Goal: Communication & Community: Connect with others

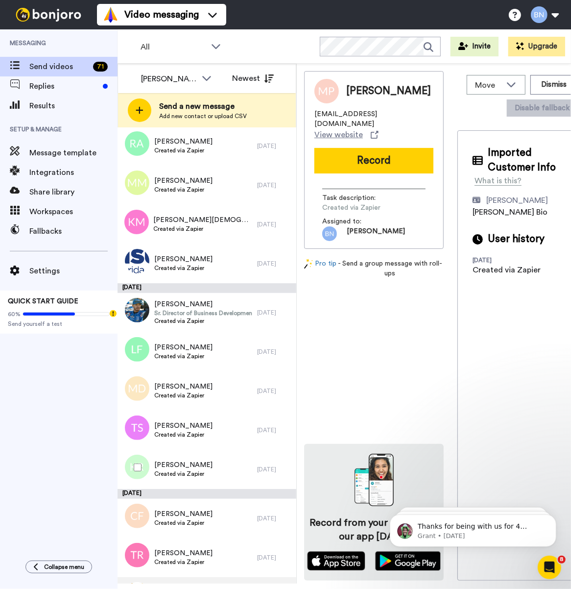
scroll to position [2354, 0]
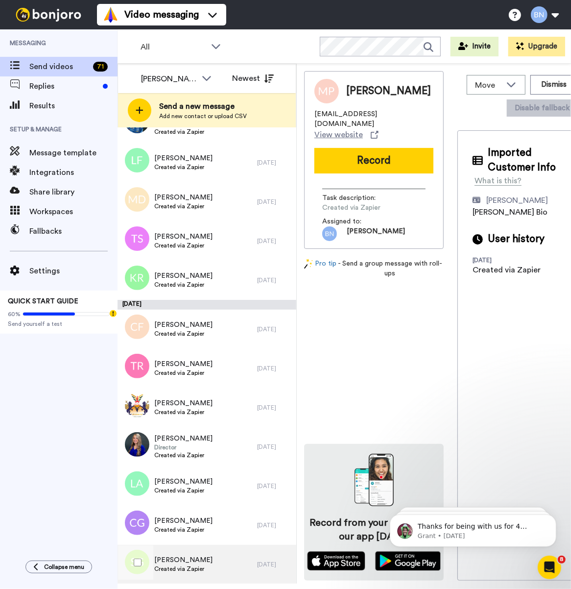
click at [233, 566] on div "Shavon Graham Created via Zapier" at bounding box center [188, 563] width 140 height 39
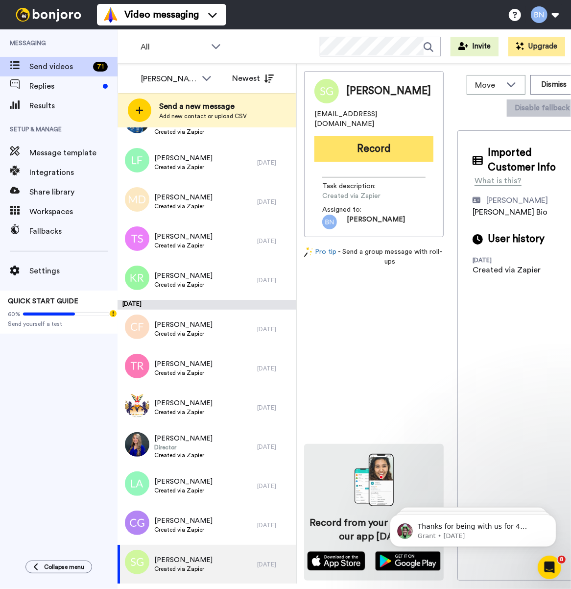
click at [391, 141] on button "Record" at bounding box center [373, 148] width 119 height 25
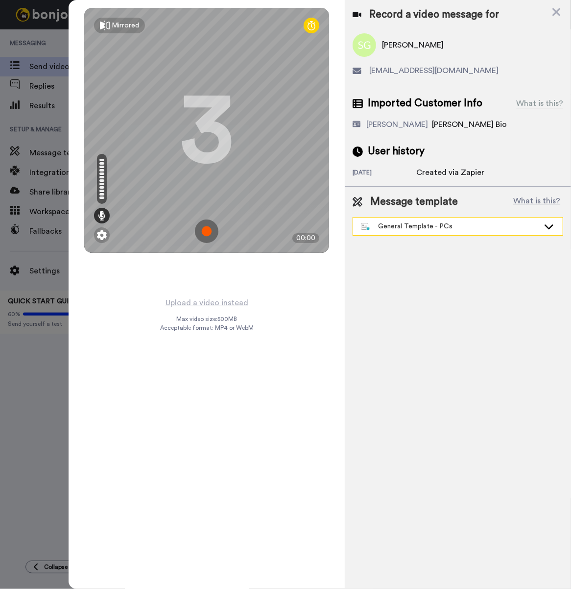
click at [432, 220] on div "General Template - PCs" at bounding box center [458, 226] width 210 height 18
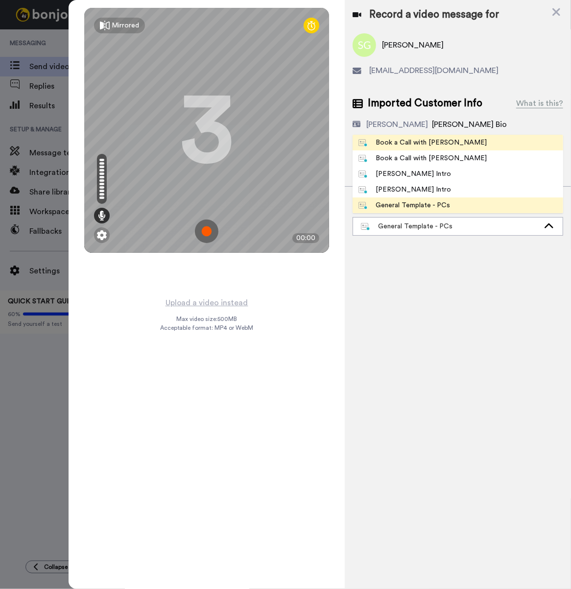
click at [424, 142] on div "Book a Call with [PERSON_NAME]" at bounding box center [422, 143] width 128 height 10
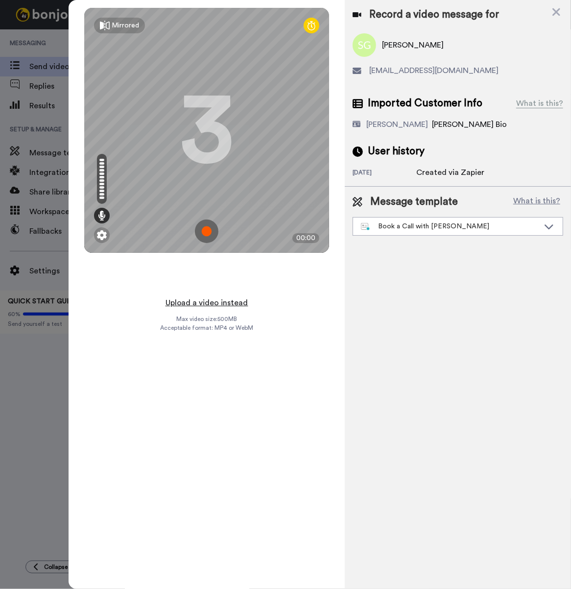
click at [224, 300] on button "Upload a video instead" at bounding box center [207, 302] width 89 height 13
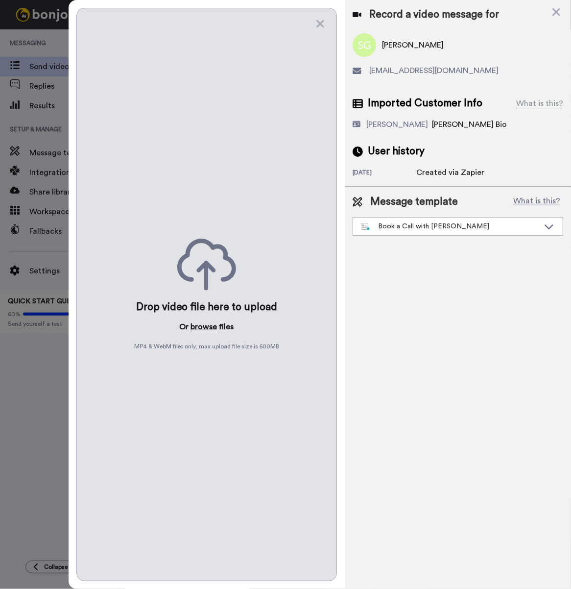
click at [204, 321] on button "browse" at bounding box center [204, 327] width 26 height 12
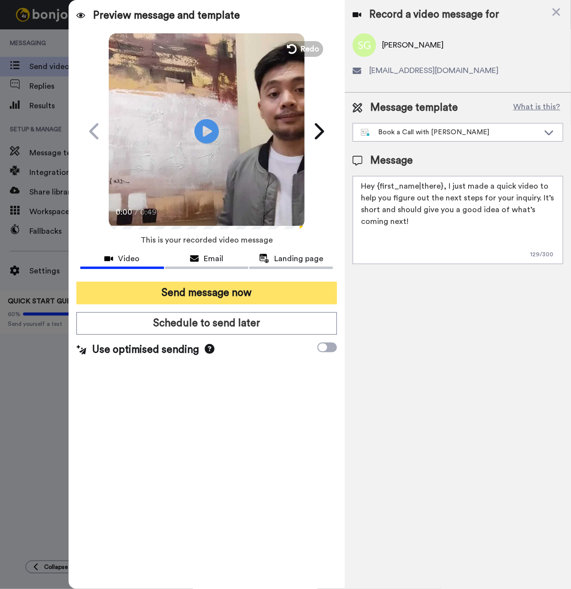
click at [255, 289] on button "Send message now" at bounding box center [206, 293] width 260 height 23
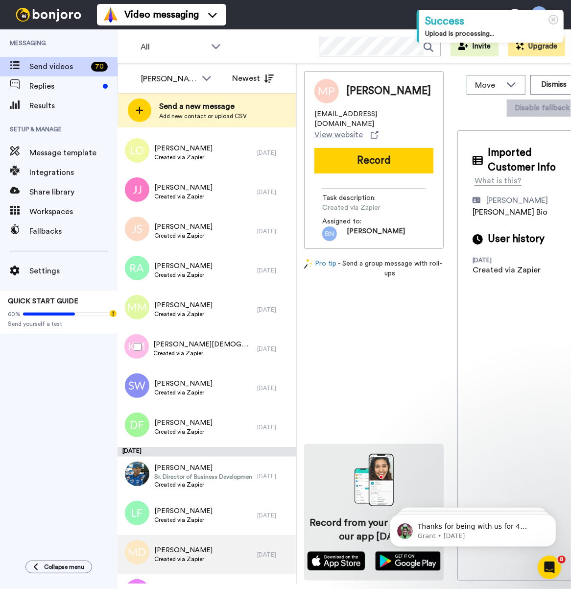
scroll to position [2315, 0]
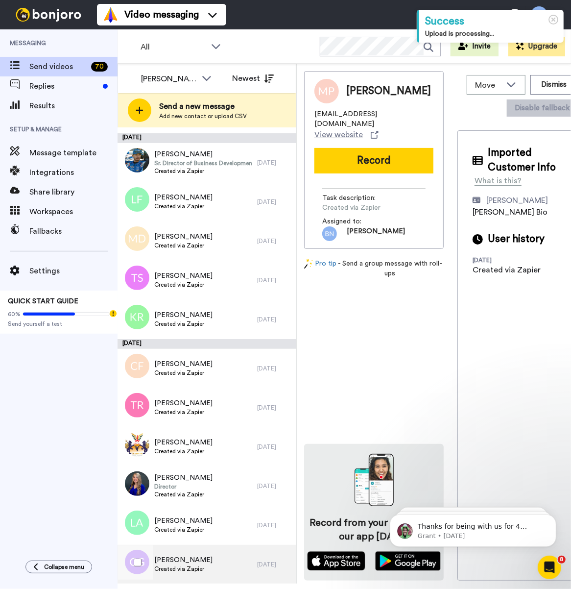
click at [193, 563] on span "[PERSON_NAME]" at bounding box center [183, 560] width 58 height 10
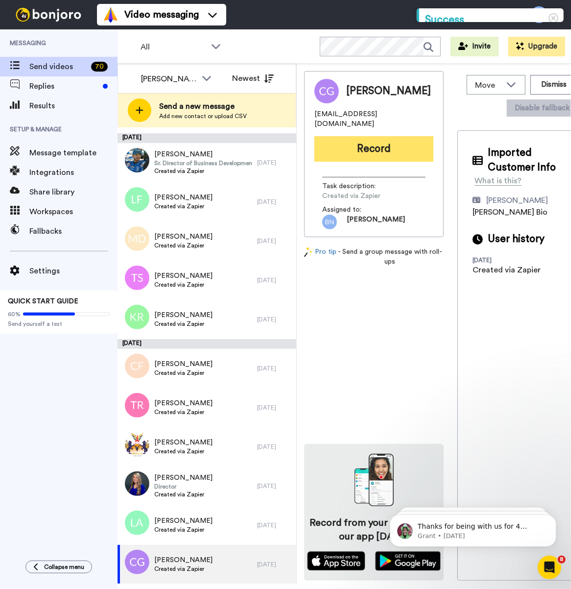
click at [354, 147] on button "Record" at bounding box center [373, 148] width 119 height 25
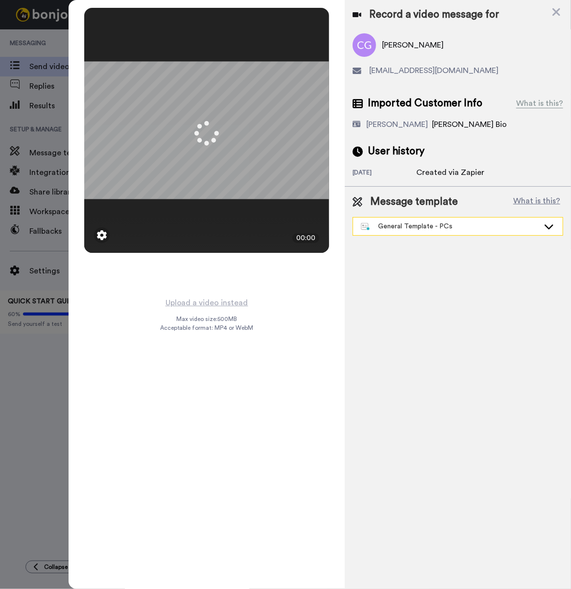
click at [453, 226] on div "General Template - PCs" at bounding box center [450, 226] width 178 height 10
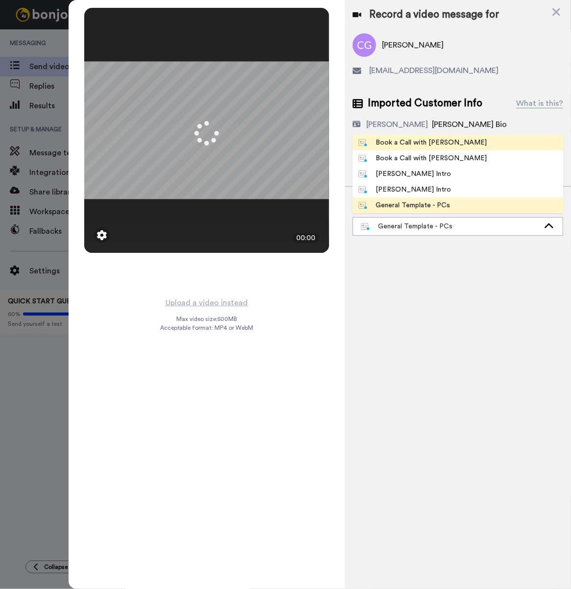
click at [427, 148] on li "Book a Call with [PERSON_NAME]" at bounding box center [458, 143] width 211 height 16
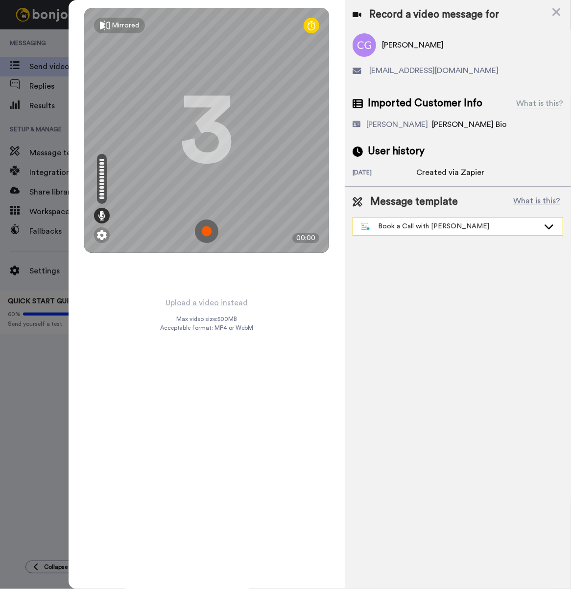
click at [405, 228] on div "Book a Call with [PERSON_NAME]" at bounding box center [450, 226] width 178 height 10
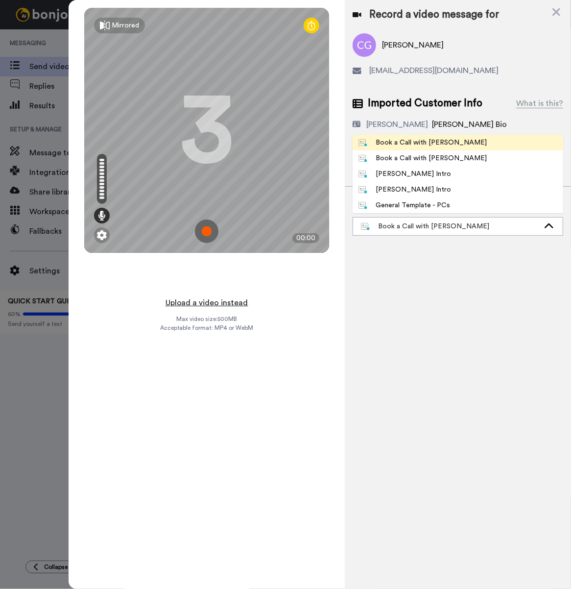
click at [229, 301] on button "Upload a video instead" at bounding box center [207, 302] width 89 height 13
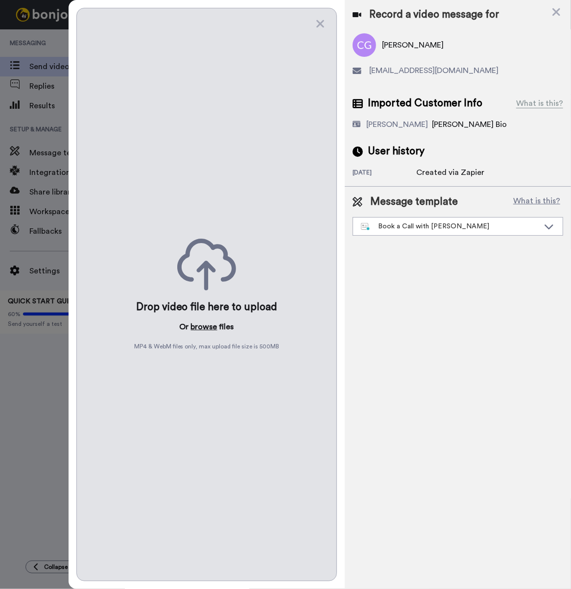
click at [201, 321] on button "browse" at bounding box center [204, 327] width 26 height 12
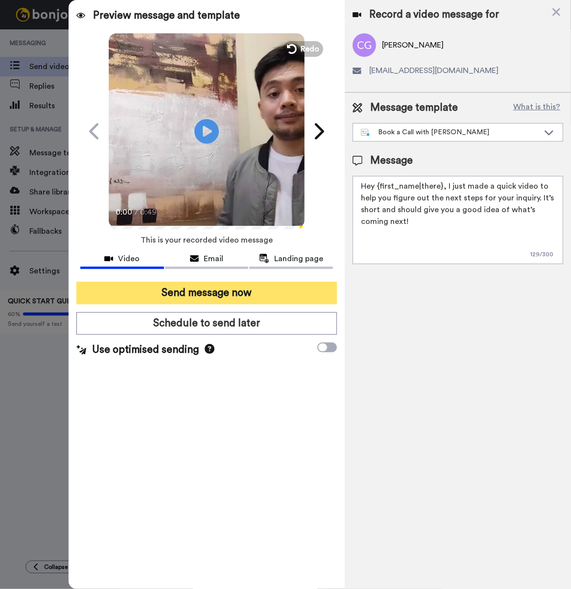
click at [268, 290] on button "Send message now" at bounding box center [206, 293] width 260 height 23
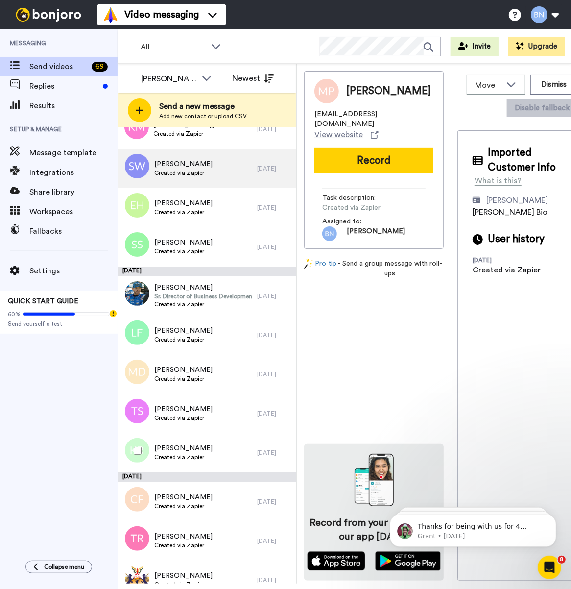
scroll to position [2276, 0]
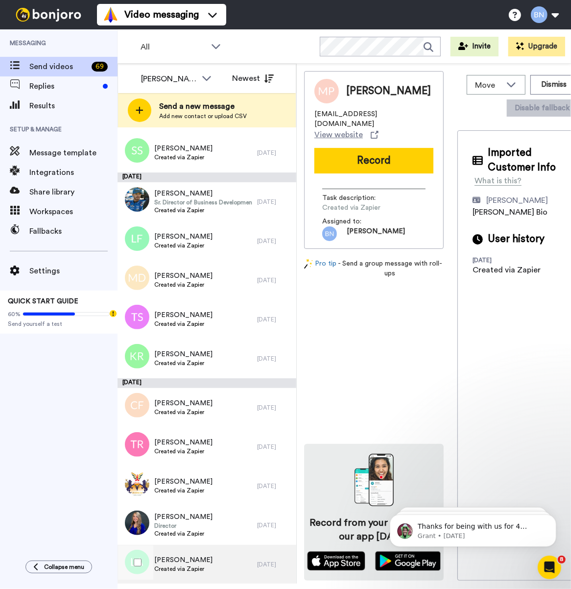
click at [219, 546] on div "Laura Ahearn Created via Zapier" at bounding box center [188, 563] width 140 height 39
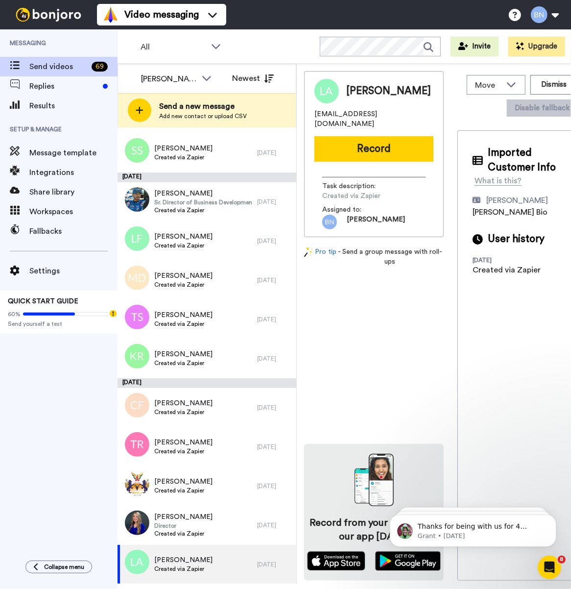
click at [382, 136] on button "Record" at bounding box center [373, 148] width 119 height 25
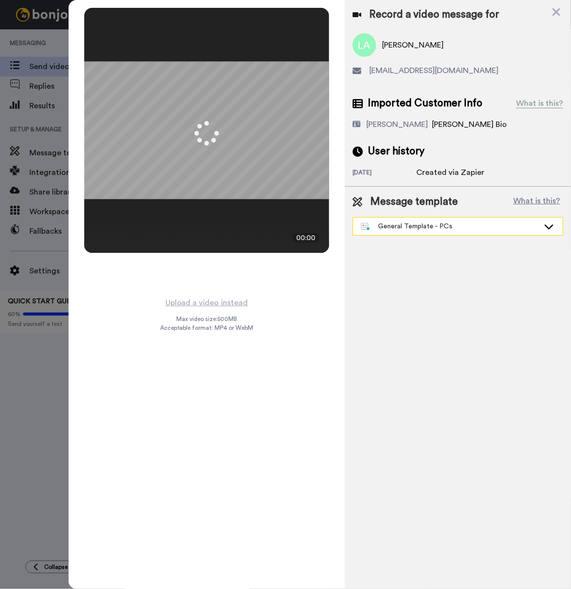
click at [412, 226] on div "General Template - PCs" at bounding box center [450, 226] width 178 height 10
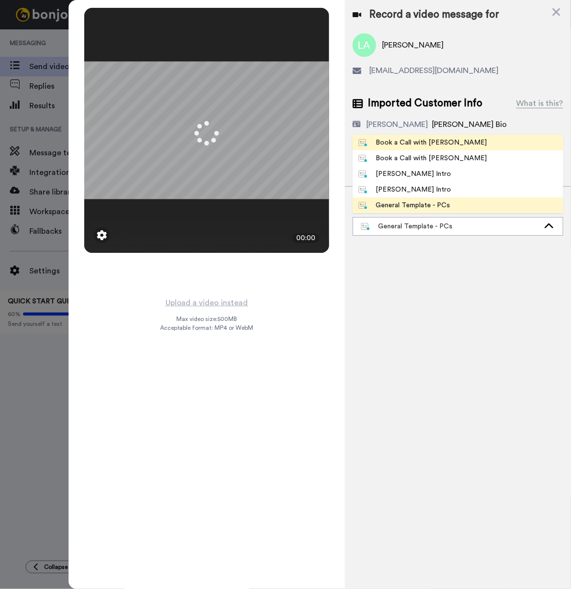
click at [402, 148] on li "Book a Call with [PERSON_NAME]" at bounding box center [458, 143] width 211 height 16
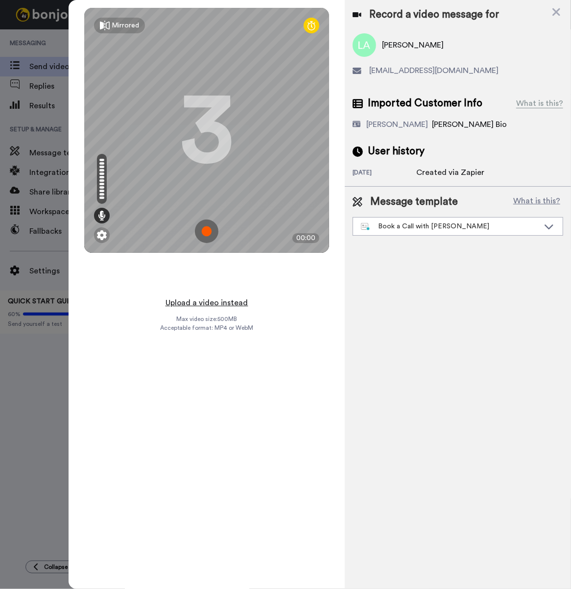
click at [242, 299] on button "Upload a video instead" at bounding box center [207, 302] width 89 height 13
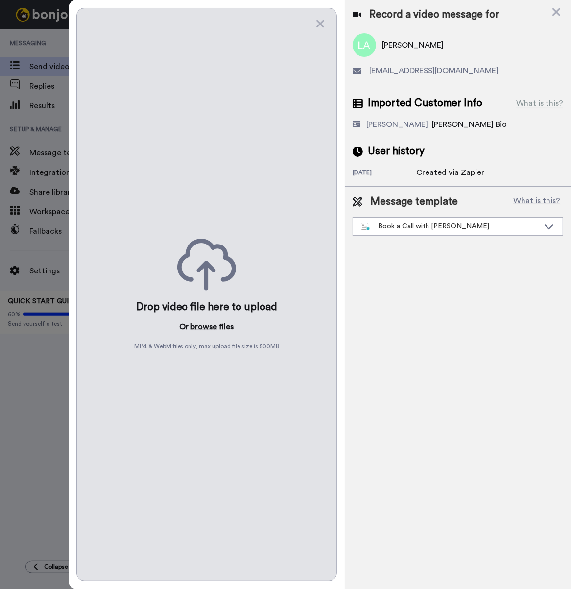
click at [201, 322] on button "browse" at bounding box center [204, 327] width 26 height 12
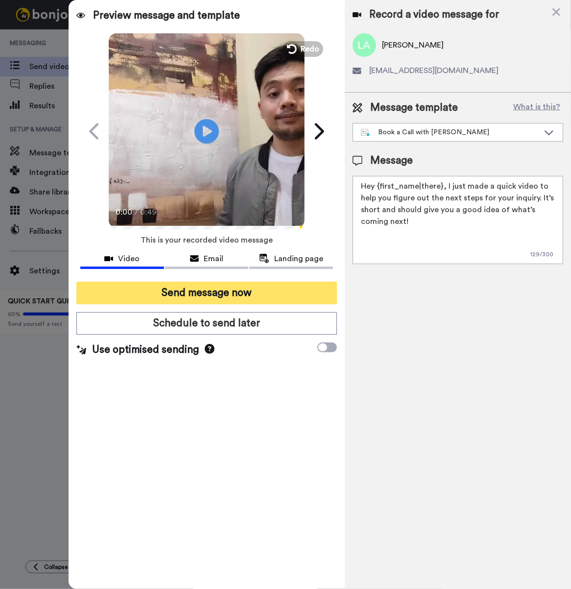
click at [234, 298] on button "Send message now" at bounding box center [206, 293] width 260 height 23
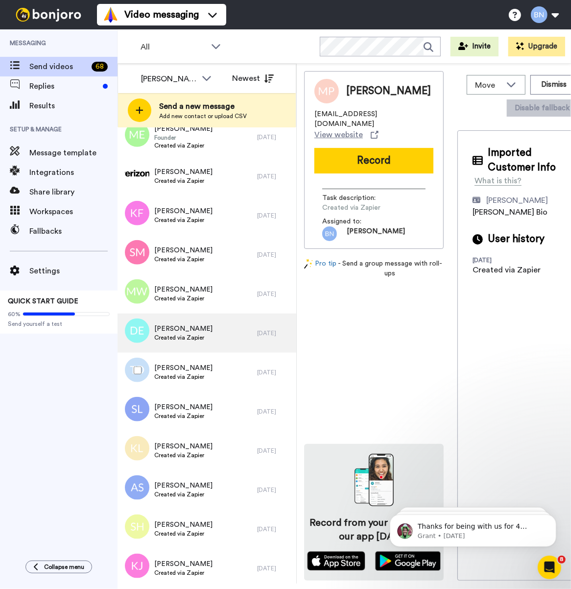
scroll to position [533, 0]
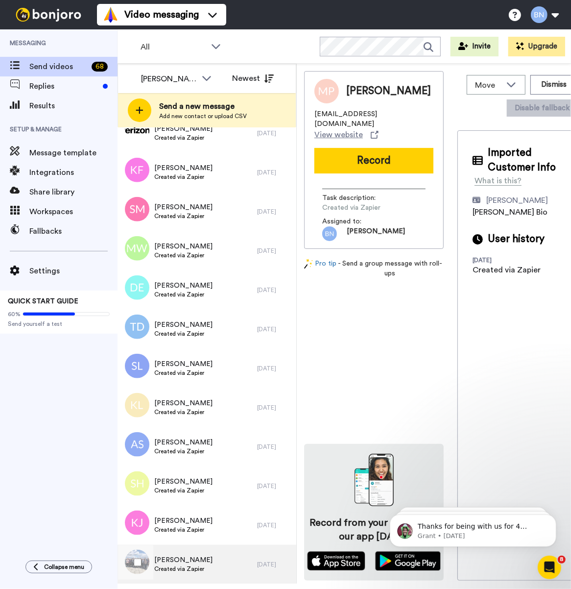
click at [212, 548] on div "Frank Clore Created via Zapier" at bounding box center [188, 563] width 140 height 39
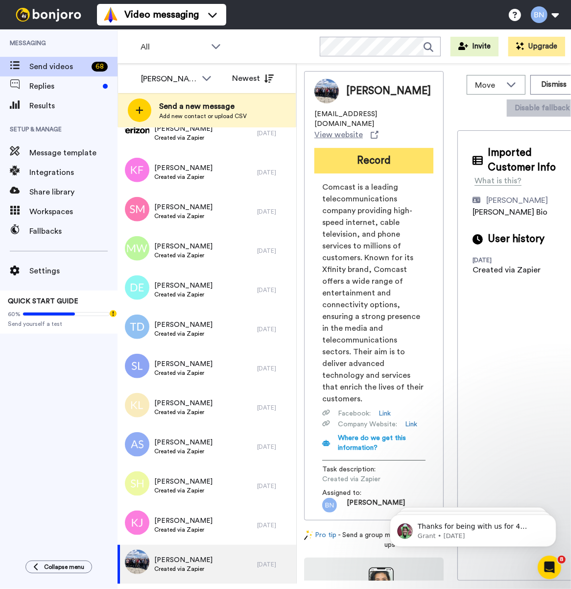
click at [393, 148] on button "Record" at bounding box center [373, 160] width 119 height 25
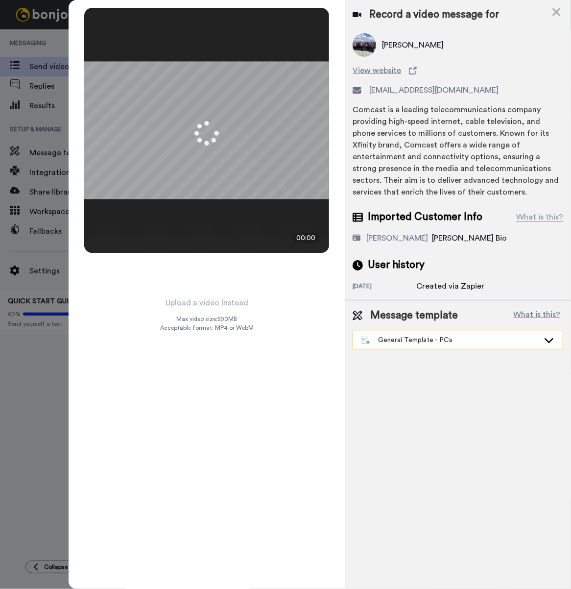
click at [473, 339] on div "General Template - PCs" at bounding box center [450, 340] width 178 height 10
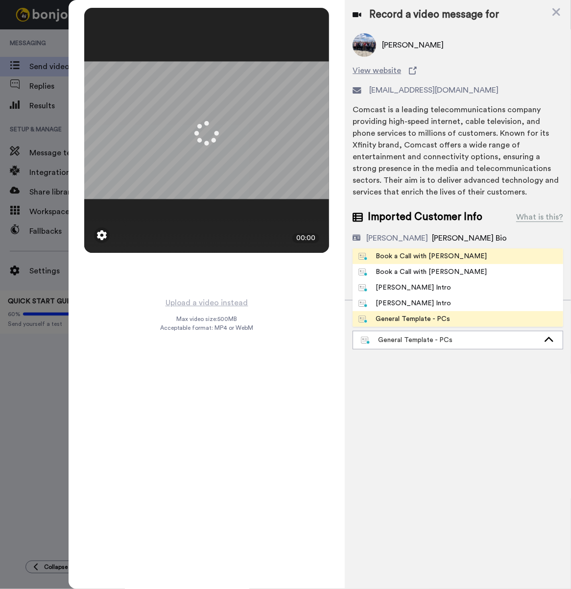
click at [439, 260] on div "Book a Call with [PERSON_NAME]" at bounding box center [422, 256] width 128 height 10
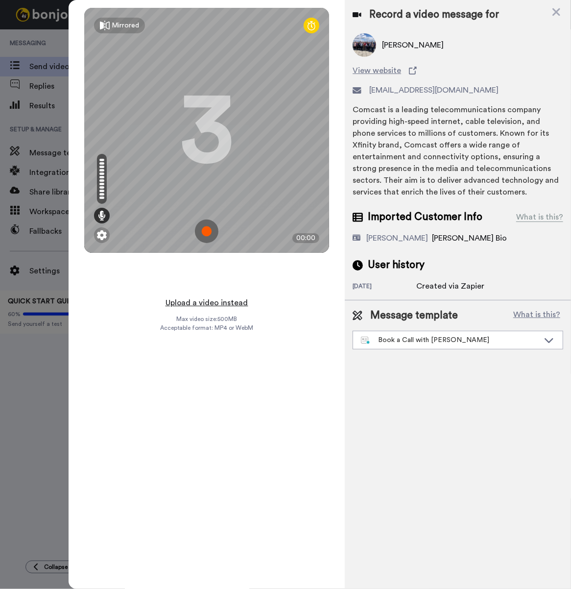
click at [219, 296] on button "Upload a video instead" at bounding box center [207, 302] width 89 height 13
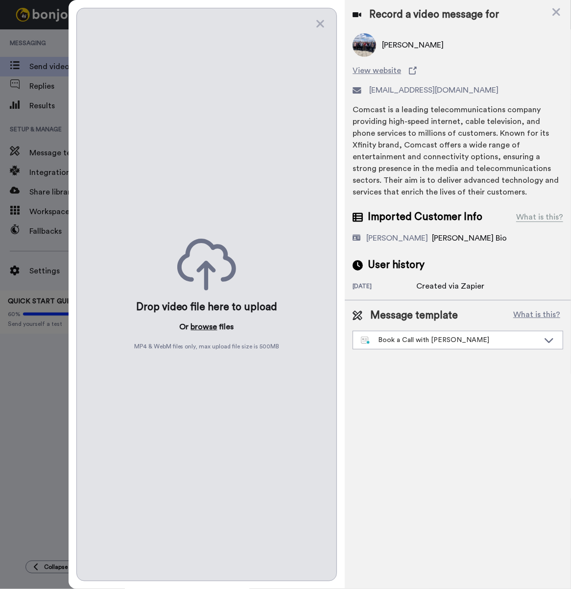
click at [204, 321] on button "browse" at bounding box center [204, 327] width 26 height 12
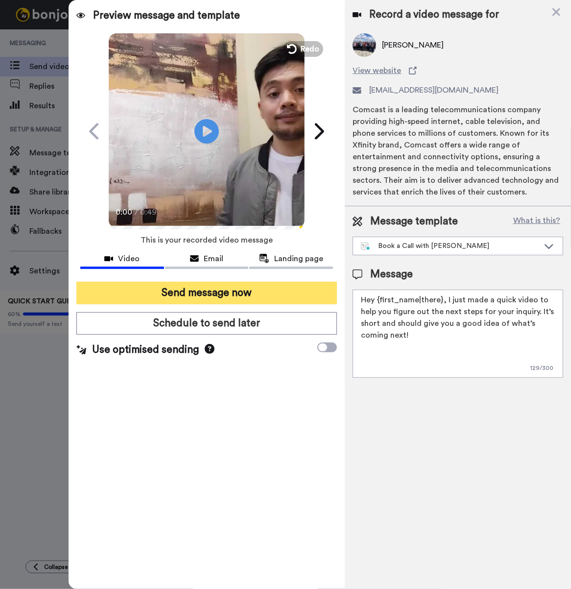
click at [247, 292] on button "Send message now" at bounding box center [206, 293] width 260 height 23
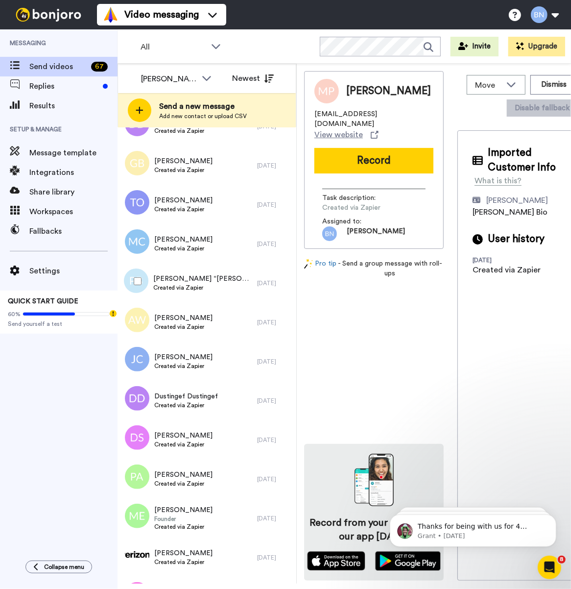
scroll to position [533, 0]
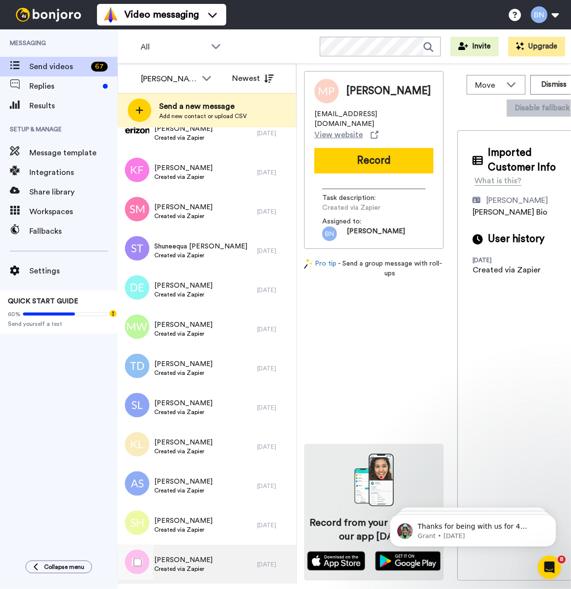
click at [192, 563] on span "Kevin Johnston" at bounding box center [183, 560] width 58 height 10
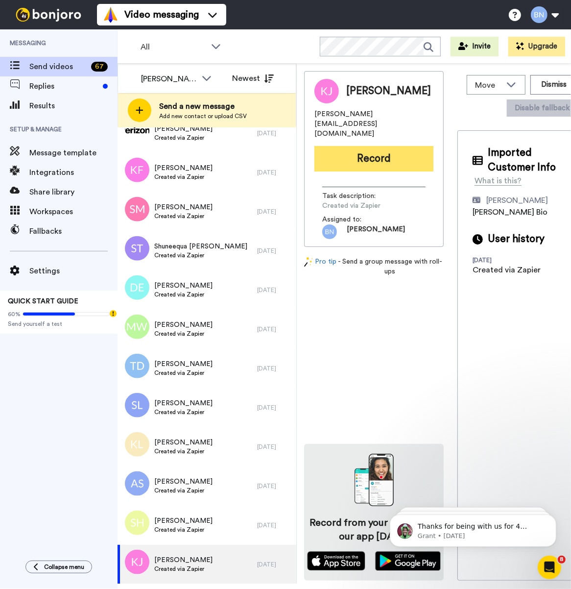
click at [351, 146] on button "Record" at bounding box center [373, 158] width 119 height 25
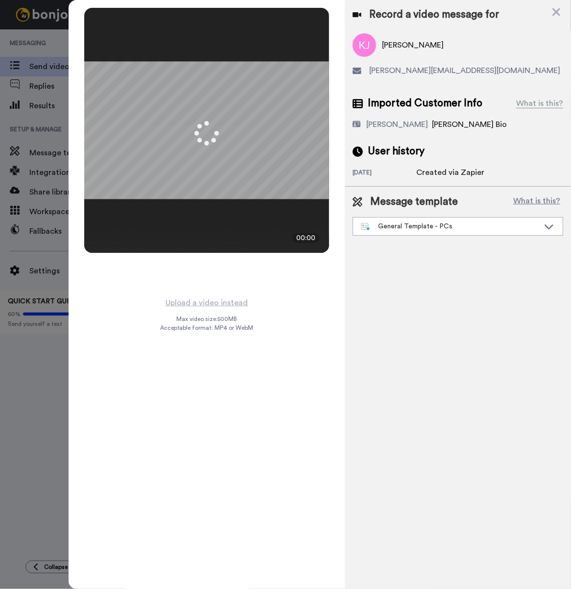
click at [424, 236] on div "Message template What is this? General Template - PCs Book a Call with Bruce Bo…" at bounding box center [458, 215] width 226 height 57
click at [424, 229] on div "General Template - PCs" at bounding box center [450, 226] width 178 height 10
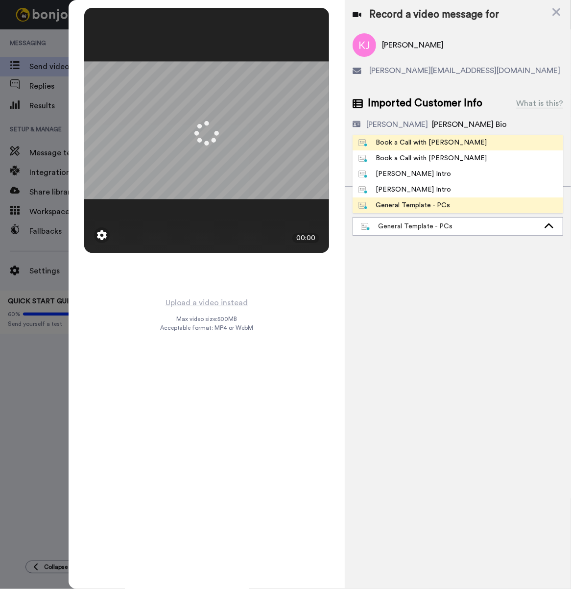
click at [428, 144] on div "Book a Call with [PERSON_NAME]" at bounding box center [422, 143] width 128 height 10
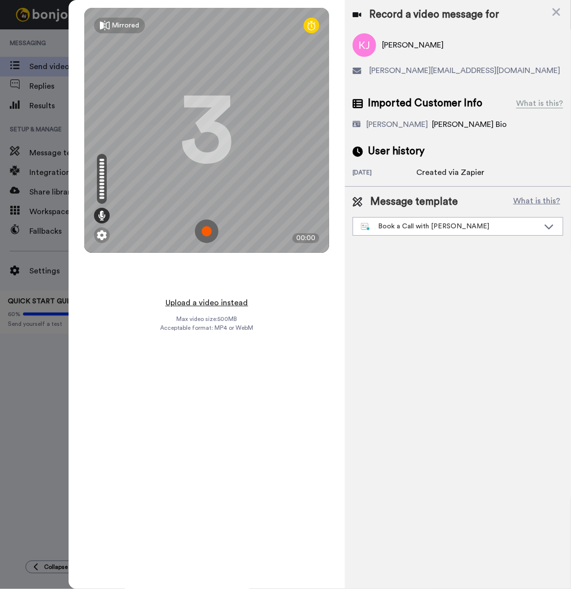
click at [222, 299] on button "Upload a video instead" at bounding box center [207, 302] width 89 height 13
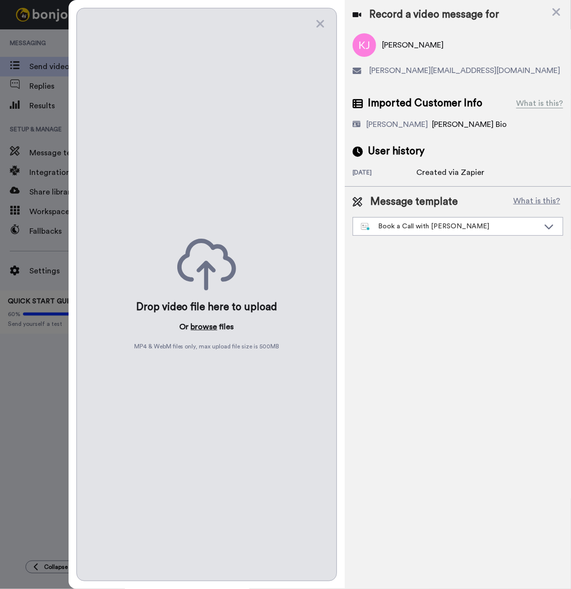
click at [210, 321] on button "browse" at bounding box center [204, 327] width 26 height 12
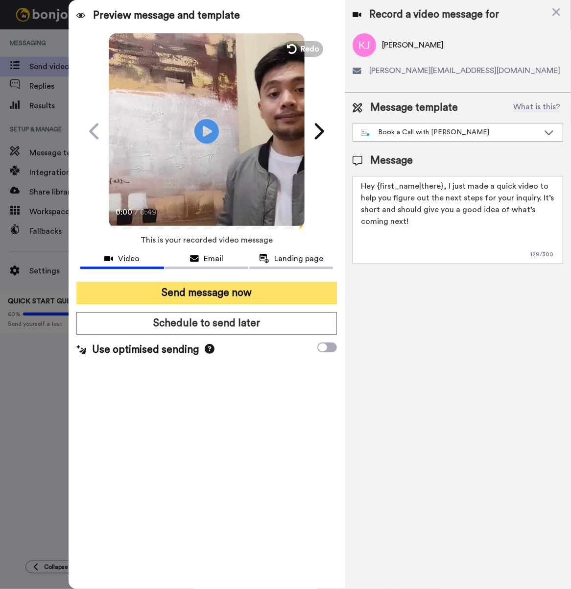
click at [233, 285] on button "Send message now" at bounding box center [206, 293] width 260 height 23
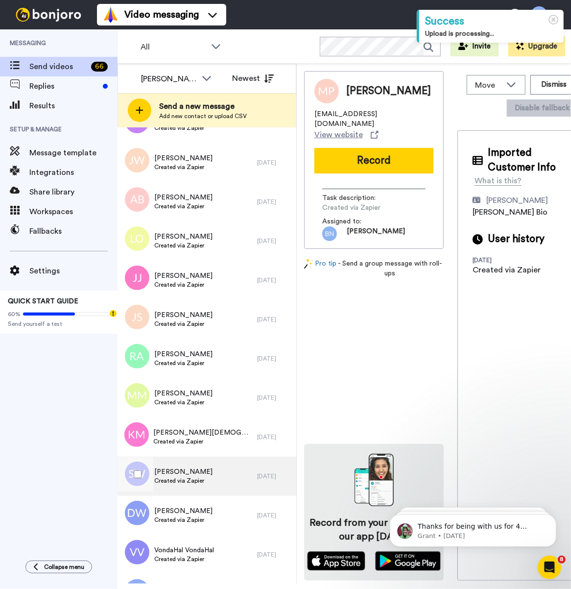
scroll to position [2158, 0]
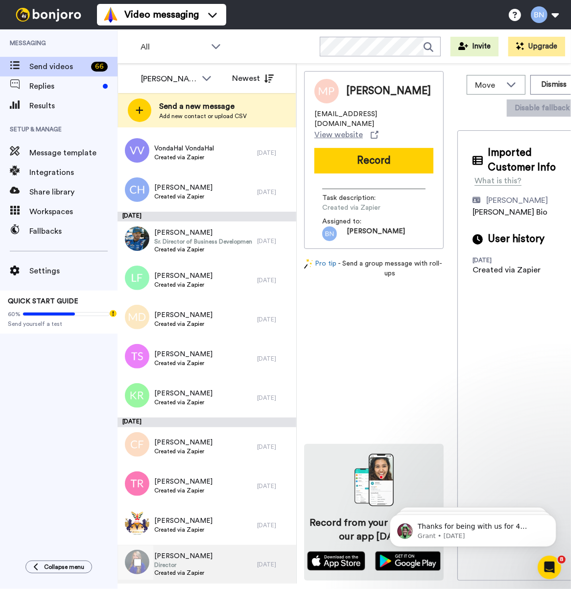
click at [241, 562] on div "Lisa Cheeseboro Director Created via Zapier" at bounding box center [188, 563] width 140 height 39
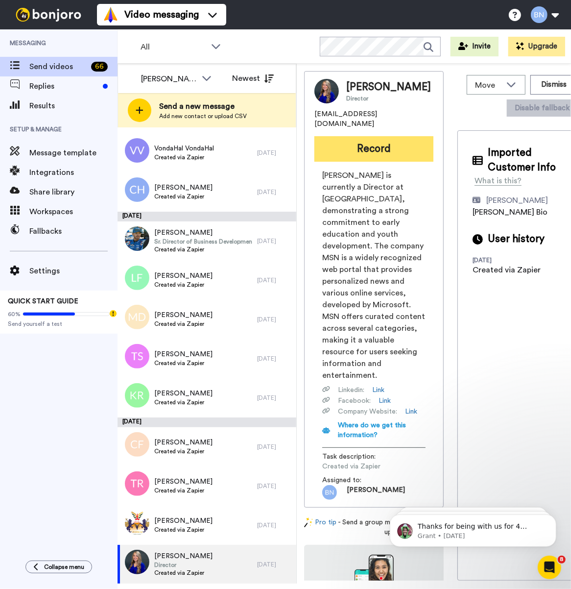
click at [378, 162] on button "Record" at bounding box center [373, 148] width 119 height 25
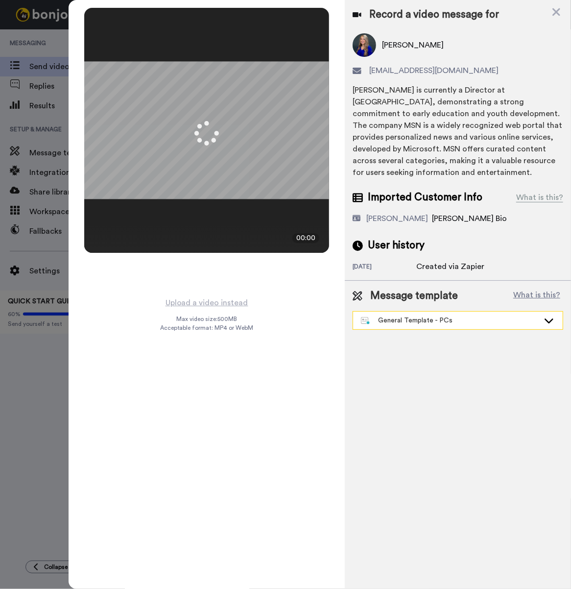
click at [403, 326] on div "General Template - PCs" at bounding box center [458, 320] width 210 height 18
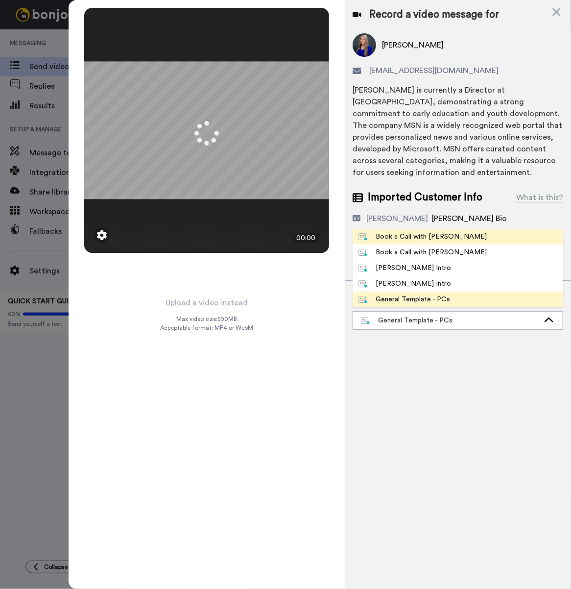
click at [423, 233] on div "Book a Call with [PERSON_NAME]" at bounding box center [422, 237] width 128 height 10
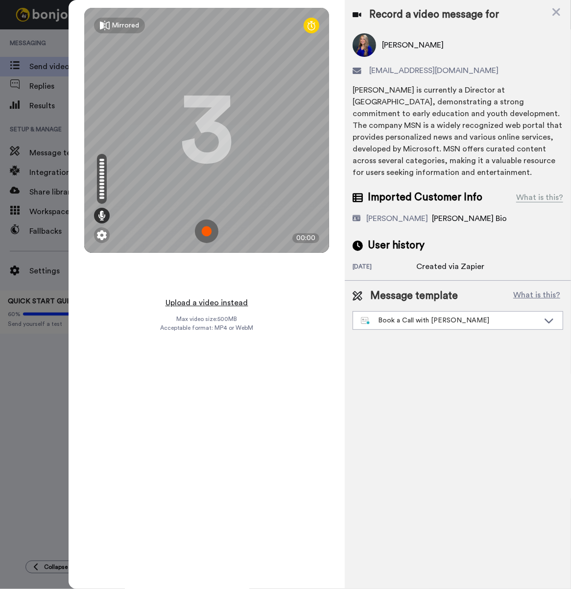
click at [227, 302] on button "Upload a video instead" at bounding box center [207, 302] width 89 height 13
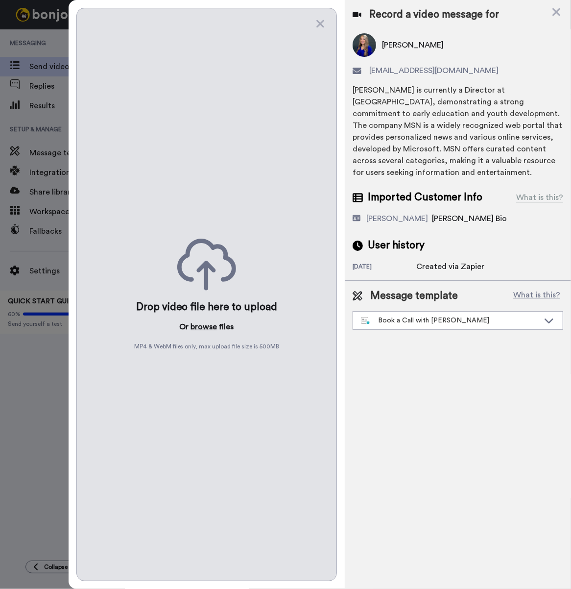
click at [196, 321] on button "browse" at bounding box center [204, 327] width 26 height 12
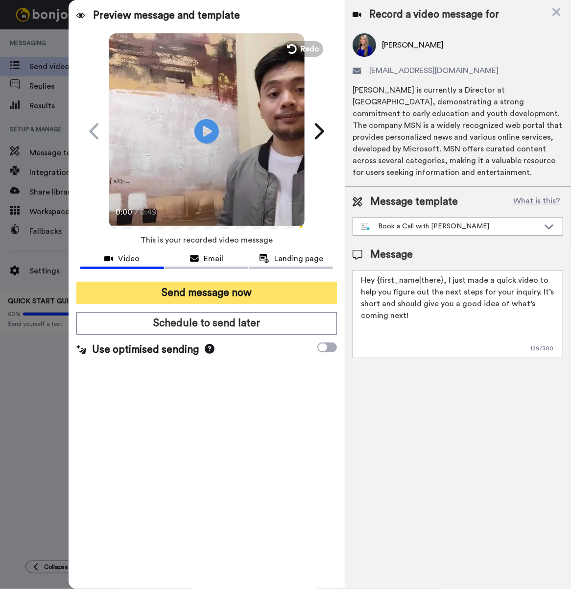
click at [219, 288] on button "Send message now" at bounding box center [206, 293] width 260 height 23
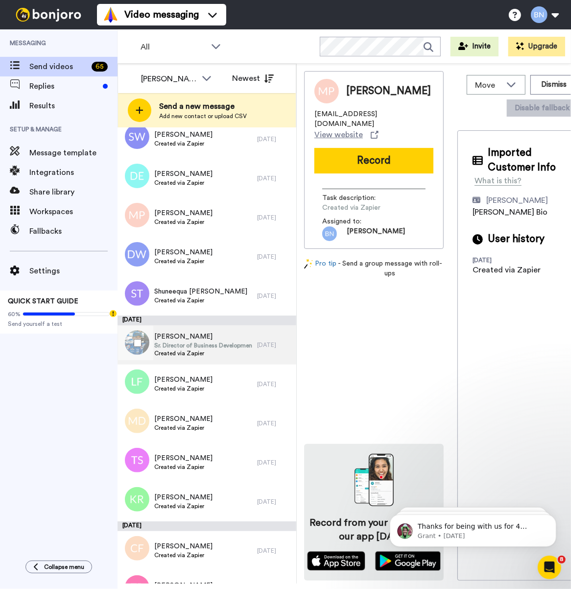
scroll to position [2119, 0]
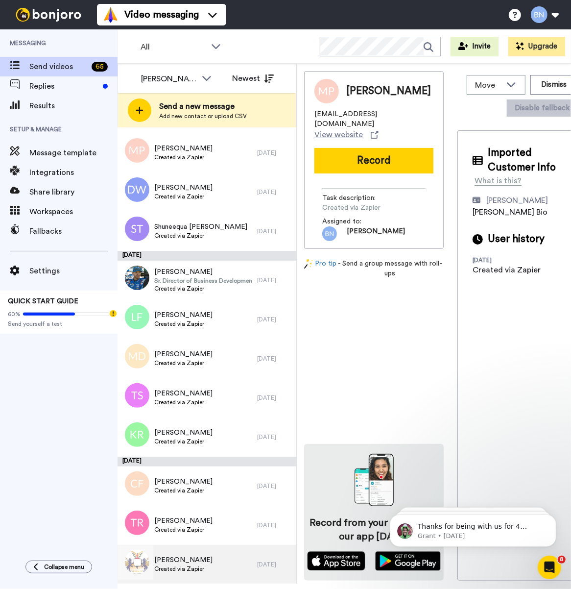
click at [202, 562] on span "[PERSON_NAME]" at bounding box center [183, 560] width 58 height 10
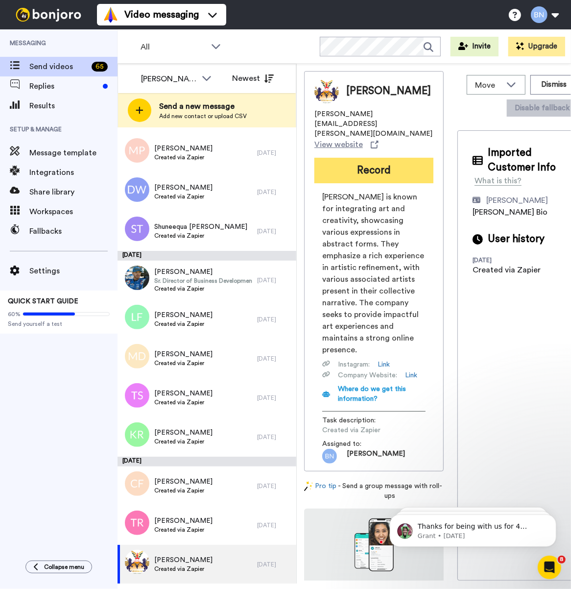
click at [363, 161] on button "Record" at bounding box center [373, 170] width 119 height 25
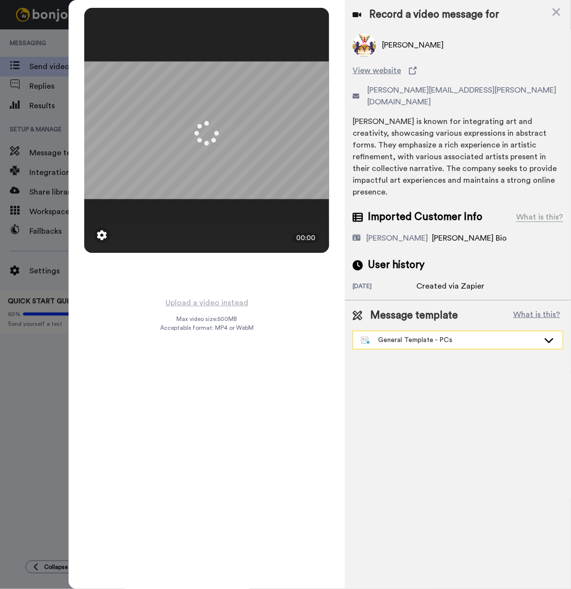
click at [446, 335] on div "General Template - PCs" at bounding box center [450, 340] width 178 height 10
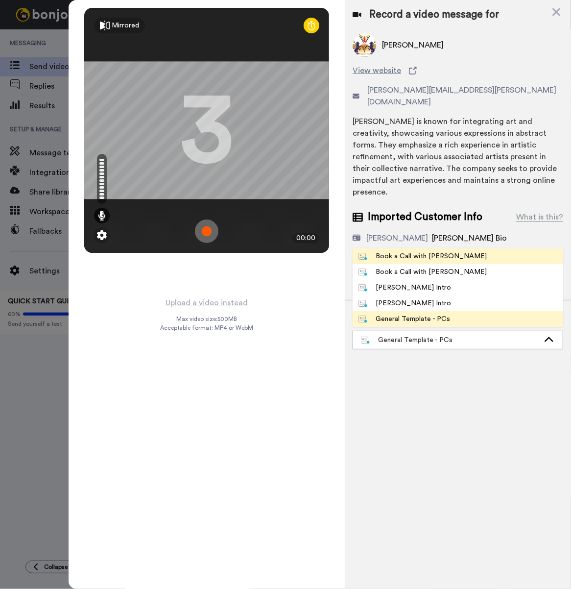
click at [414, 251] on div "Book a Call with [PERSON_NAME]" at bounding box center [422, 256] width 128 height 10
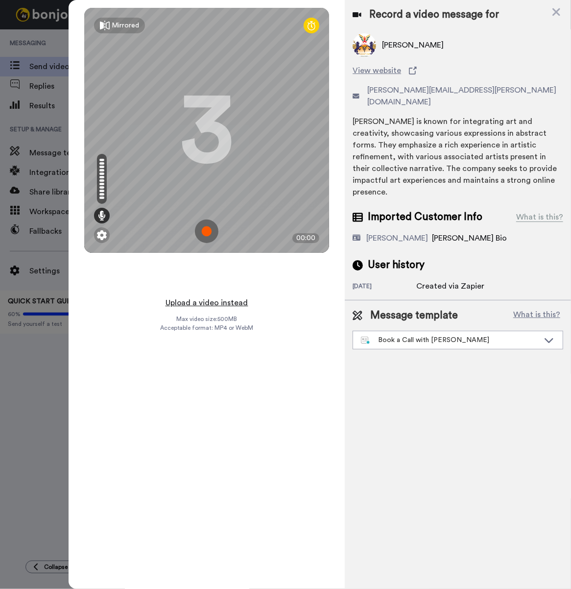
click at [212, 304] on button "Upload a video instead" at bounding box center [207, 302] width 89 height 13
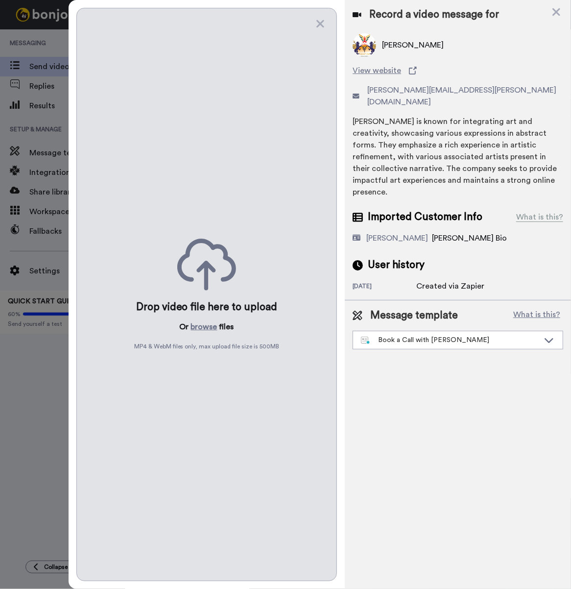
click at [199, 317] on div "Drop video file here to upload Or browse files MP4 & WebM files only, max uploa…" at bounding box center [206, 294] width 260 height 573
click at [196, 326] on button "browse" at bounding box center [204, 327] width 26 height 12
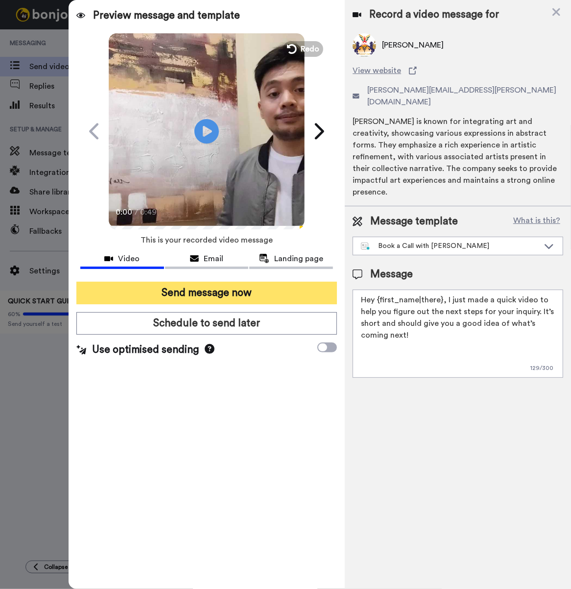
click at [267, 289] on button "Send message now" at bounding box center [206, 293] width 260 height 23
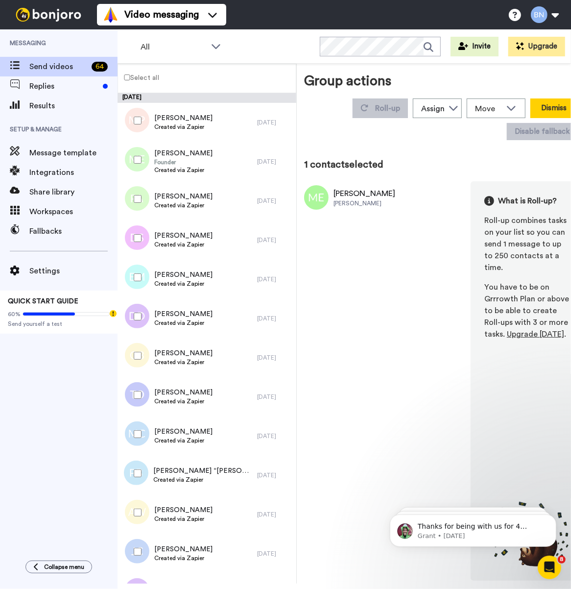
click at [547, 106] on button "Dismiss" at bounding box center [553, 108] width 47 height 20
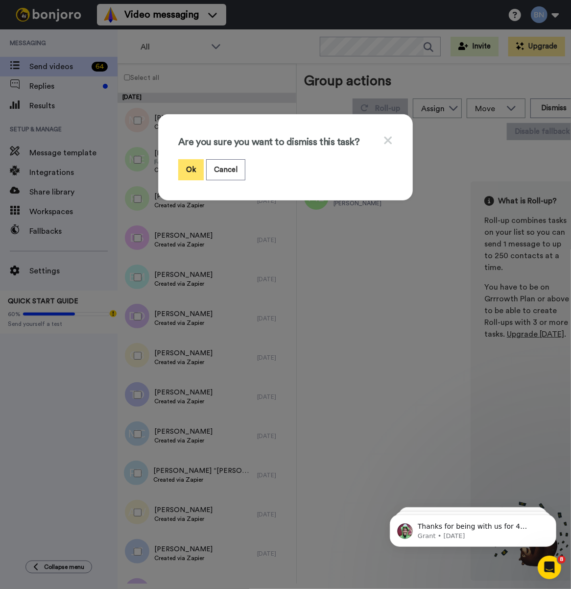
click at [184, 172] on button "Ok" at bounding box center [190, 169] width 25 height 21
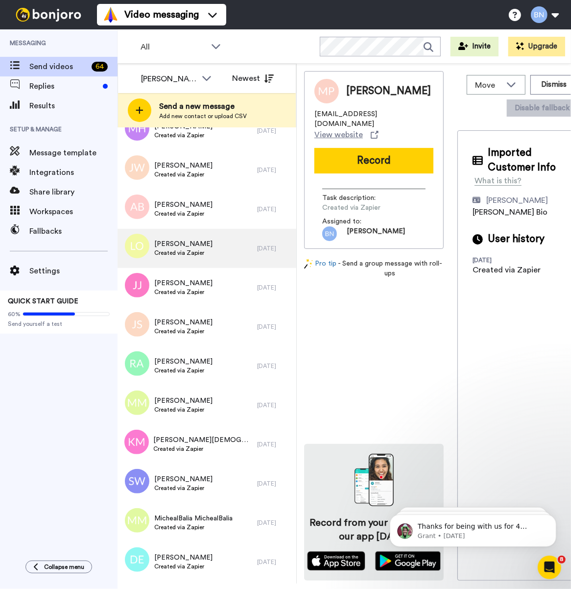
scroll to position [2041, 0]
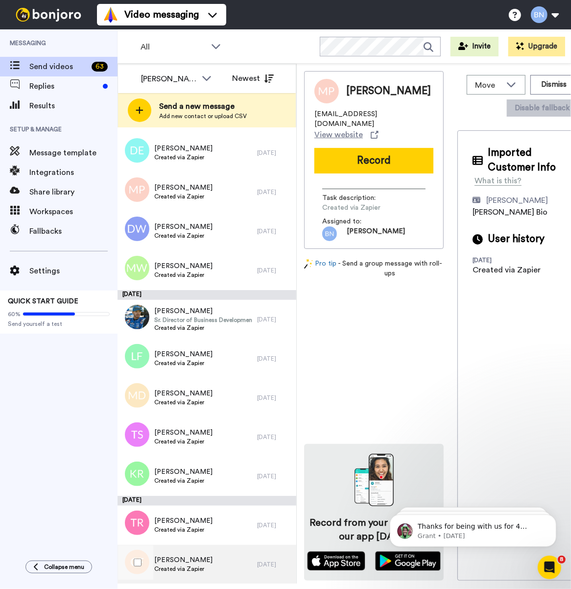
click at [179, 552] on div "Charlotte Felts Created via Zapier" at bounding box center [188, 563] width 140 height 39
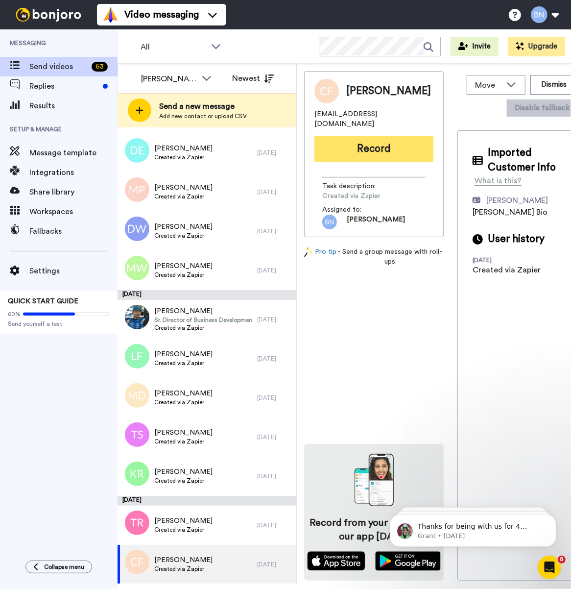
click at [357, 142] on button "Record" at bounding box center [373, 148] width 119 height 25
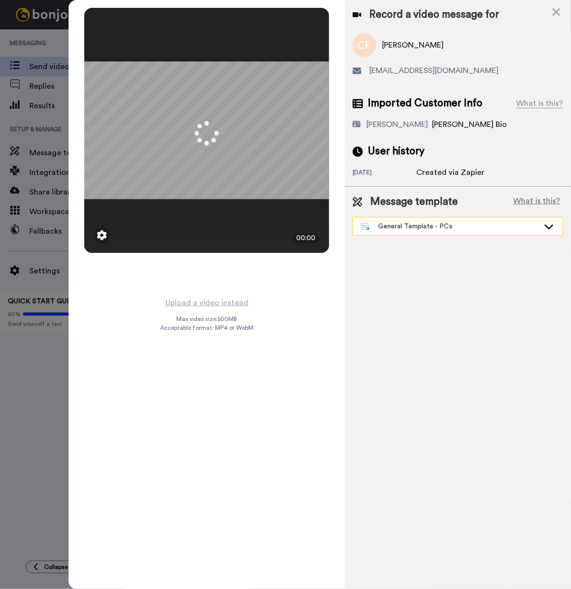
click at [444, 229] on div "General Template - PCs" at bounding box center [450, 226] width 178 height 10
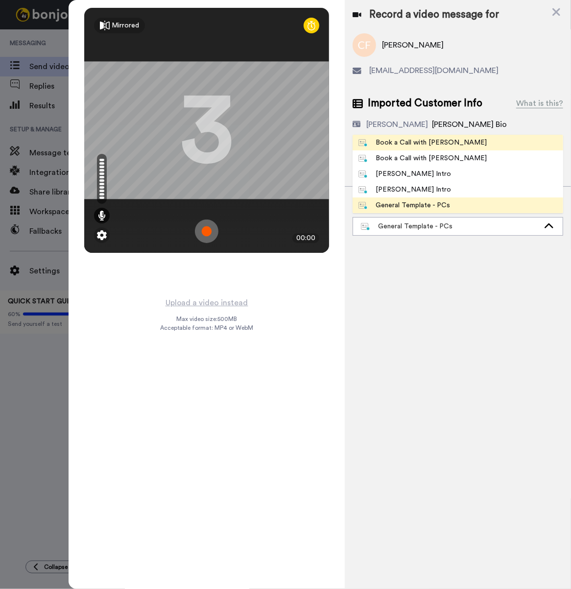
click at [431, 145] on div "Book a Call with [PERSON_NAME]" at bounding box center [422, 143] width 128 height 10
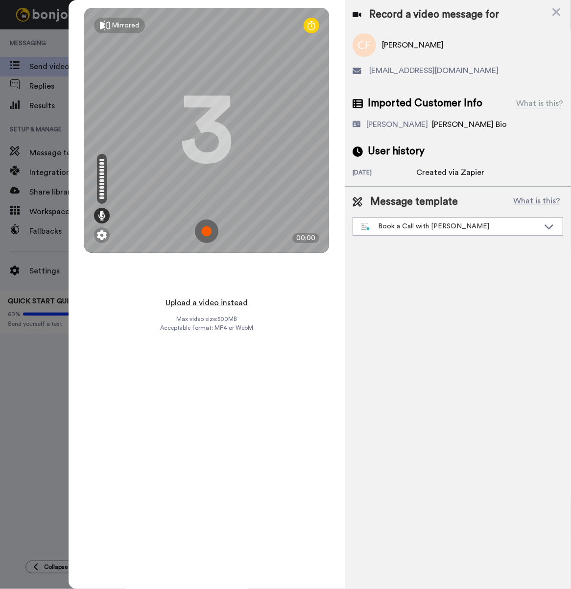
click at [242, 299] on button "Upload a video instead" at bounding box center [207, 302] width 89 height 13
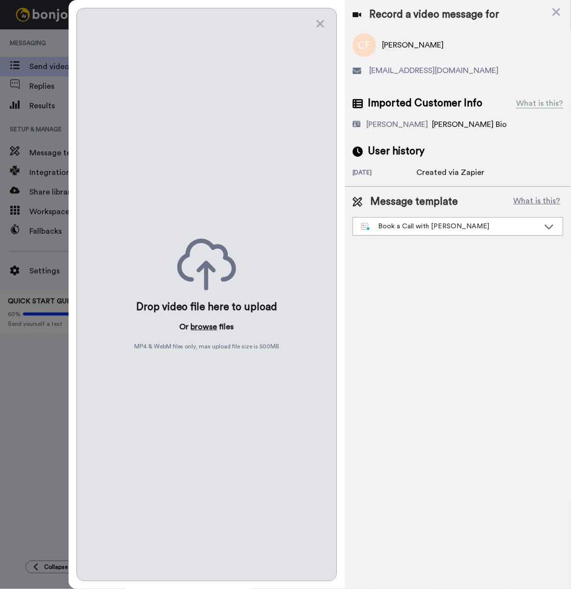
click at [215, 324] on button "browse" at bounding box center [204, 327] width 26 height 12
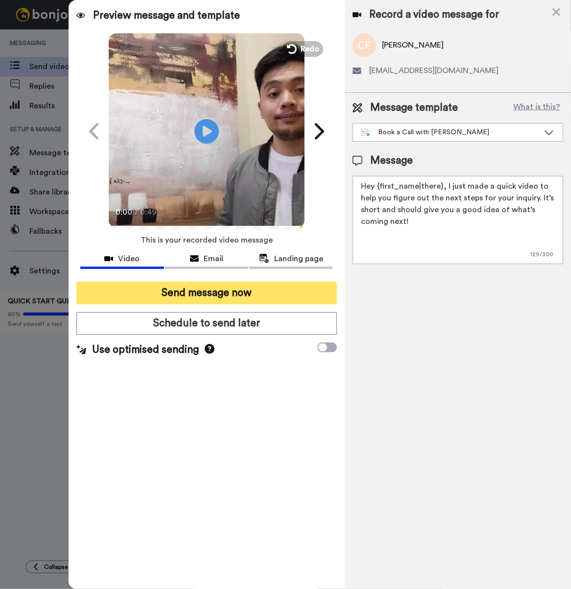
click at [250, 288] on button "Send message now" at bounding box center [206, 293] width 260 height 23
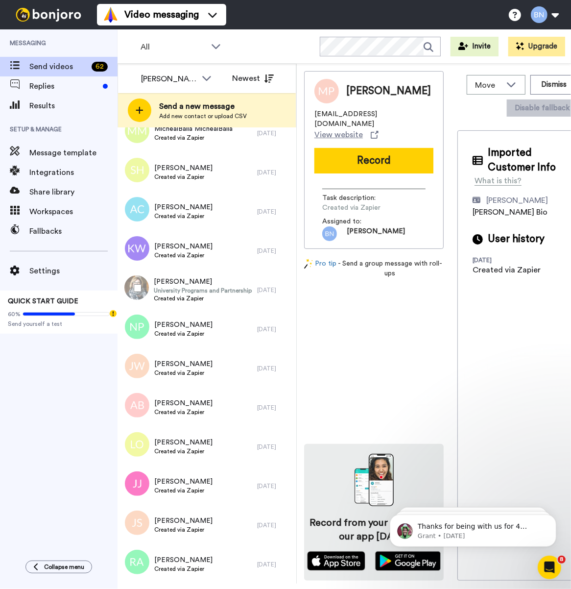
scroll to position [2002, 0]
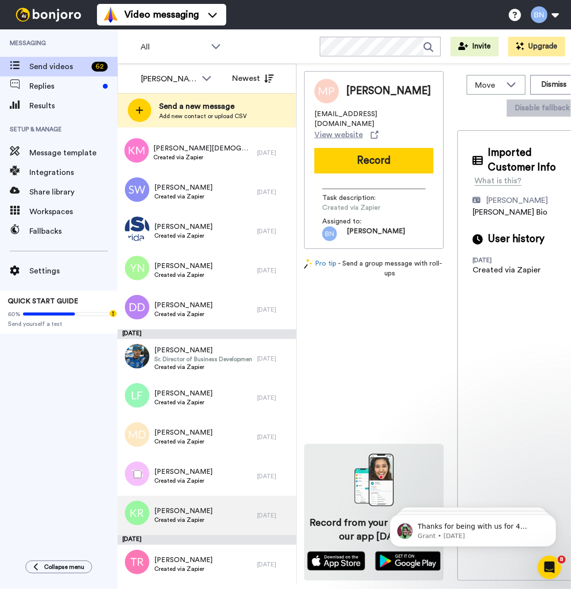
drag, startPoint x: 273, startPoint y: 515, endPoint x: 278, endPoint y: 530, distance: 15.9
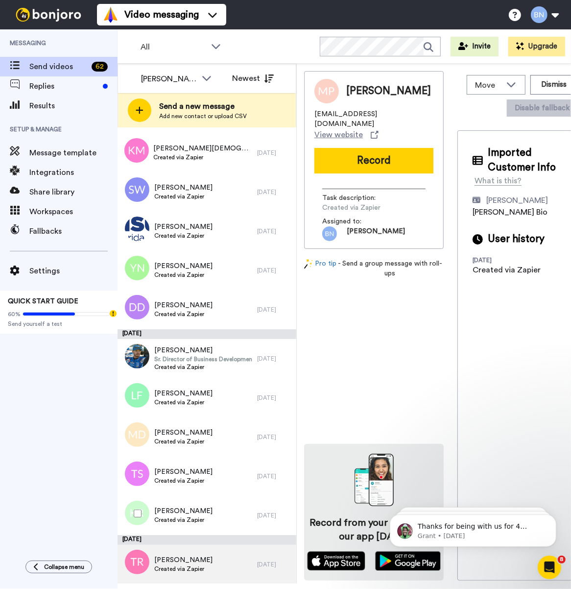
drag, startPoint x: 278, startPoint y: 530, endPoint x: 226, endPoint y: 570, distance: 65.9
click at [226, 570] on div "[PERSON_NAME] Created via Zapier" at bounding box center [188, 563] width 140 height 39
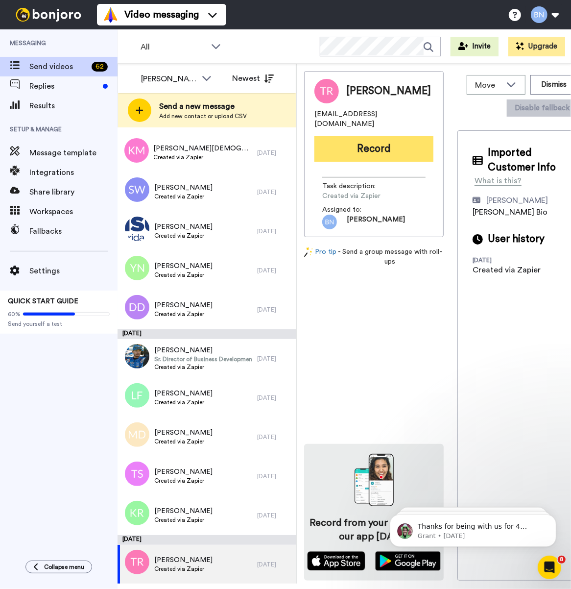
click at [371, 148] on button "Record" at bounding box center [373, 148] width 119 height 25
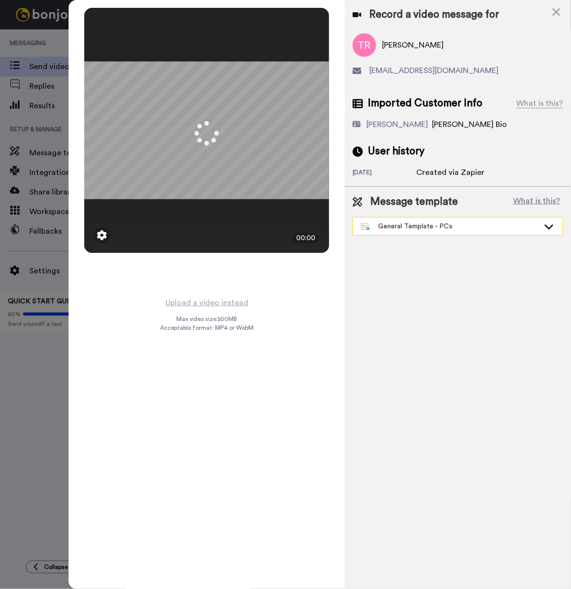
click at [422, 227] on div "General Template - PCs" at bounding box center [450, 226] width 178 height 10
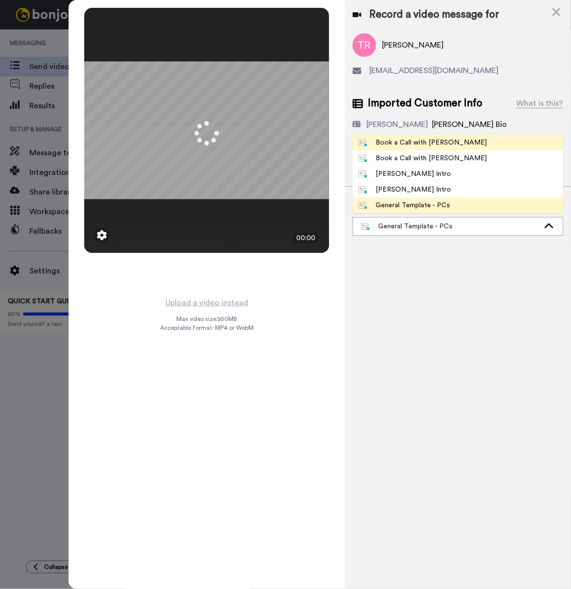
click at [393, 143] on div "Book a Call with [PERSON_NAME]" at bounding box center [422, 143] width 128 height 10
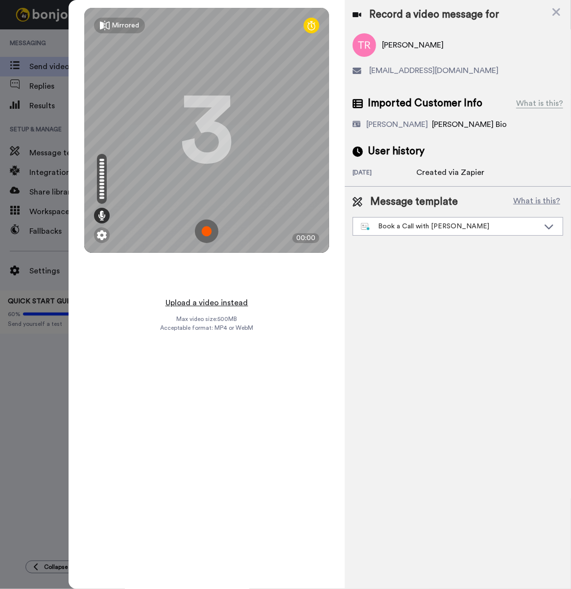
click at [226, 299] on button "Upload a video instead" at bounding box center [207, 302] width 89 height 13
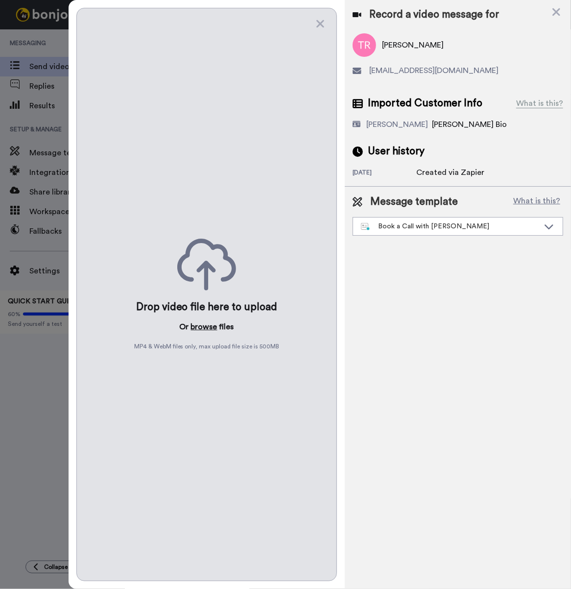
click at [209, 321] on button "browse" at bounding box center [204, 327] width 26 height 12
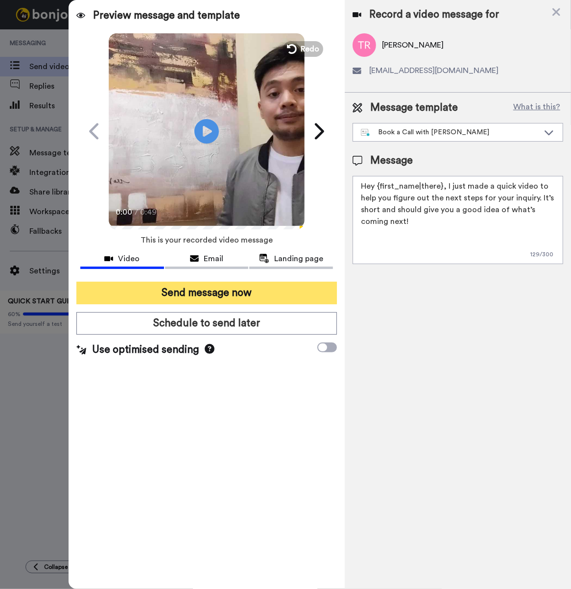
click at [270, 302] on button "Send message now" at bounding box center [206, 293] width 260 height 23
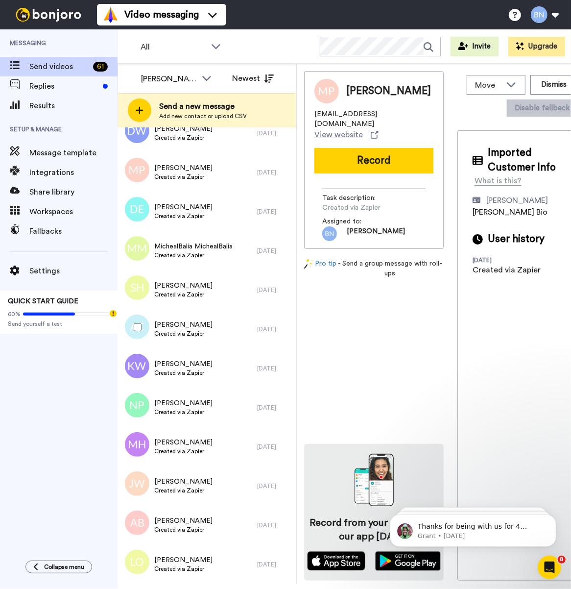
scroll to position [1953, 0]
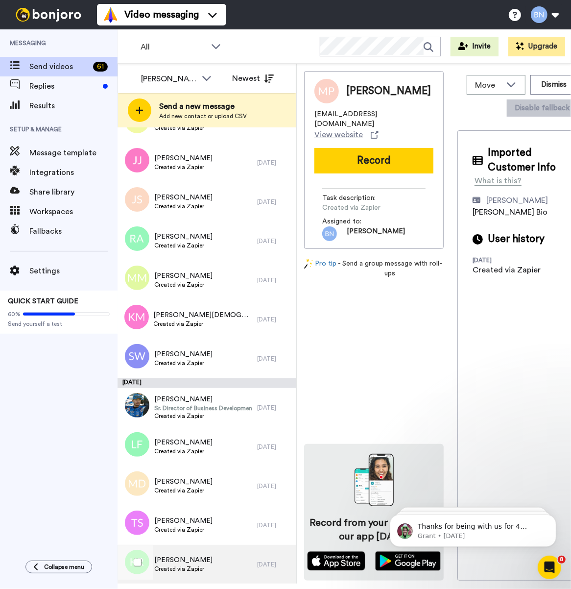
click at [228, 557] on div "[PERSON_NAME] Created via Zapier" at bounding box center [188, 563] width 140 height 39
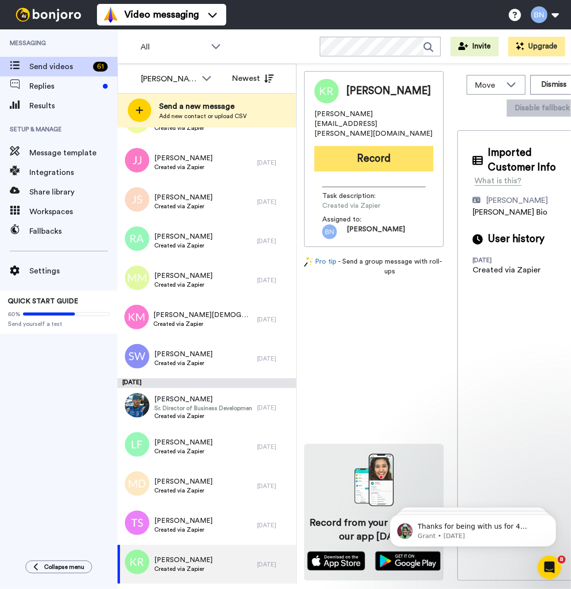
click at [375, 146] on button "Record" at bounding box center [373, 158] width 119 height 25
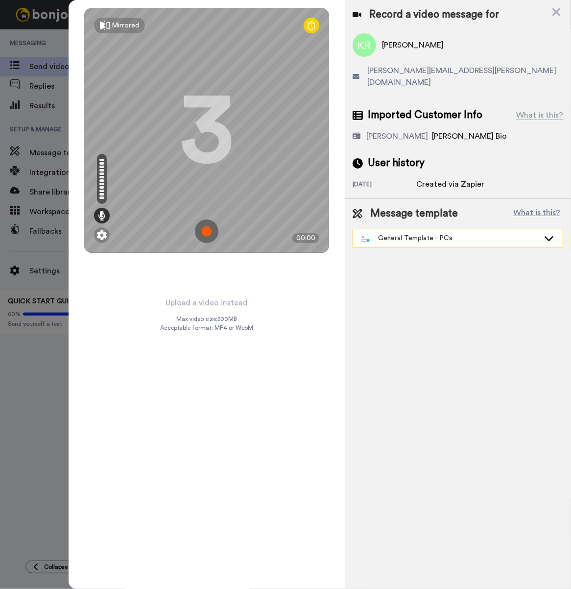
click at [448, 233] on div "General Template - PCs" at bounding box center [450, 238] width 178 height 10
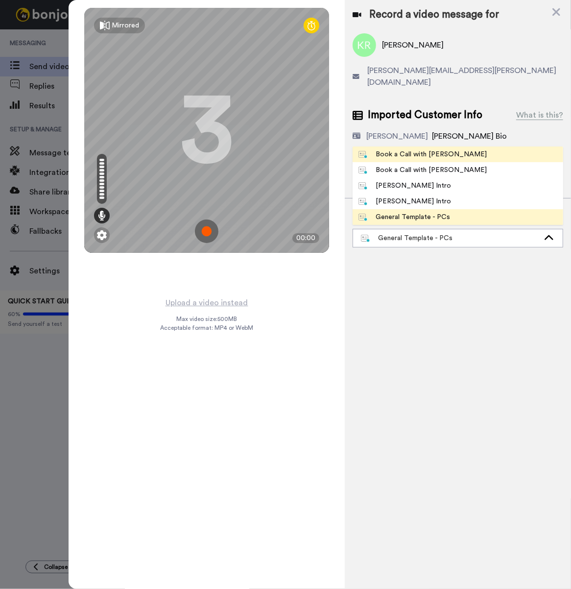
click at [398, 149] on div "Book a Call with [PERSON_NAME]" at bounding box center [422, 154] width 128 height 10
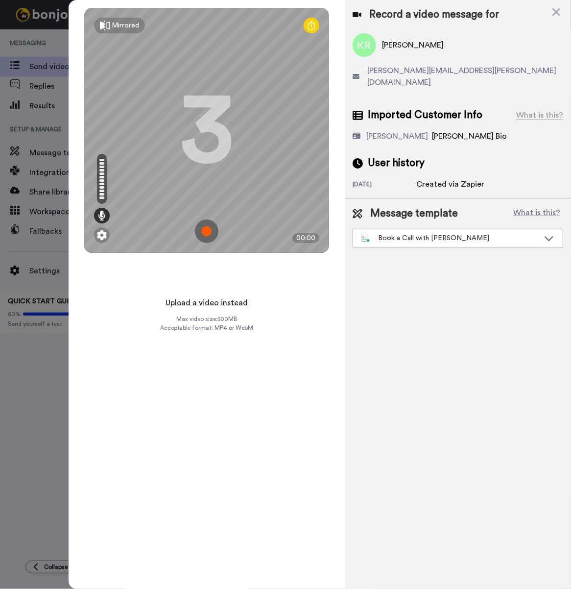
click at [218, 300] on button "Upload a video instead" at bounding box center [207, 302] width 89 height 13
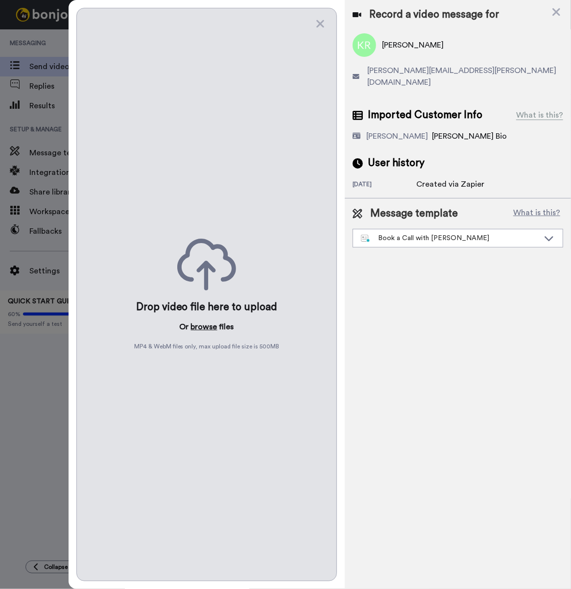
click at [211, 321] on button "browse" at bounding box center [204, 327] width 26 height 12
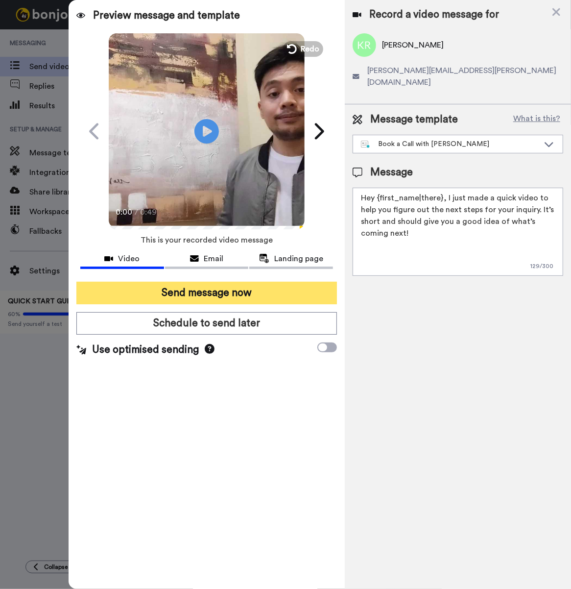
click at [231, 285] on button "Send message now" at bounding box center [206, 293] width 260 height 23
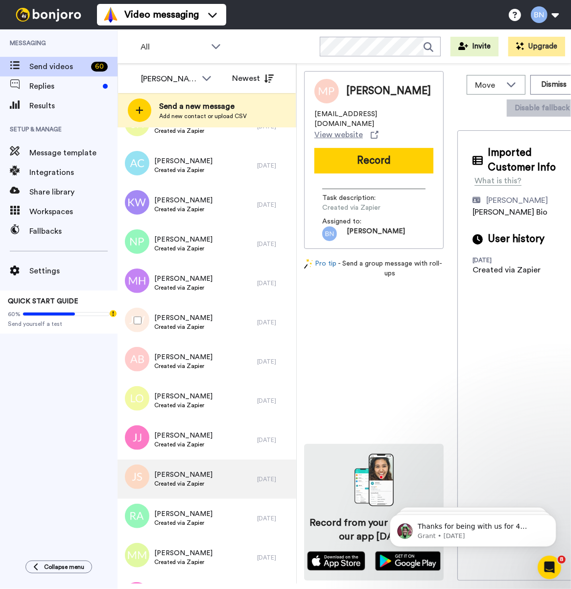
scroll to position [1913, 0]
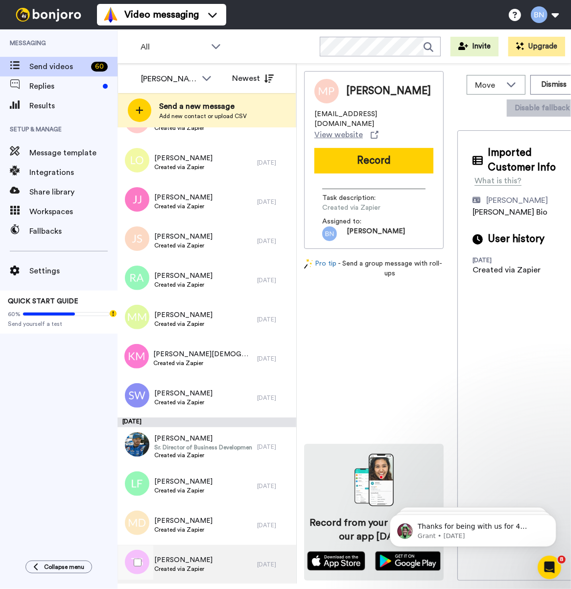
click at [187, 570] on span "Created via Zapier" at bounding box center [183, 569] width 58 height 8
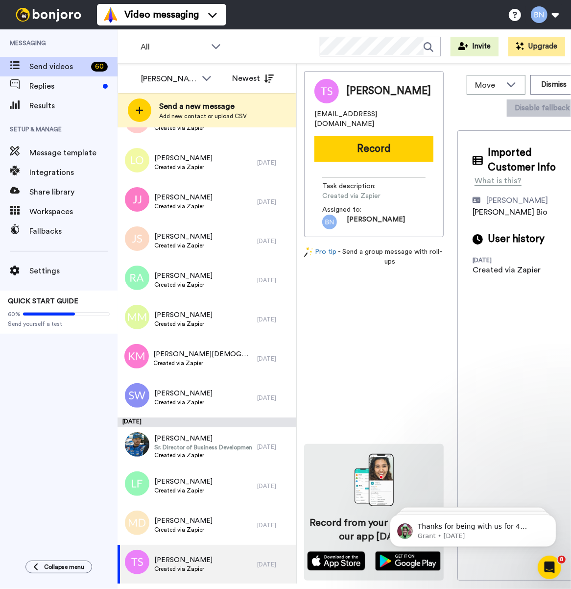
click at [373, 139] on button "Record" at bounding box center [373, 148] width 119 height 25
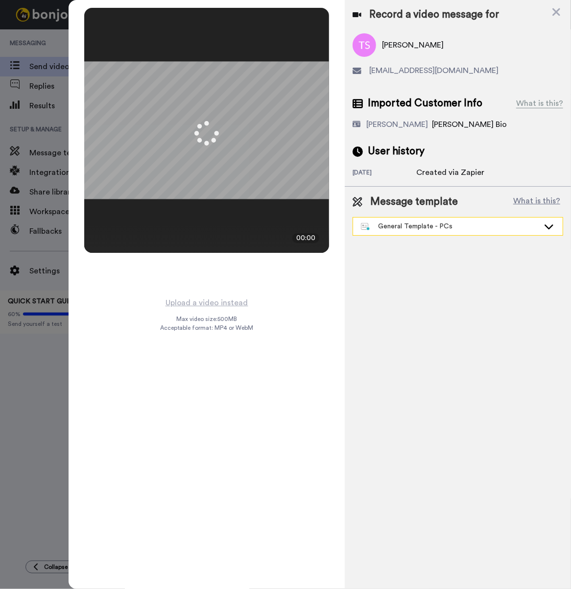
click at [423, 223] on div "General Template - PCs" at bounding box center [450, 226] width 178 height 10
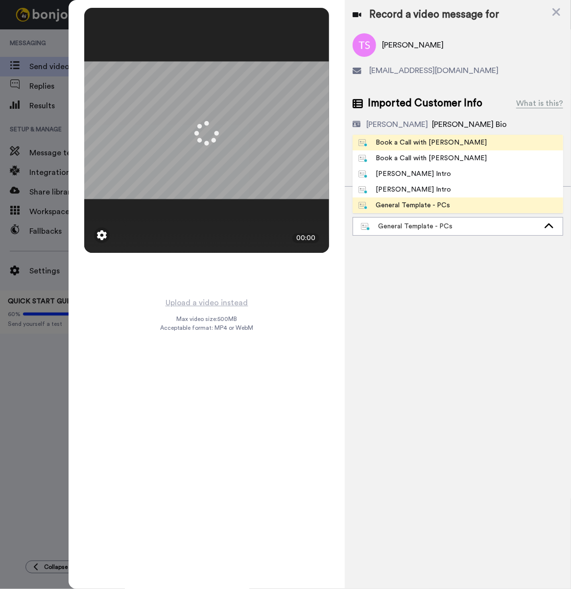
click at [388, 148] on li "Book a Call with [PERSON_NAME]" at bounding box center [458, 143] width 211 height 16
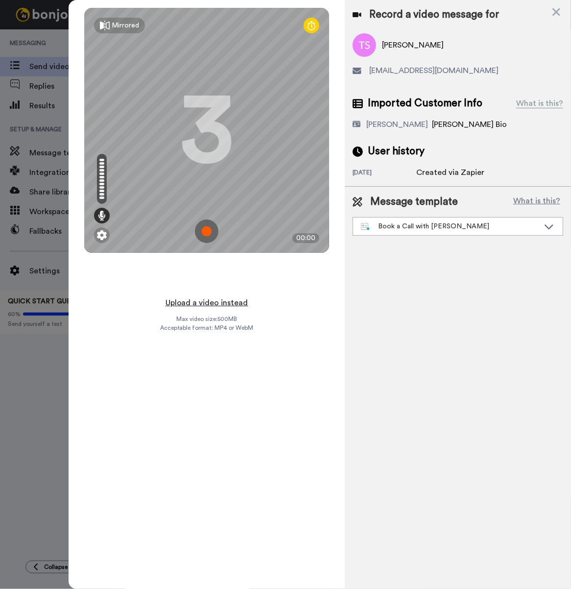
click at [238, 296] on button "Upload a video instead" at bounding box center [207, 302] width 89 height 13
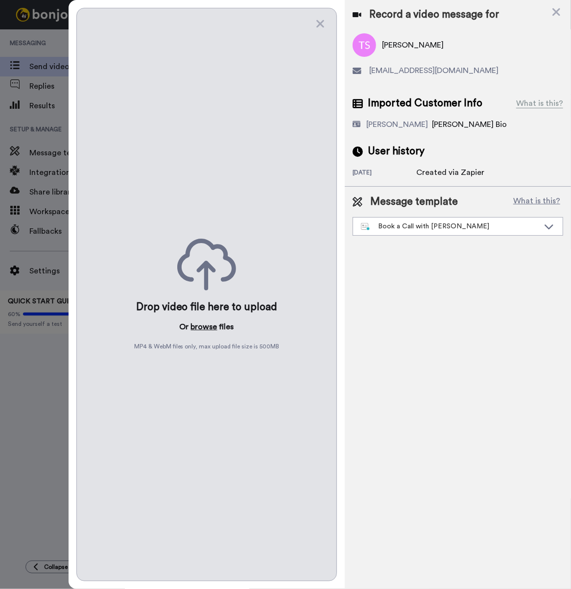
click at [213, 326] on button "browse" at bounding box center [204, 327] width 26 height 12
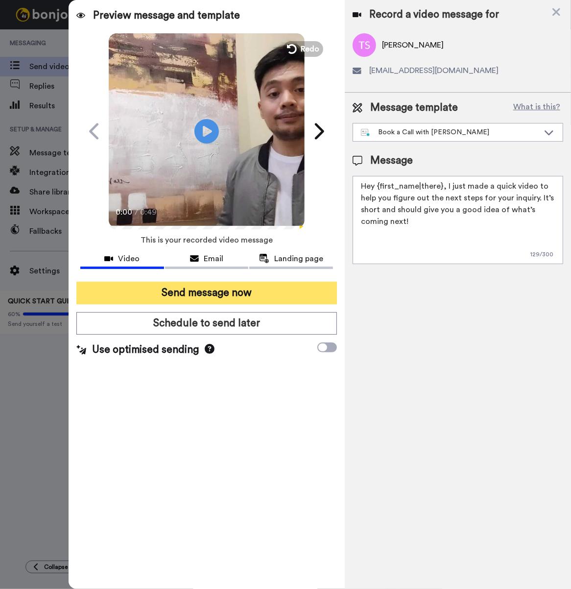
click at [274, 289] on button "Send message now" at bounding box center [206, 293] width 260 height 23
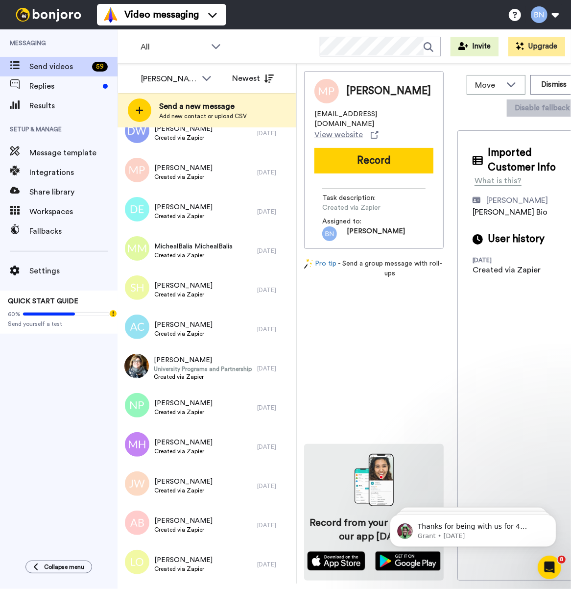
scroll to position [1874, 0]
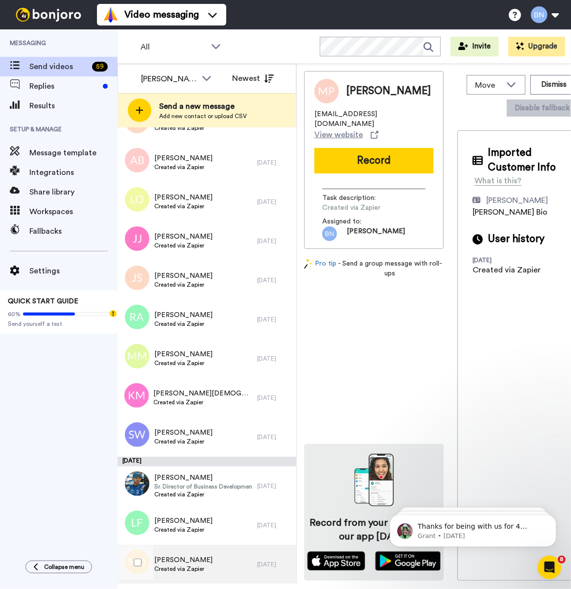
click at [214, 548] on div "Marrylyn Davis Created via Zapier" at bounding box center [188, 563] width 140 height 39
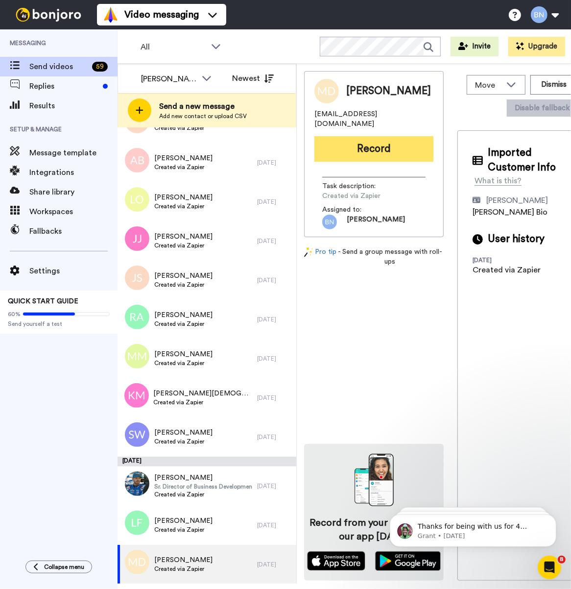
click at [366, 152] on button "Record" at bounding box center [373, 148] width 119 height 25
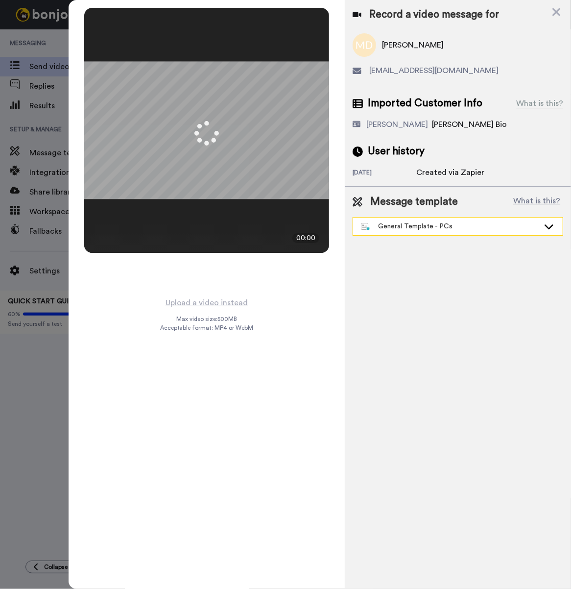
click at [419, 222] on div "General Template - PCs" at bounding box center [450, 226] width 178 height 10
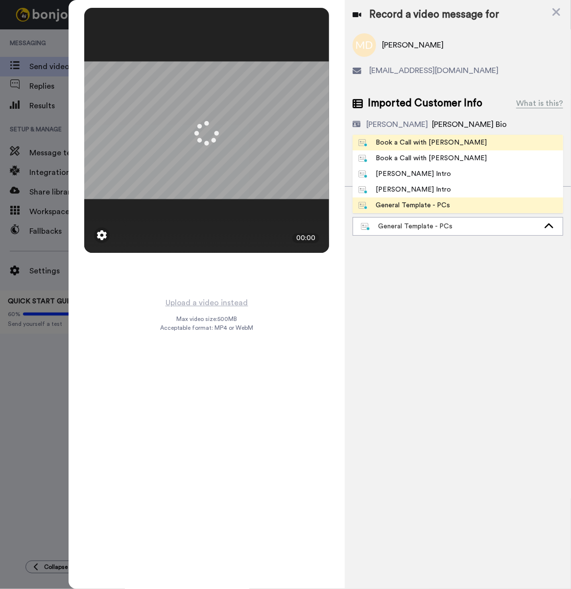
click at [408, 136] on li "Book a Call with [PERSON_NAME]" at bounding box center [458, 143] width 211 height 16
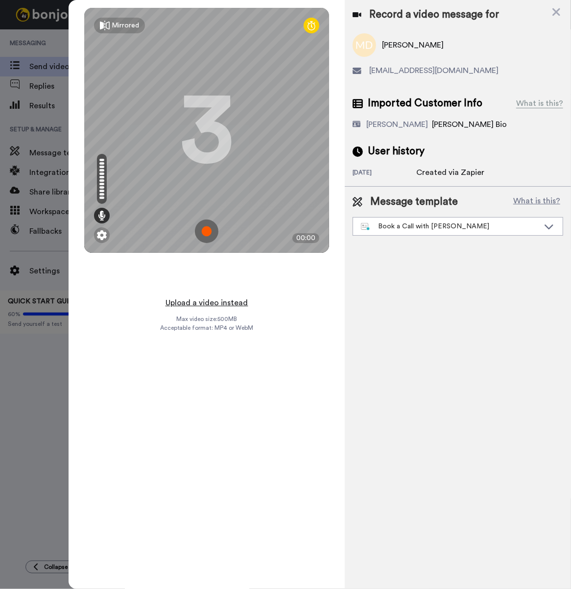
click at [212, 296] on button "Upload a video instead" at bounding box center [207, 302] width 89 height 13
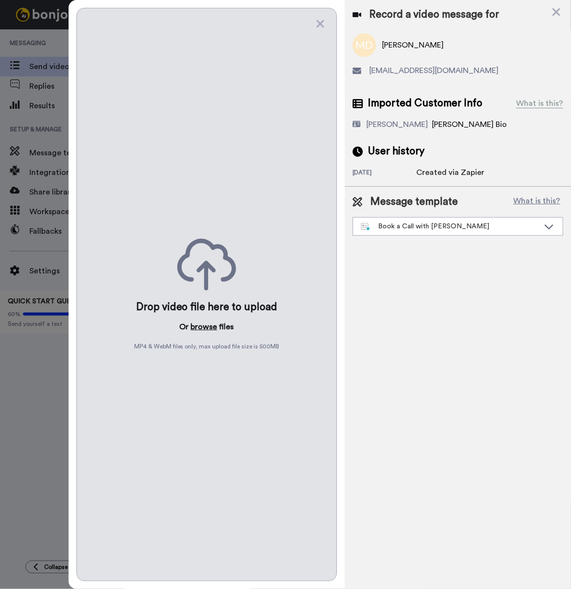
click at [216, 326] on button "browse" at bounding box center [204, 327] width 26 height 12
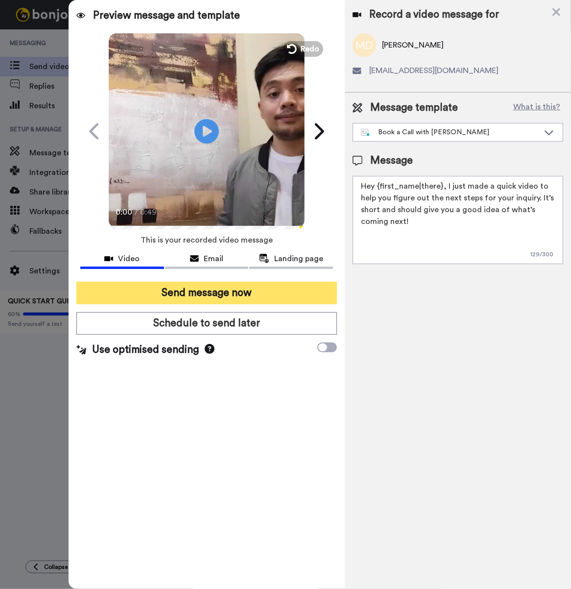
click at [241, 291] on button "Send message now" at bounding box center [206, 293] width 260 height 23
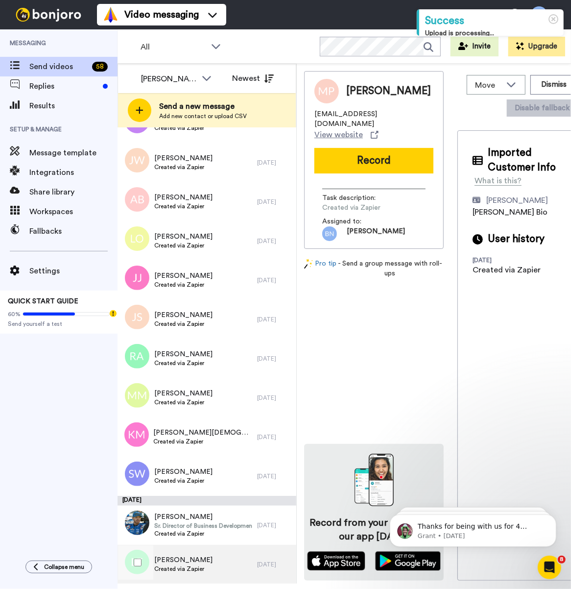
click at [219, 549] on div "[PERSON_NAME] Created via Zapier" at bounding box center [188, 563] width 140 height 39
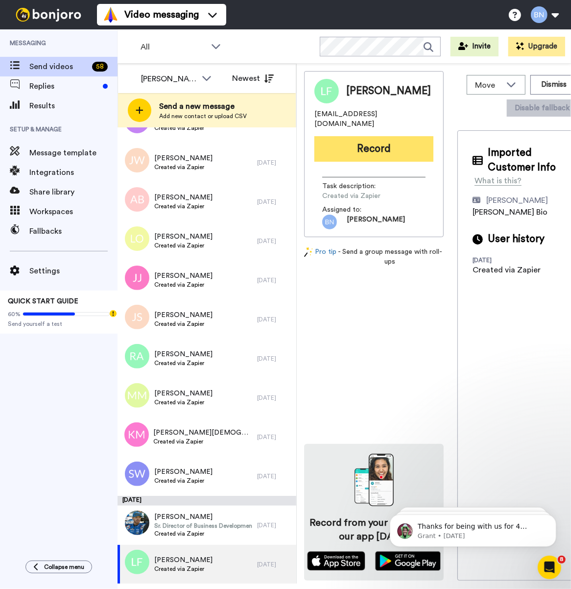
click at [368, 136] on button "Record" at bounding box center [373, 148] width 119 height 25
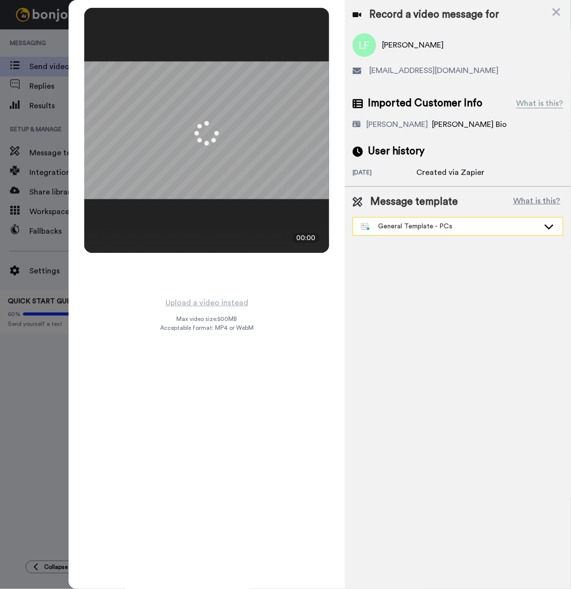
click at [500, 229] on div "General Template - PCs" at bounding box center [450, 226] width 178 height 10
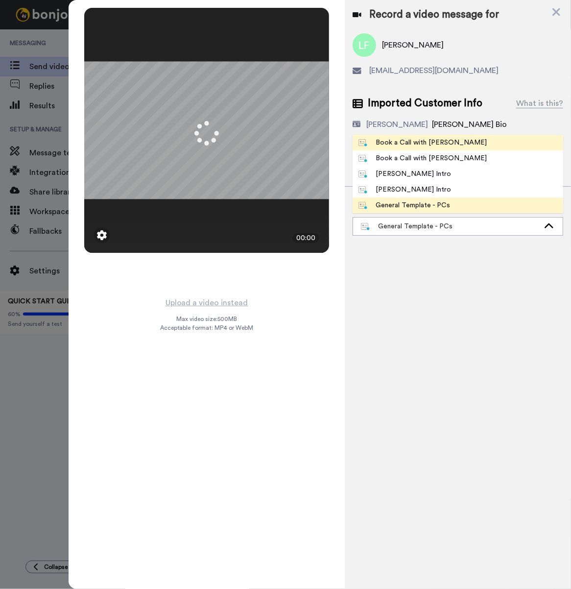
click at [448, 139] on span "Book a Call with [PERSON_NAME]" at bounding box center [423, 143] width 140 height 10
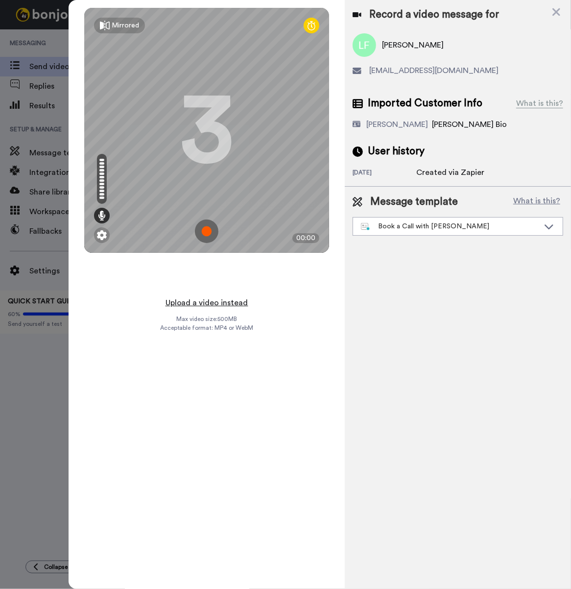
click at [216, 298] on button "Upload a video instead" at bounding box center [207, 302] width 89 height 13
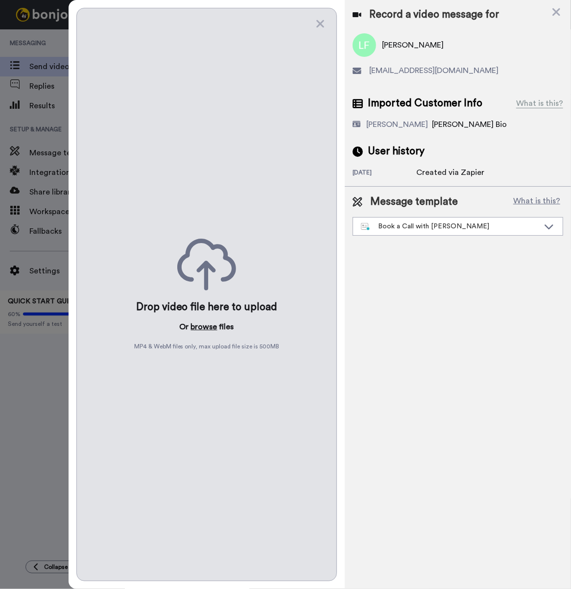
click at [201, 321] on button "browse" at bounding box center [204, 327] width 26 height 12
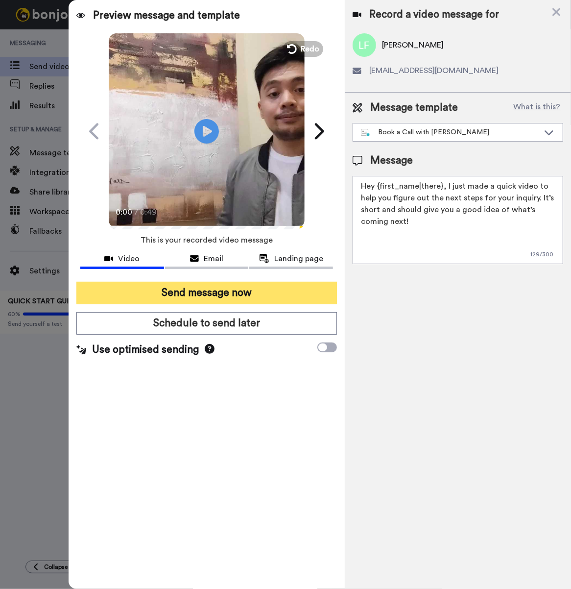
click at [240, 291] on button "Send message now" at bounding box center [206, 293] width 260 height 23
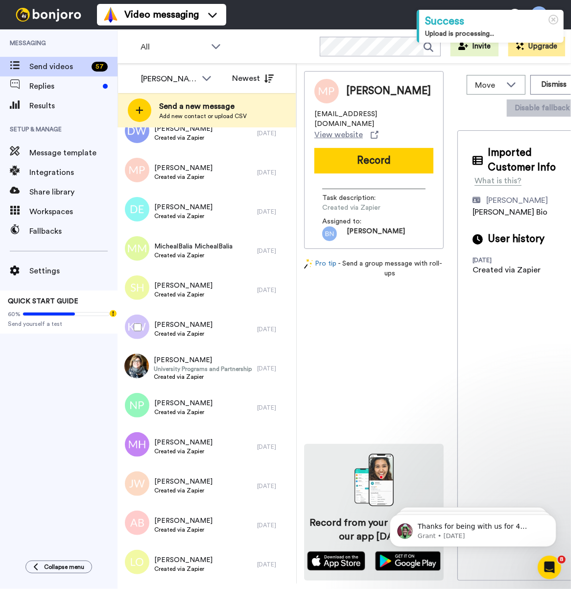
scroll to position [1796, 0]
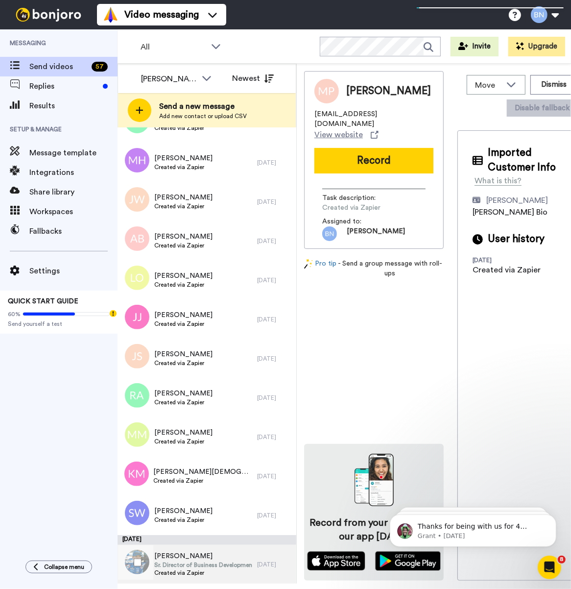
click at [234, 574] on span "Created via Zapier" at bounding box center [203, 572] width 98 height 8
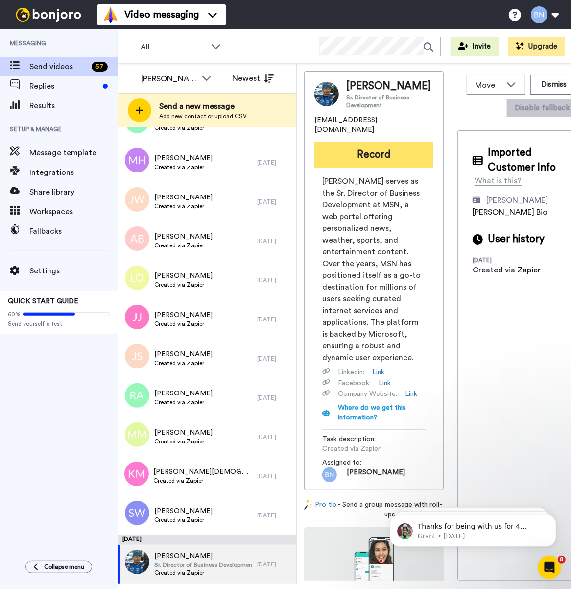
click at [372, 160] on button "Record" at bounding box center [373, 154] width 119 height 25
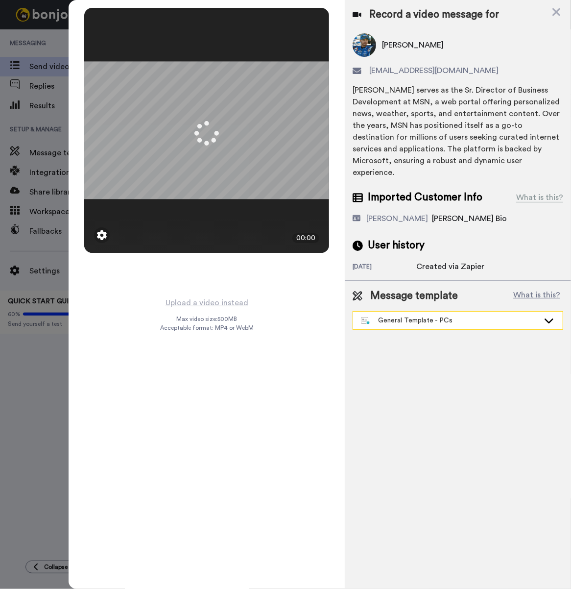
click at [449, 315] on div "General Template - PCs" at bounding box center [450, 320] width 178 height 10
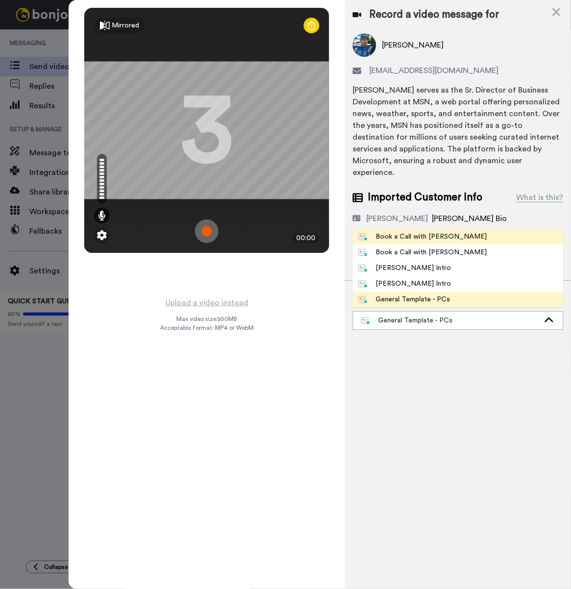
click at [404, 232] on div "Book a Call with [PERSON_NAME]" at bounding box center [422, 237] width 128 height 10
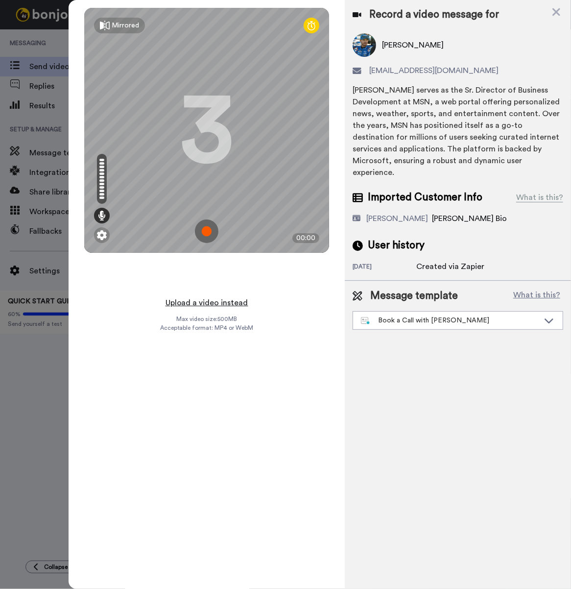
click at [218, 300] on button "Upload a video instead" at bounding box center [207, 302] width 89 height 13
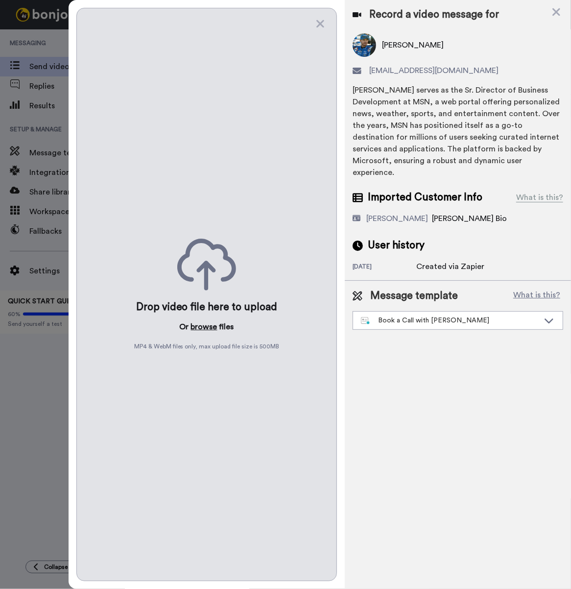
click at [194, 324] on button "browse" at bounding box center [204, 327] width 26 height 12
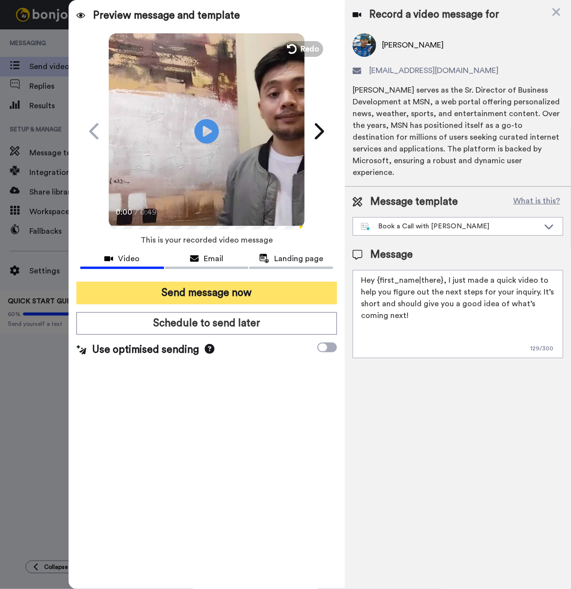
click at [255, 295] on button "Send message now" at bounding box center [206, 293] width 260 height 23
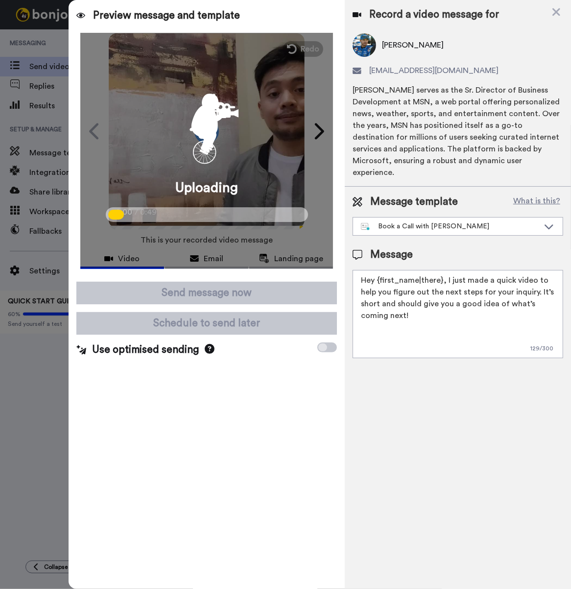
drag, startPoint x: 231, startPoint y: 261, endPoint x: 155, endPoint y: 401, distance: 158.8
click at [155, 401] on div "Preview message and template Play/Pause 0:00 / 0:49 Bruce from Tellwell respond…" at bounding box center [207, 294] width 276 height 589
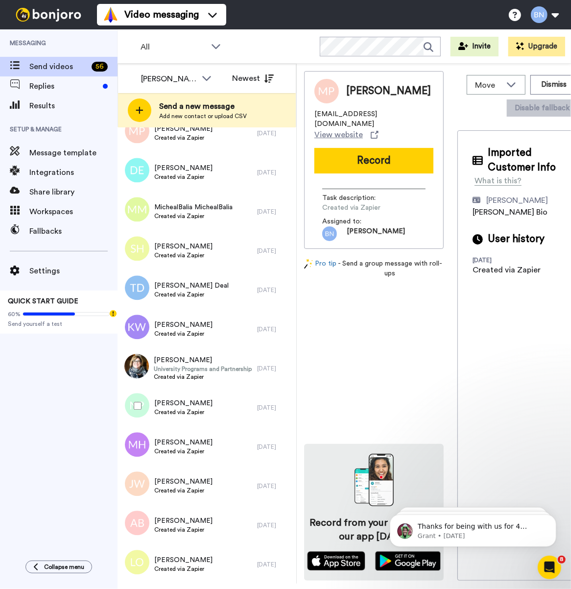
scroll to position [1747, 0]
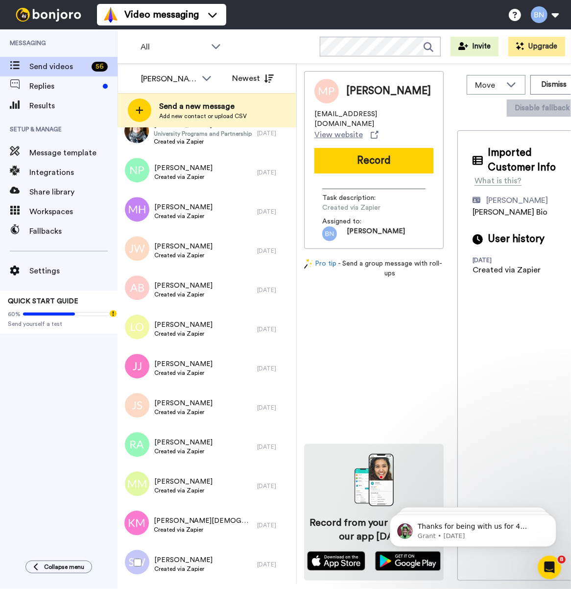
click at [149, 564] on div at bounding box center [135, 562] width 35 height 34
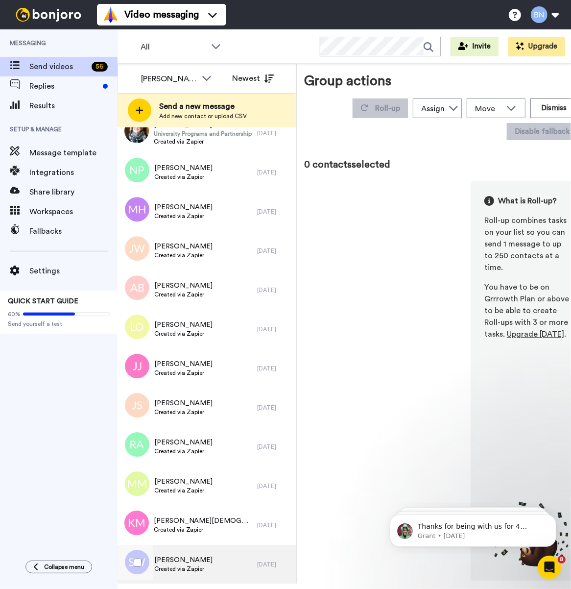
scroll to position [1713, 0]
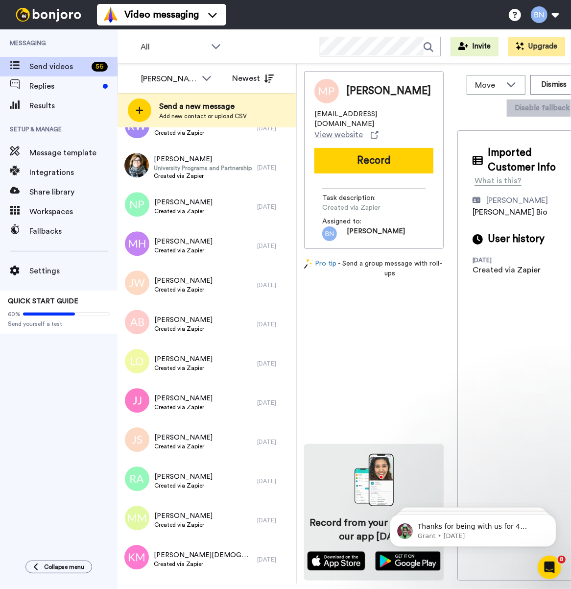
click at [177, 559] on div "[PERSON_NAME] Newest Send a new message Add new contact or upload CSV [DATE] [P…" at bounding box center [207, 323] width 179 height 519
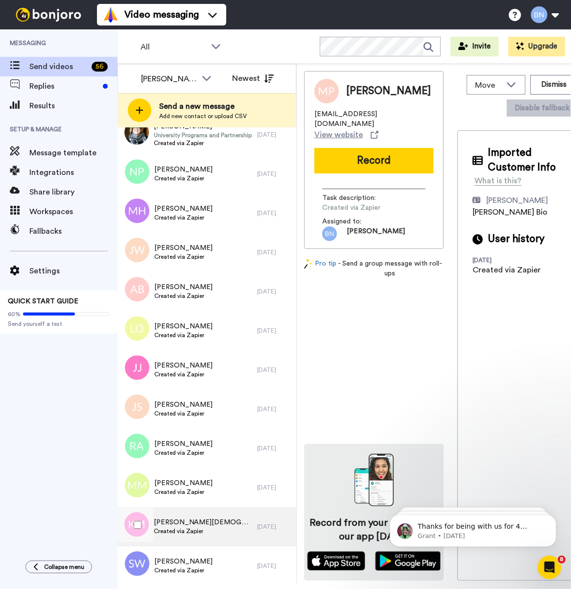
scroll to position [1747, 0]
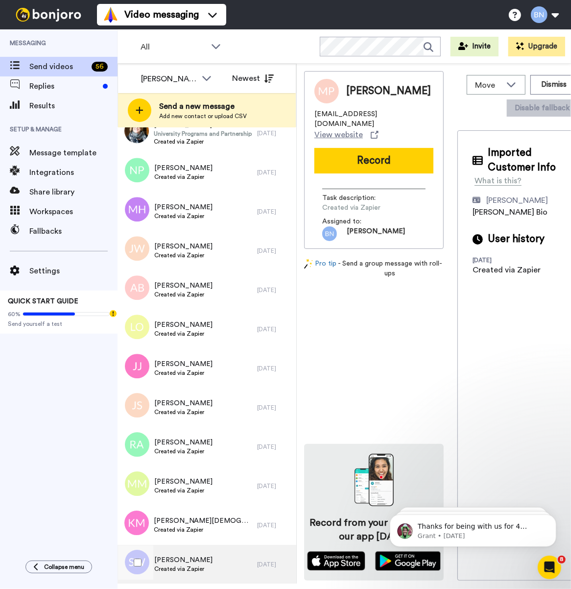
click at [188, 571] on span "Created via Zapier" at bounding box center [183, 569] width 58 height 8
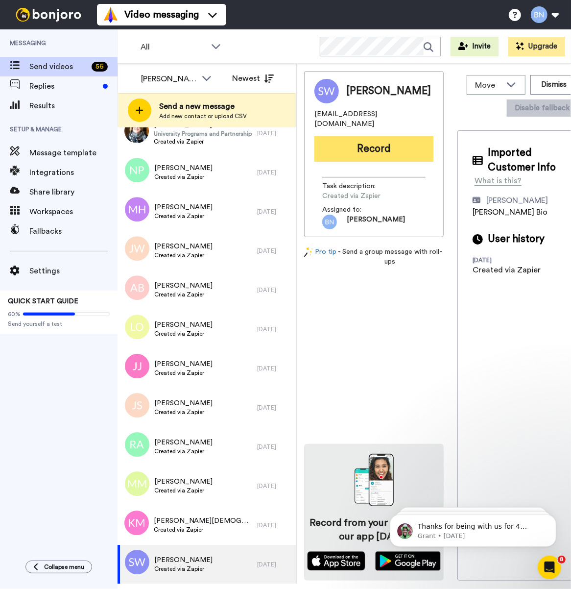
click at [359, 140] on button "Record" at bounding box center [373, 148] width 119 height 25
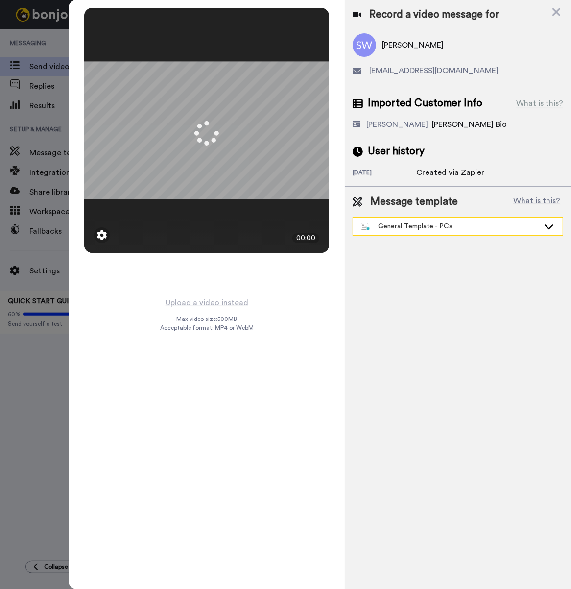
click at [473, 233] on div "General Template - PCs" at bounding box center [458, 226] width 210 height 18
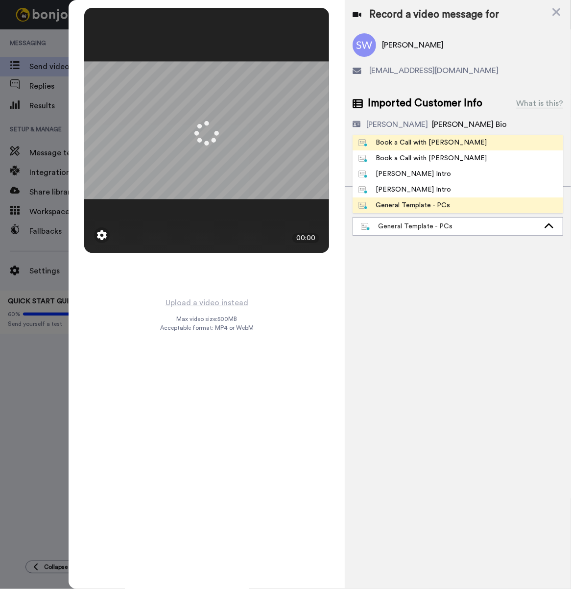
click at [427, 143] on div "Book a Call with [PERSON_NAME]" at bounding box center [422, 143] width 128 height 10
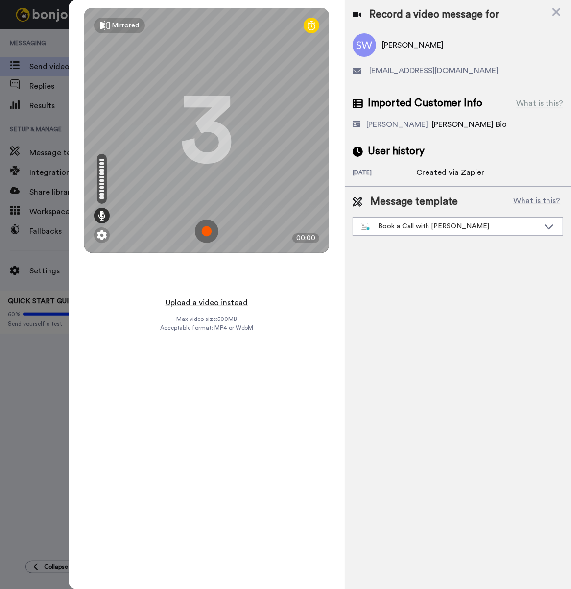
click at [235, 299] on button "Upload a video instead" at bounding box center [207, 302] width 89 height 13
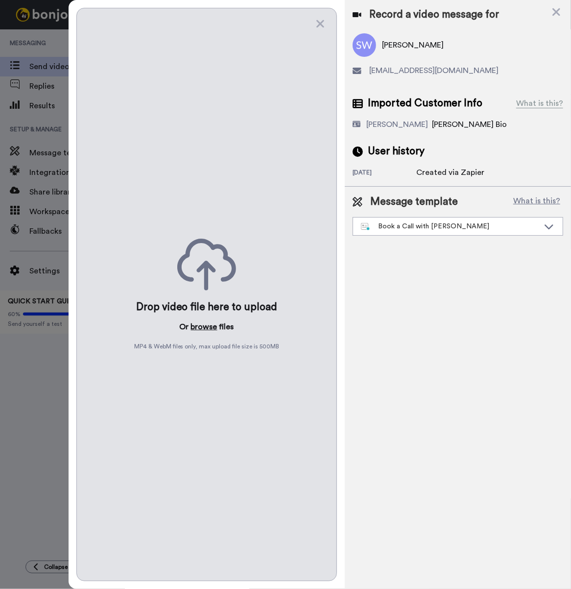
click at [204, 326] on button "browse" at bounding box center [204, 327] width 26 height 12
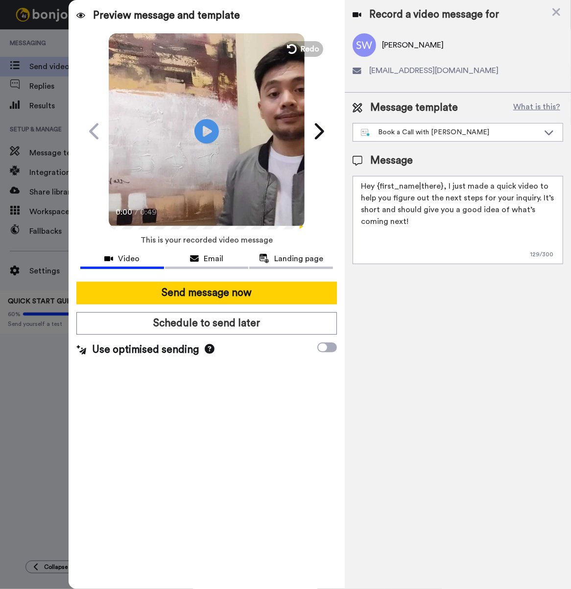
click at [334, 305] on div "Send message now Schedule to send later Use optimised sending" at bounding box center [207, 319] width 276 height 91
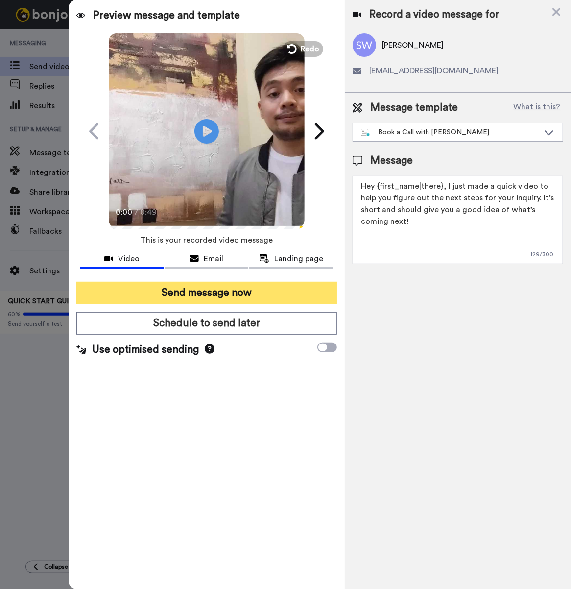
click at [322, 290] on button "Send message now" at bounding box center [206, 293] width 260 height 23
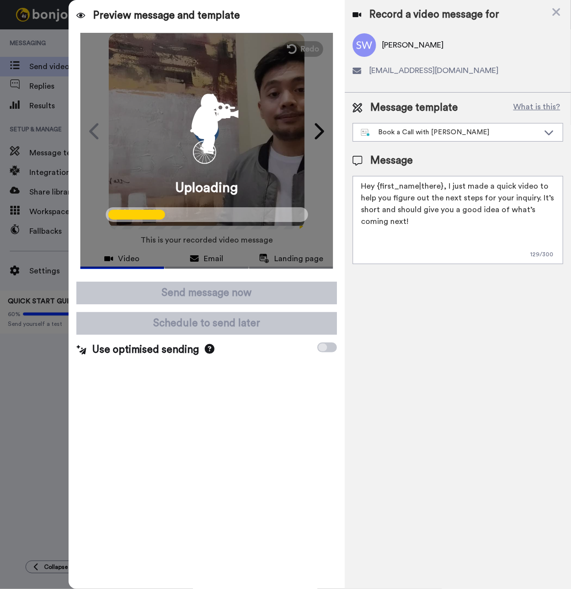
drag, startPoint x: 273, startPoint y: 233, endPoint x: 256, endPoint y: 387, distance: 155.1
click at [256, 387] on div "Preview message and template Play/Pause 0:00 / 0:49 Bruce from Tellwell respond…" at bounding box center [207, 294] width 276 height 589
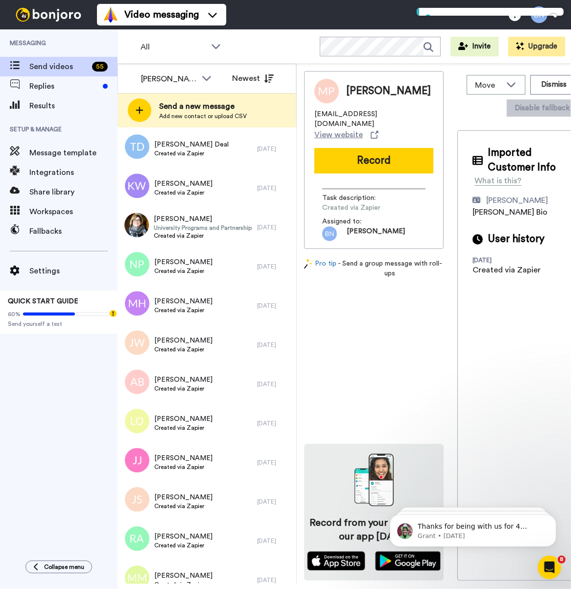
scroll to position [1708, 0]
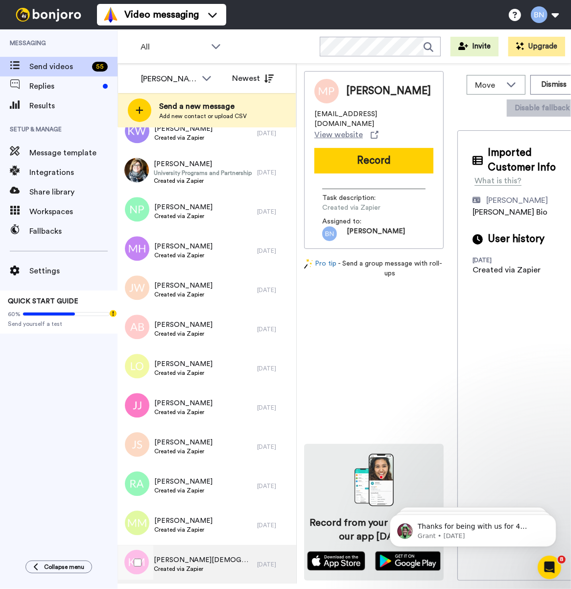
click at [217, 556] on div "Khadijat Muhammed Created via Zapier" at bounding box center [188, 563] width 140 height 39
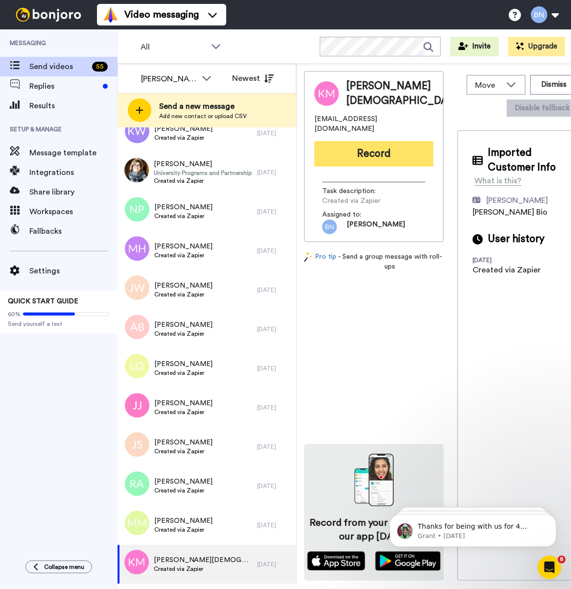
click at [390, 153] on button "Record" at bounding box center [373, 153] width 119 height 25
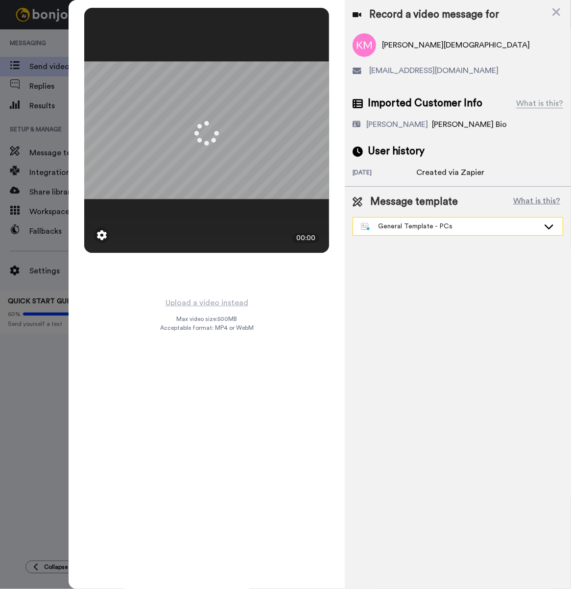
click at [420, 227] on div "General Template - PCs" at bounding box center [450, 226] width 178 height 10
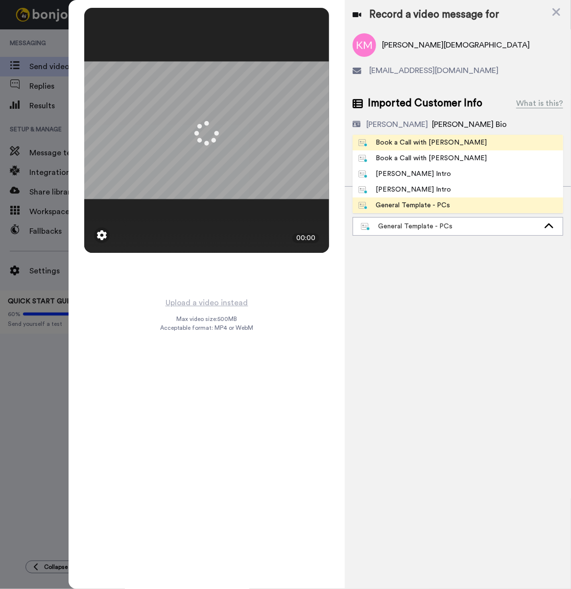
click at [388, 138] on div "Book a Call with [PERSON_NAME]" at bounding box center [422, 143] width 128 height 10
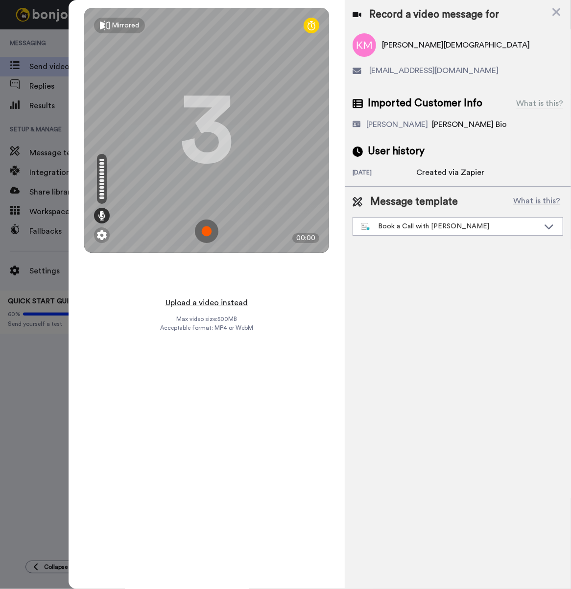
click at [224, 298] on button "Upload a video instead" at bounding box center [207, 302] width 89 height 13
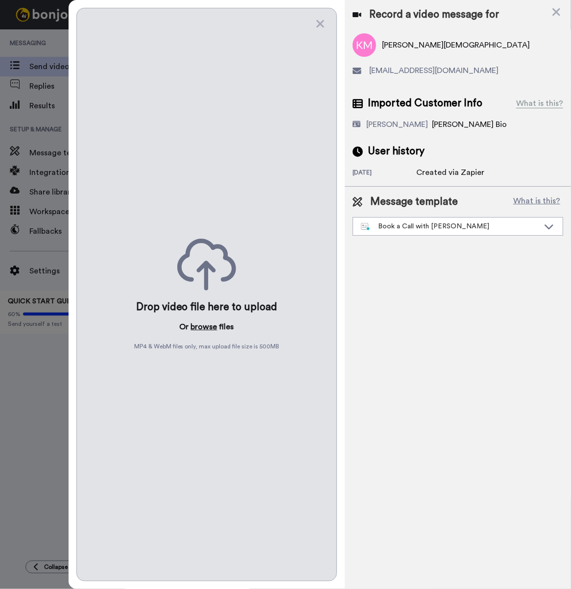
click at [208, 324] on button "browse" at bounding box center [204, 327] width 26 height 12
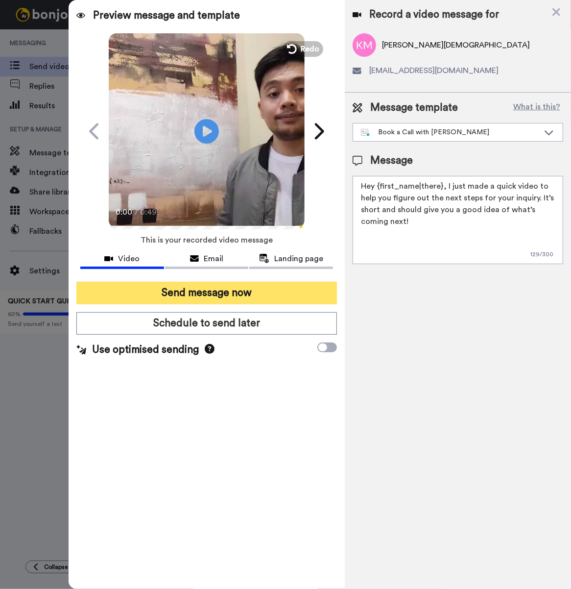
click at [250, 289] on button "Send message now" at bounding box center [206, 293] width 260 height 23
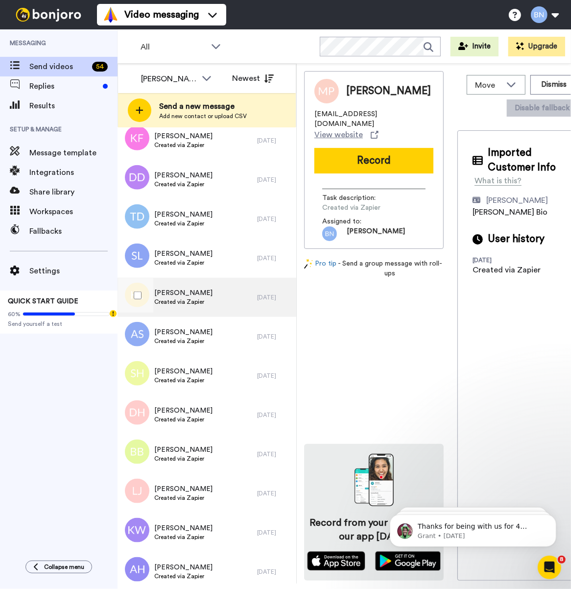
scroll to position [533, 0]
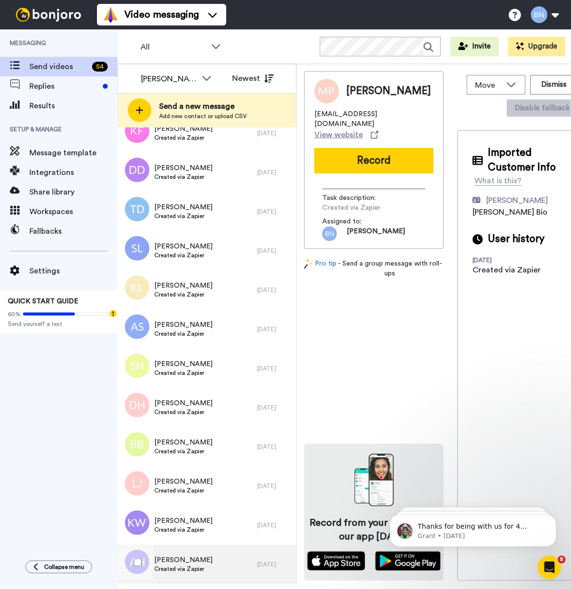
click at [242, 552] on div "[PERSON_NAME] Created via Zapier" at bounding box center [188, 563] width 140 height 39
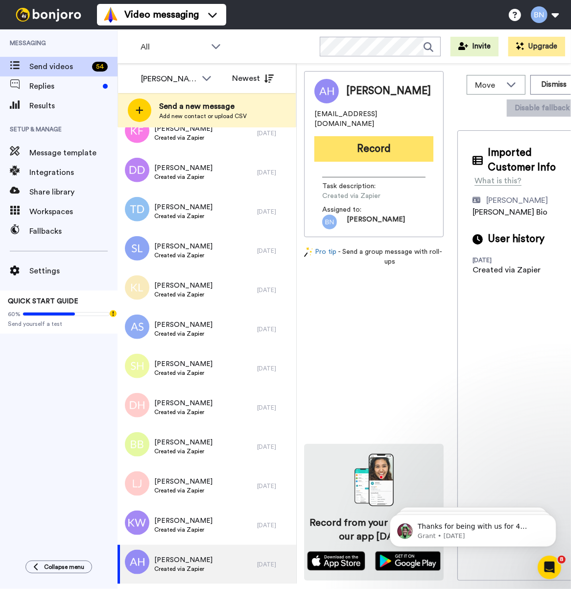
click at [398, 136] on button "Record" at bounding box center [373, 148] width 119 height 25
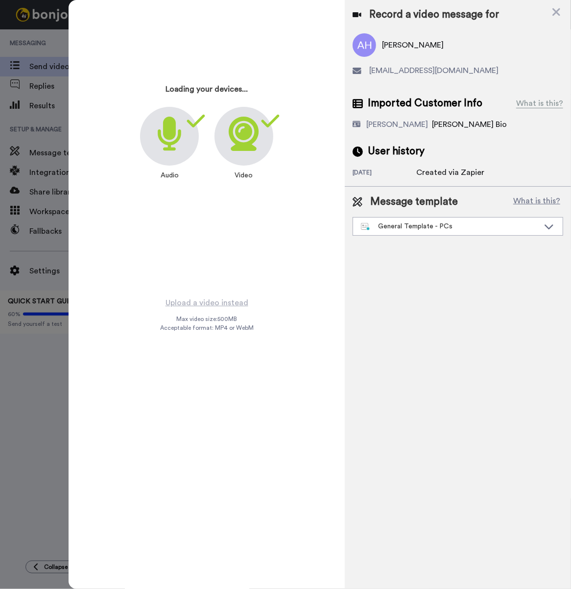
click at [440, 209] on div "Message template What is this? General Template - PCs" at bounding box center [458, 214] width 211 height 41
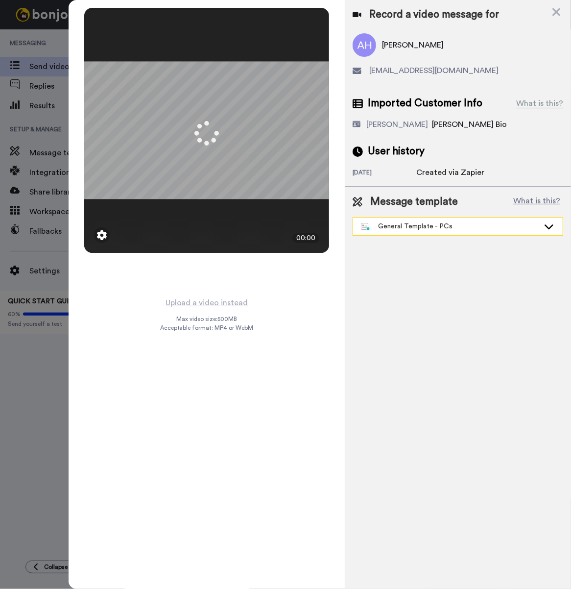
click at [442, 226] on div "General Template - PCs" at bounding box center [450, 226] width 178 height 10
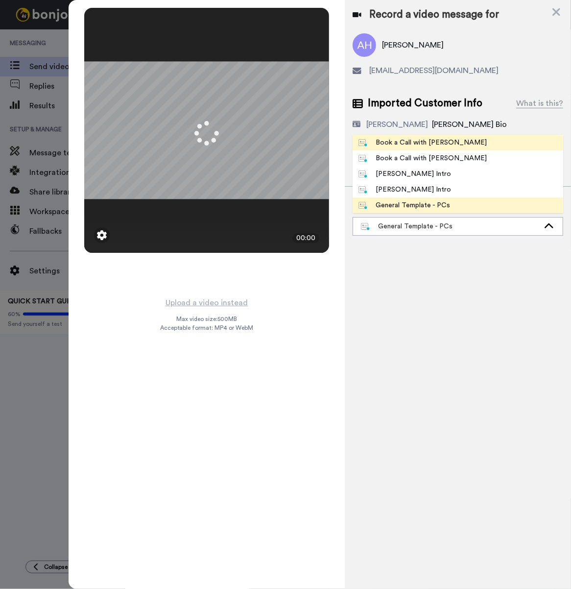
click at [433, 141] on div "Book a Call with [PERSON_NAME]" at bounding box center [422, 143] width 128 height 10
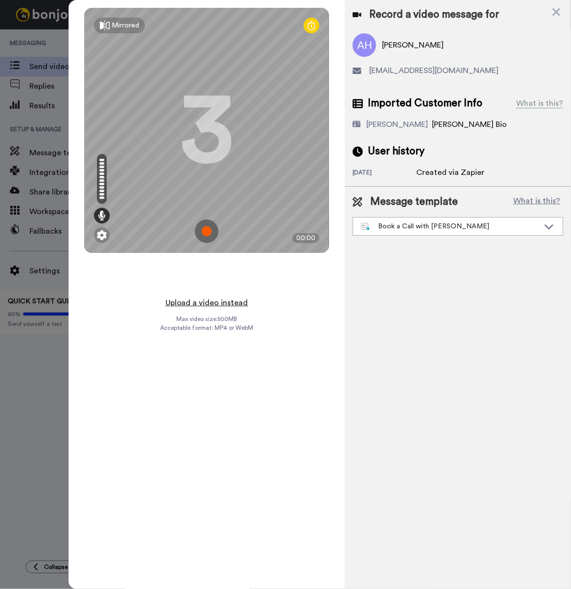
click at [228, 297] on button "Upload a video instead" at bounding box center [207, 302] width 89 height 13
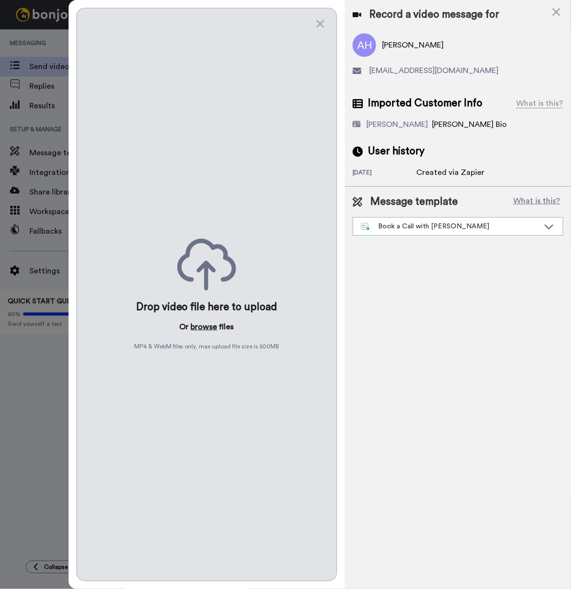
click at [198, 329] on button "browse" at bounding box center [204, 327] width 26 height 12
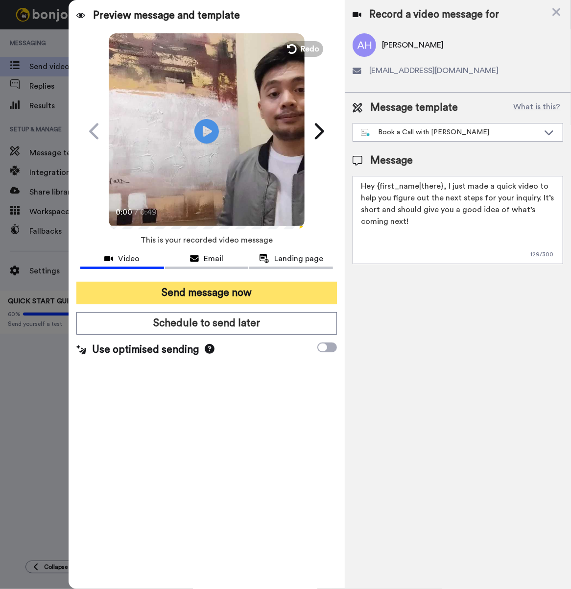
click at [246, 292] on button "Send message now" at bounding box center [206, 293] width 260 height 23
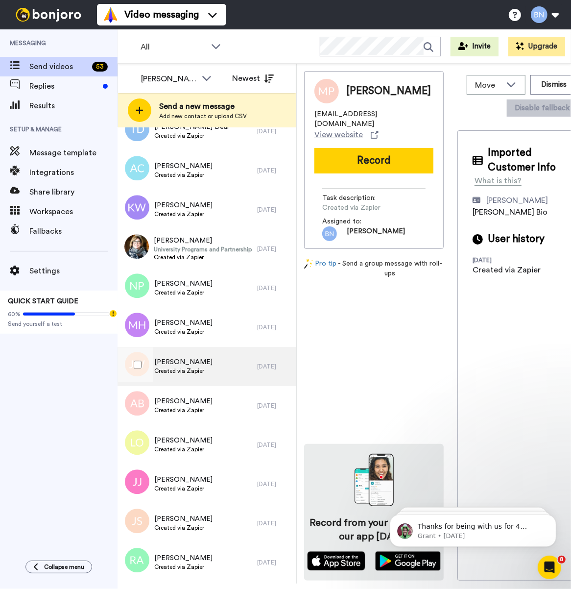
scroll to position [1629, 0]
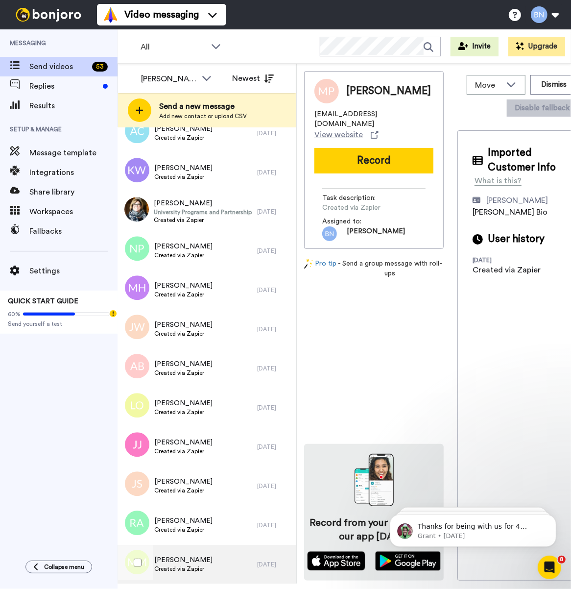
click at [220, 559] on div "[PERSON_NAME] Created via Zapier" at bounding box center [188, 563] width 140 height 39
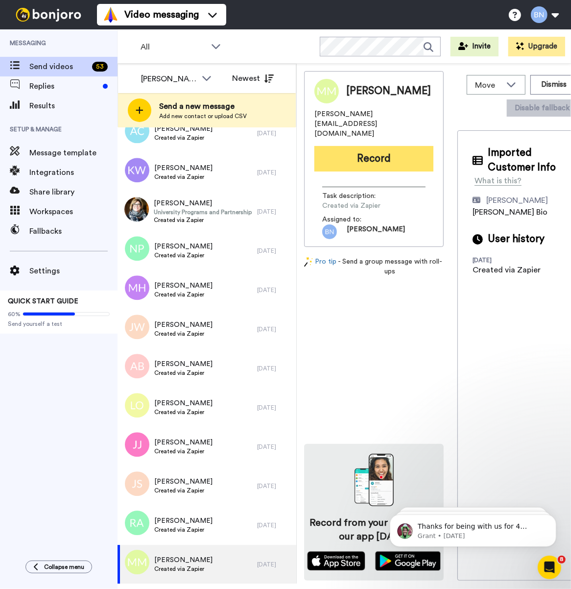
click at [377, 149] on button "Record" at bounding box center [373, 158] width 119 height 25
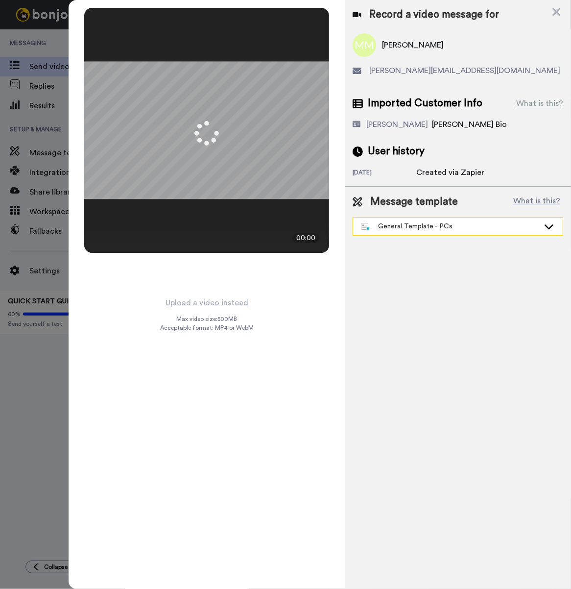
click at [426, 218] on div "General Template - PCs" at bounding box center [458, 226] width 210 height 18
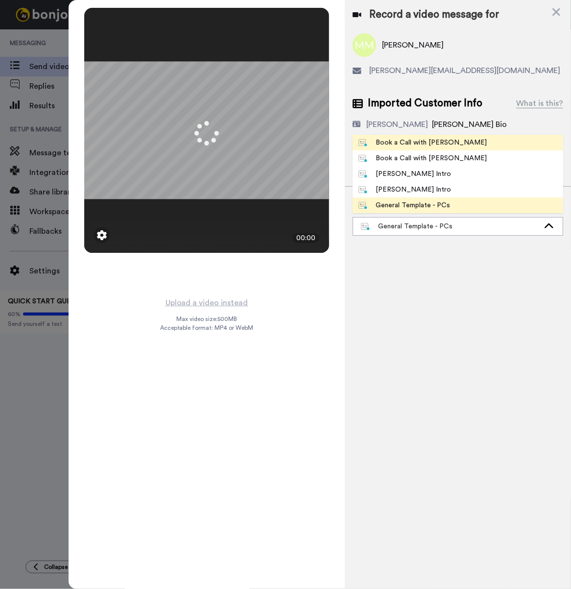
click at [425, 142] on div "Book a Call with [PERSON_NAME]" at bounding box center [422, 143] width 128 height 10
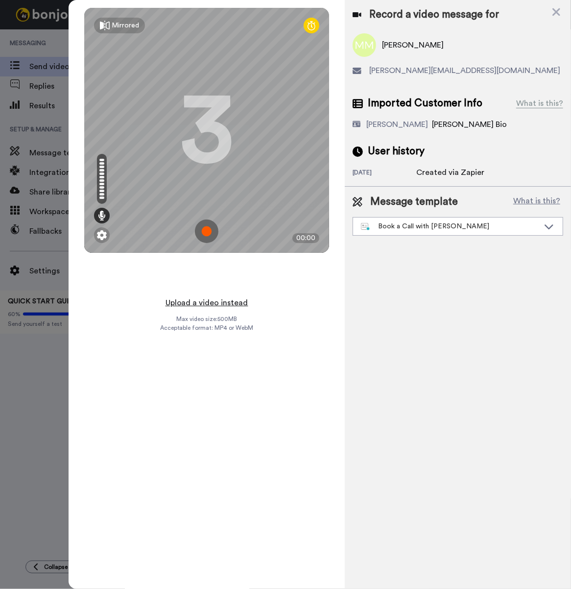
click at [197, 299] on button "Upload a video instead" at bounding box center [207, 302] width 89 height 13
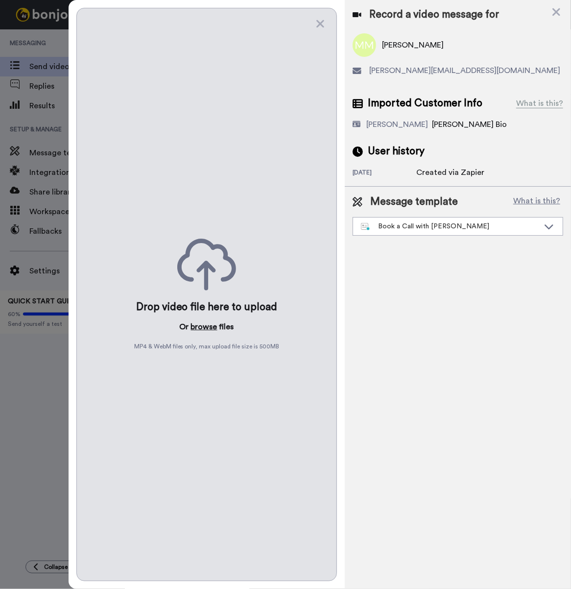
click at [212, 326] on button "browse" at bounding box center [204, 327] width 26 height 12
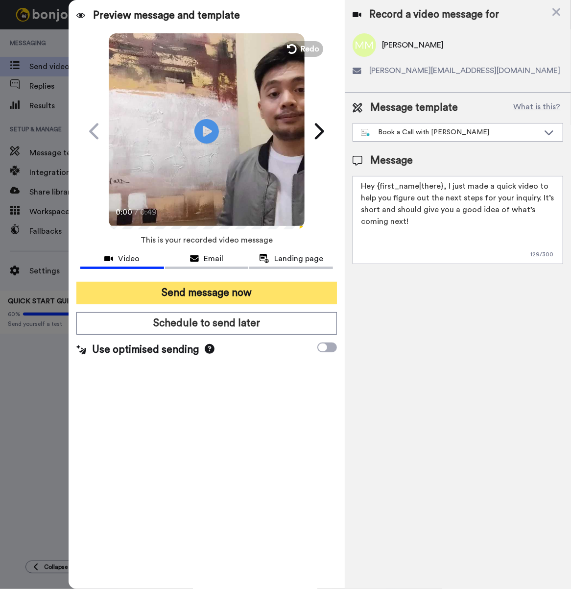
click at [241, 287] on button "Send message now" at bounding box center [206, 293] width 260 height 23
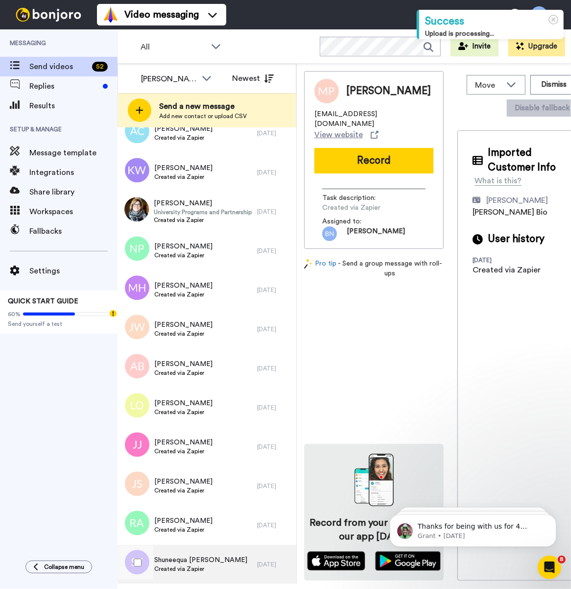
click at [210, 562] on span "Shuneequa [PERSON_NAME]" at bounding box center [200, 560] width 93 height 10
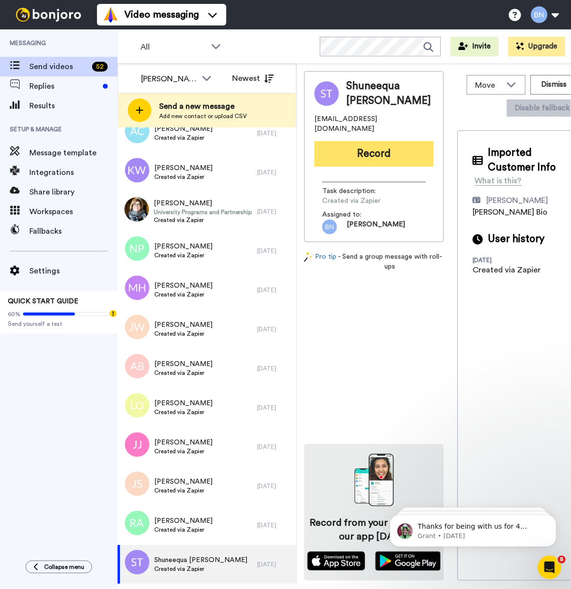
click at [363, 142] on button "Record" at bounding box center [373, 153] width 119 height 25
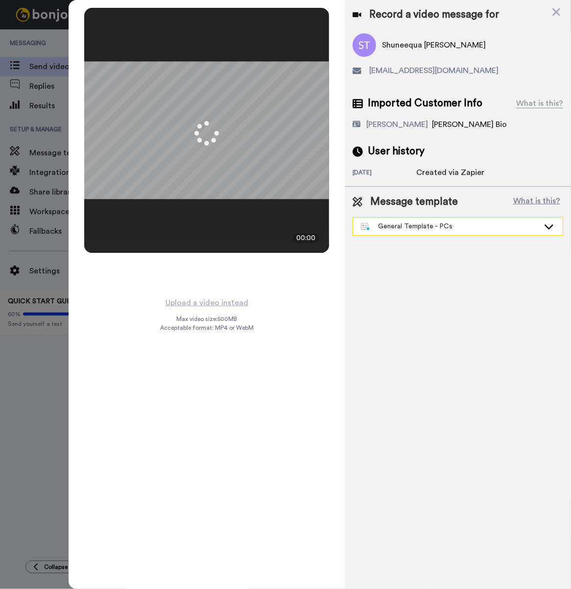
click at [449, 230] on div "General Template - PCs" at bounding box center [450, 226] width 178 height 10
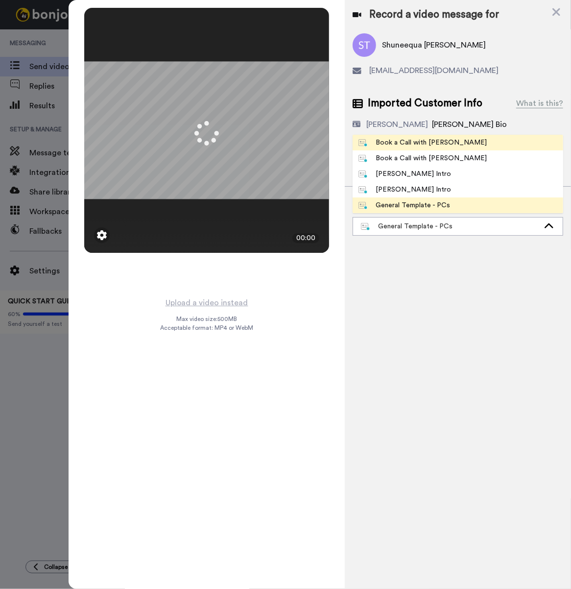
click at [418, 141] on div "Book a Call with [PERSON_NAME]" at bounding box center [422, 143] width 128 height 10
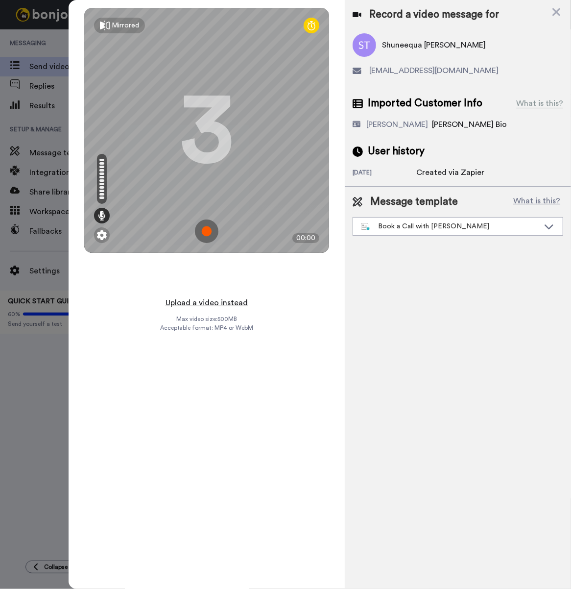
click at [227, 297] on button "Upload a video instead" at bounding box center [207, 302] width 89 height 13
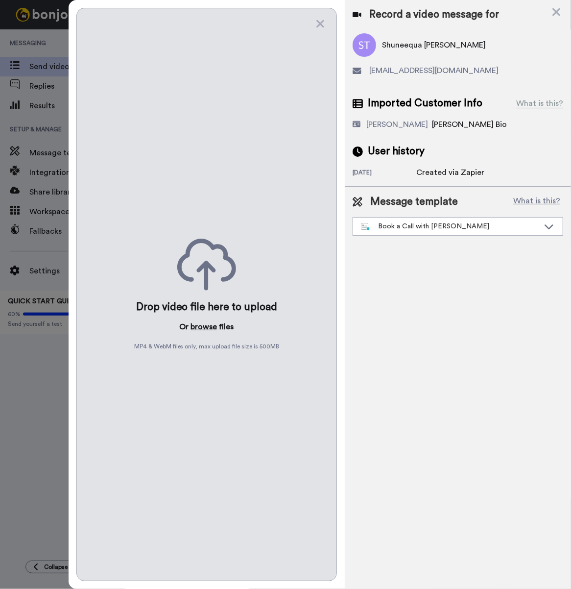
click at [206, 321] on button "browse" at bounding box center [204, 327] width 26 height 12
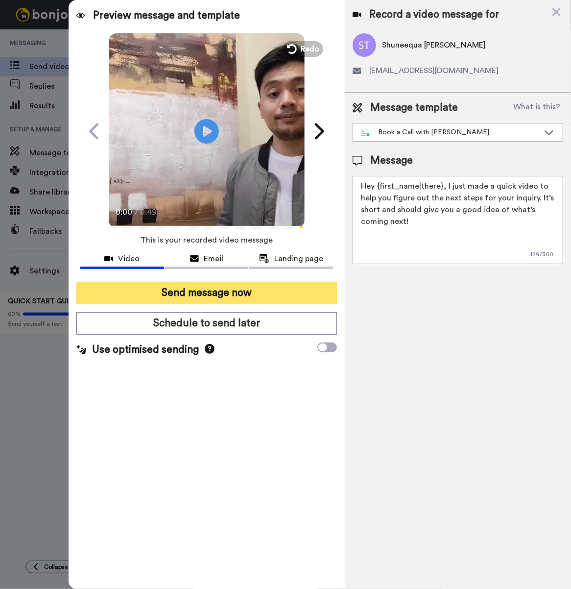
click at [199, 285] on button "Send message now" at bounding box center [206, 293] width 260 height 23
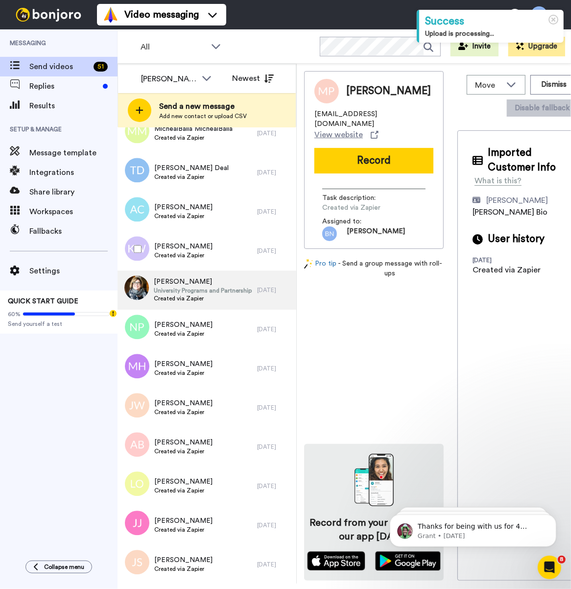
scroll to position [1551, 0]
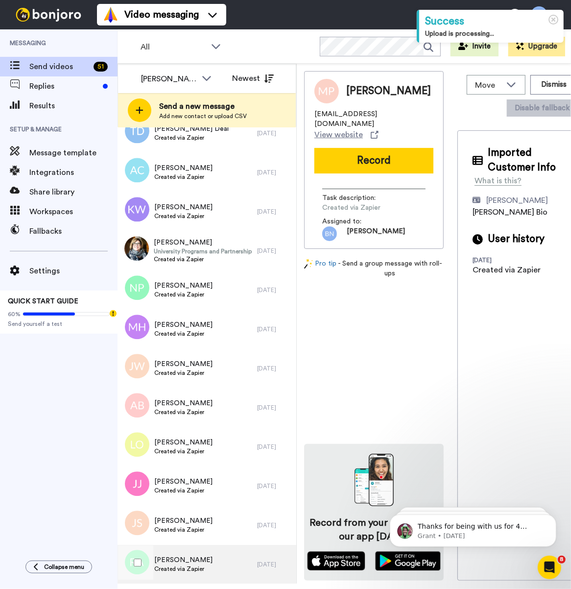
click at [223, 566] on div "Rodney Altizer Created via Zapier" at bounding box center [188, 563] width 140 height 39
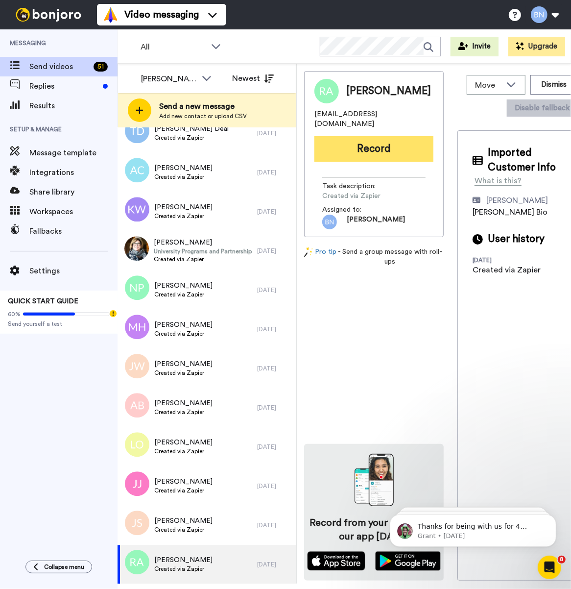
click at [371, 148] on button "Record" at bounding box center [373, 148] width 119 height 25
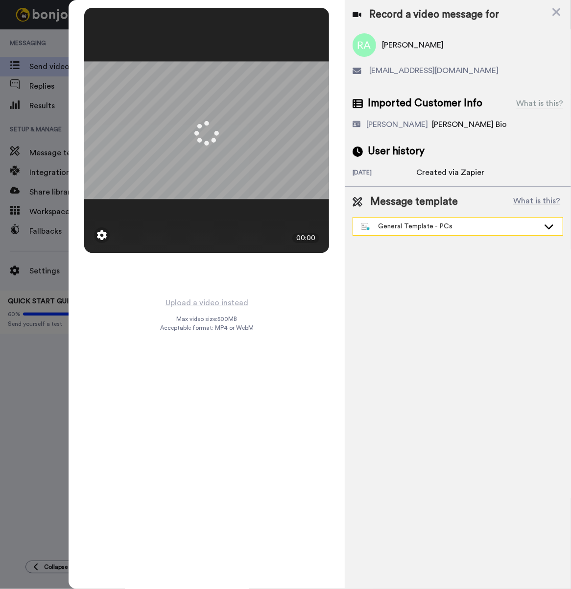
click at [448, 229] on div "General Template - PCs" at bounding box center [450, 226] width 178 height 10
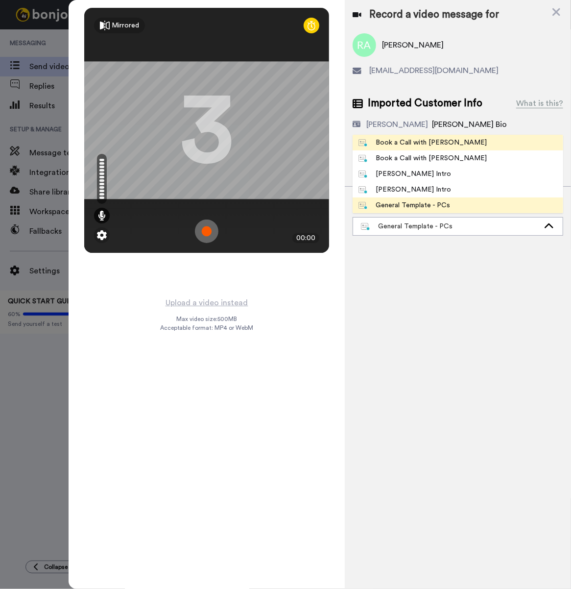
click at [422, 143] on div "Book a Call with [PERSON_NAME]" at bounding box center [422, 143] width 128 height 10
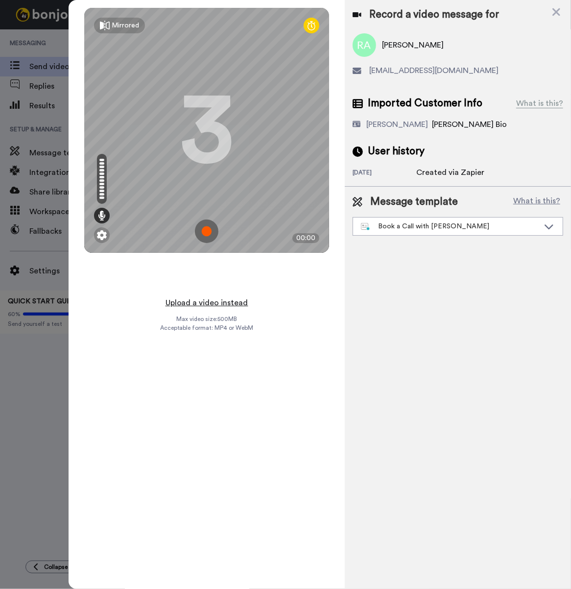
click at [223, 296] on button "Upload a video instead" at bounding box center [207, 302] width 89 height 13
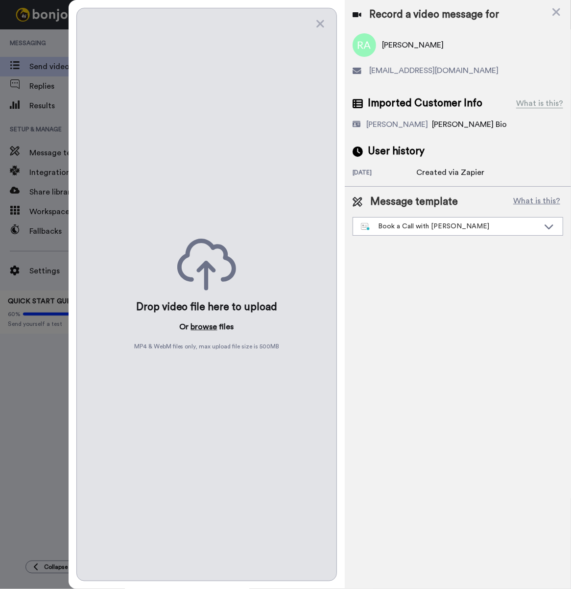
click at [213, 323] on button "browse" at bounding box center [204, 327] width 26 height 12
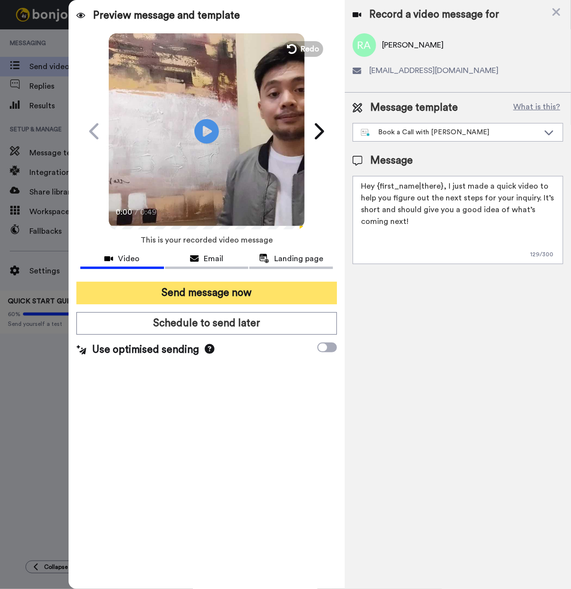
click at [194, 295] on button "Send message now" at bounding box center [206, 293] width 260 height 23
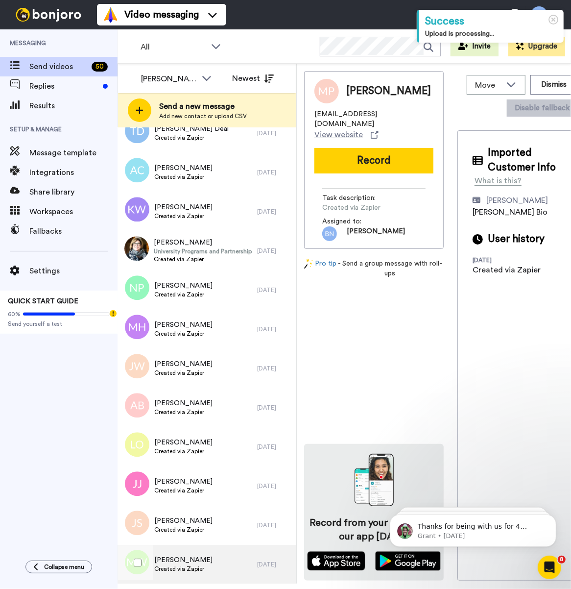
click at [212, 557] on div "[PERSON_NAME] Created via Zapier" at bounding box center [188, 563] width 140 height 39
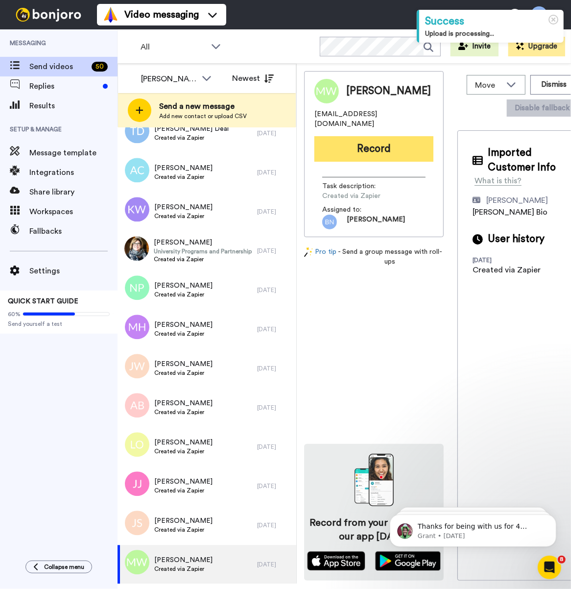
click at [367, 139] on button "Record" at bounding box center [373, 148] width 119 height 25
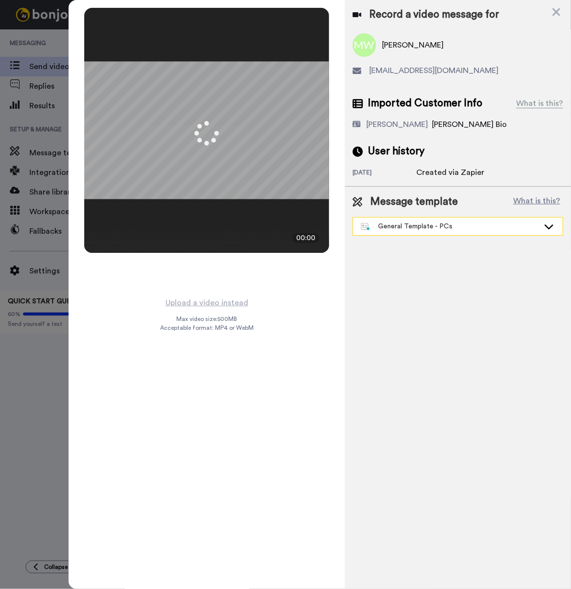
click at [431, 224] on div "General Template - PCs" at bounding box center [450, 226] width 178 height 10
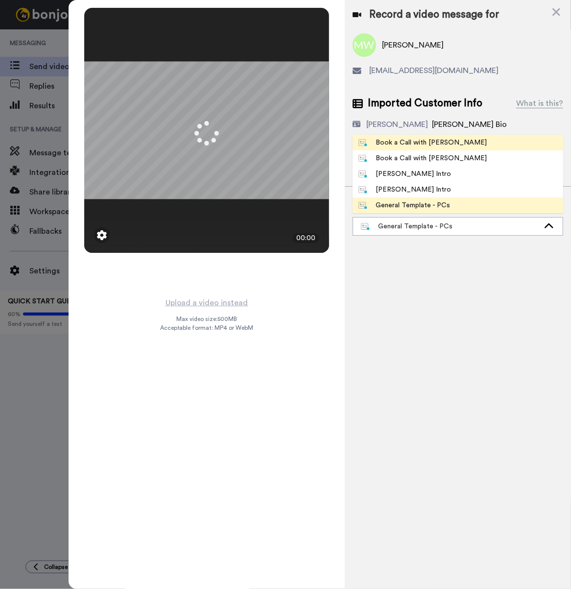
click at [464, 146] on li "Book a Call with [PERSON_NAME]" at bounding box center [458, 143] width 211 height 16
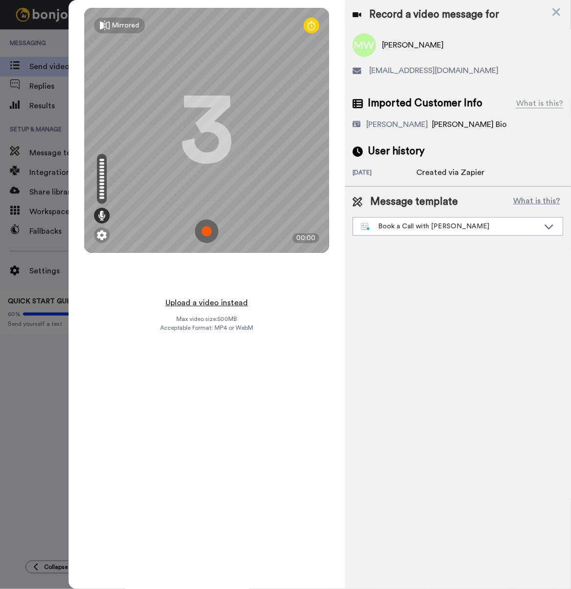
click at [213, 296] on button "Upload a video instead" at bounding box center [207, 302] width 89 height 13
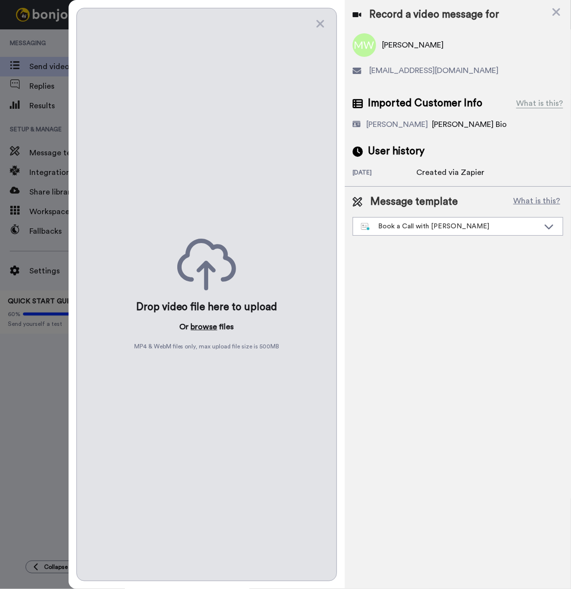
click at [208, 321] on button "browse" at bounding box center [204, 327] width 26 height 12
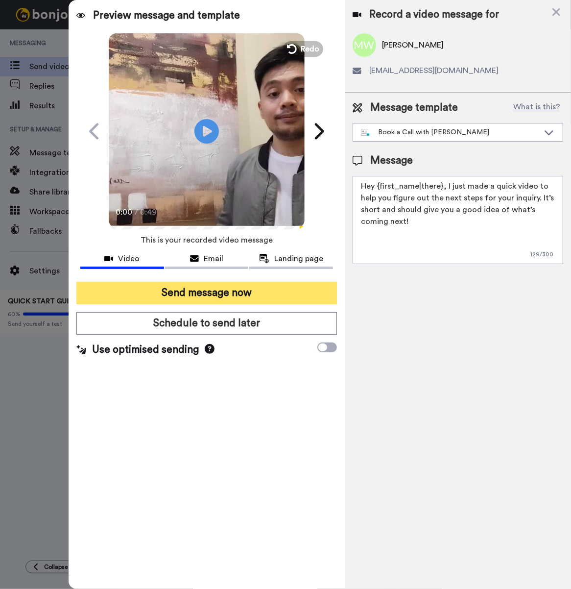
click at [169, 283] on button "Send message now" at bounding box center [206, 293] width 260 height 23
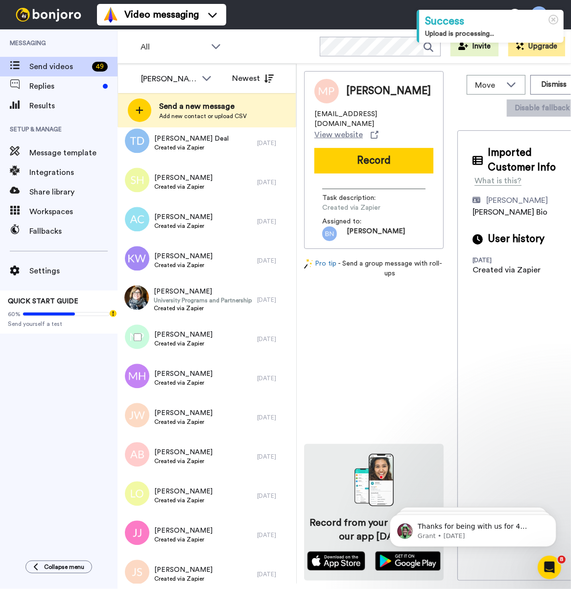
scroll to position [1473, 0]
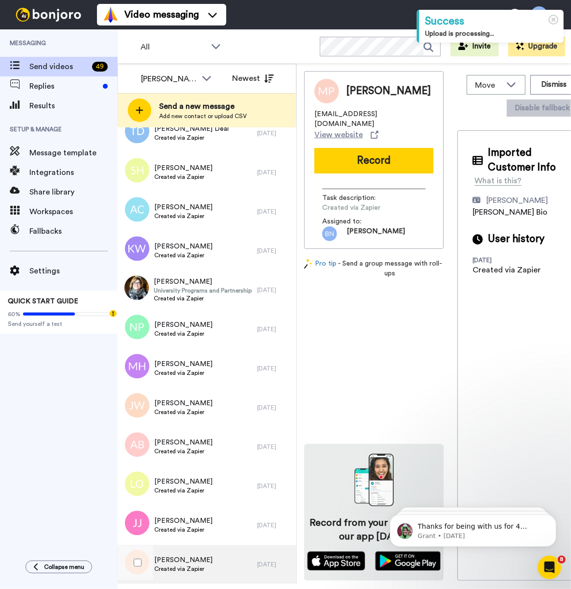
click at [202, 555] on span "Jan Spencer" at bounding box center [183, 560] width 58 height 10
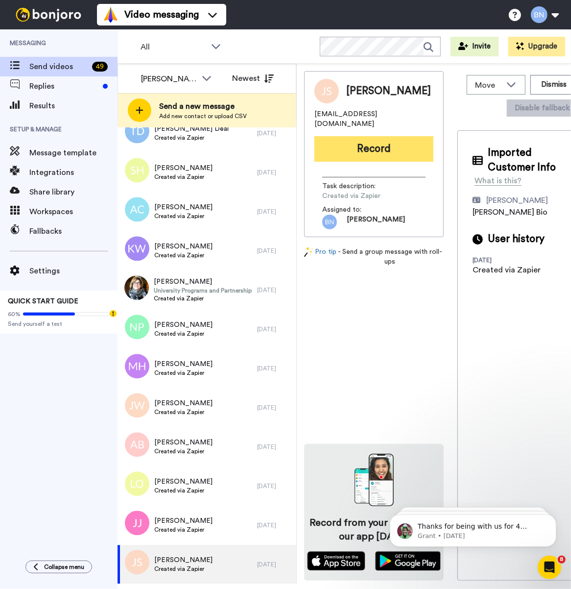
click at [389, 144] on button "Record" at bounding box center [373, 148] width 119 height 25
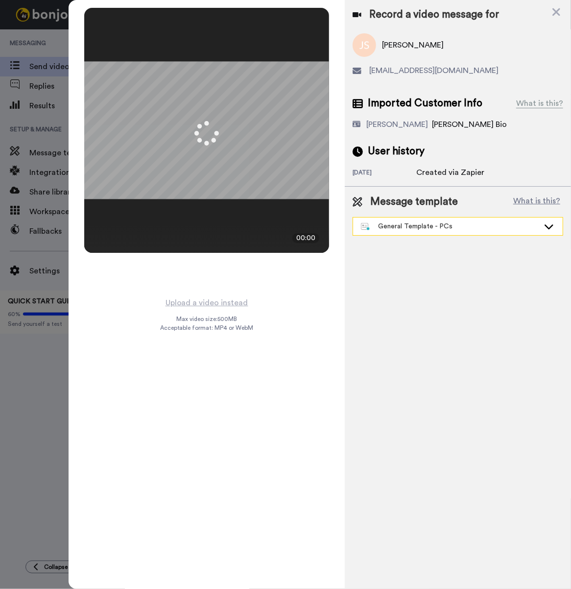
click at [440, 231] on div "General Template - PCs" at bounding box center [458, 226] width 210 height 18
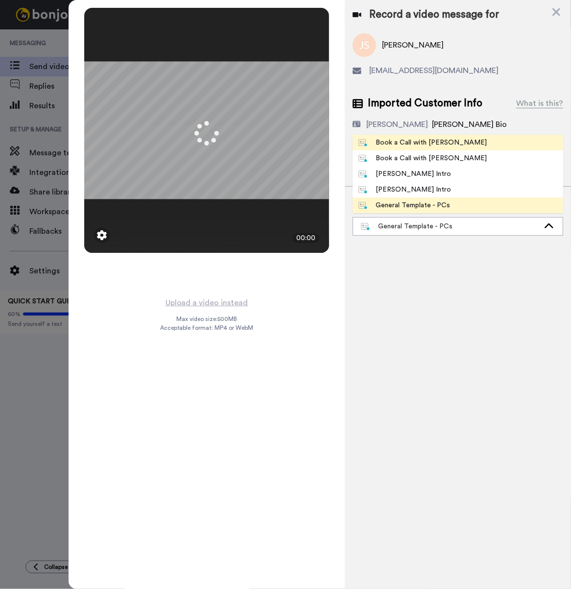
click at [429, 143] on div "Book a Call with Bruce" at bounding box center [422, 143] width 128 height 10
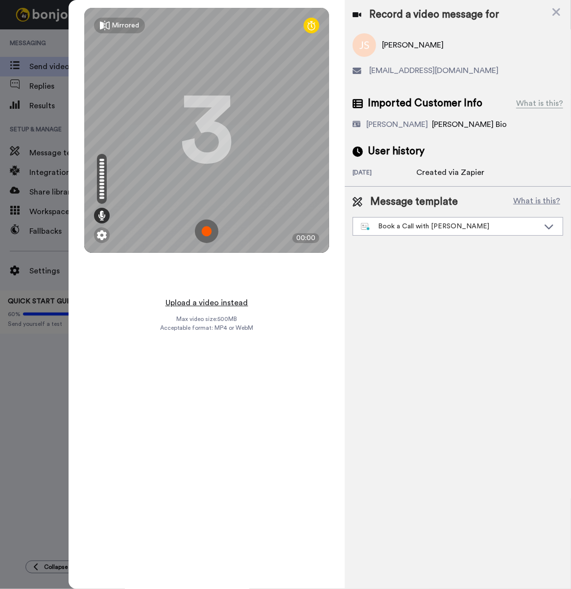
click at [226, 298] on button "Upload a video instead" at bounding box center [207, 302] width 89 height 13
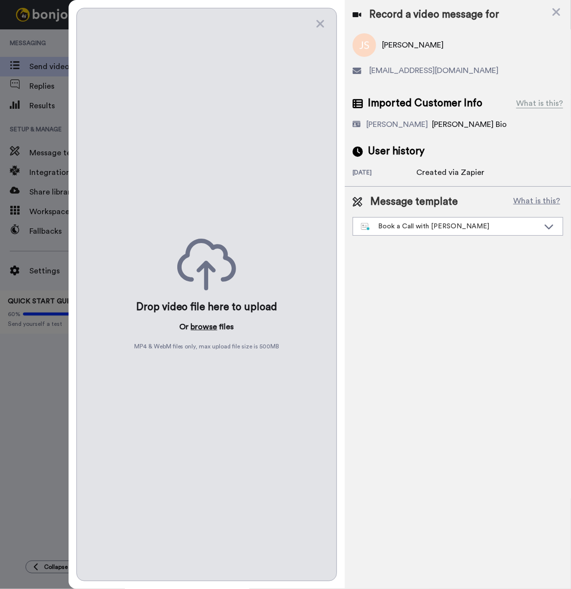
click at [208, 322] on button "browse" at bounding box center [204, 327] width 26 height 12
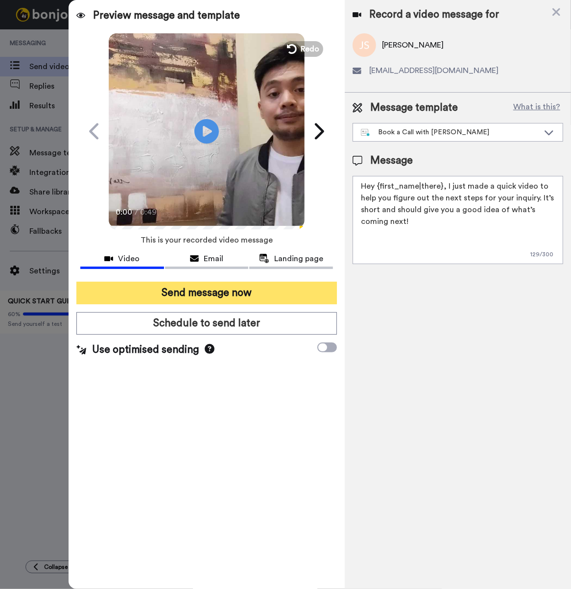
click at [270, 296] on button "Send message now" at bounding box center [206, 293] width 260 height 23
